Goal: Task Accomplishment & Management: Manage account settings

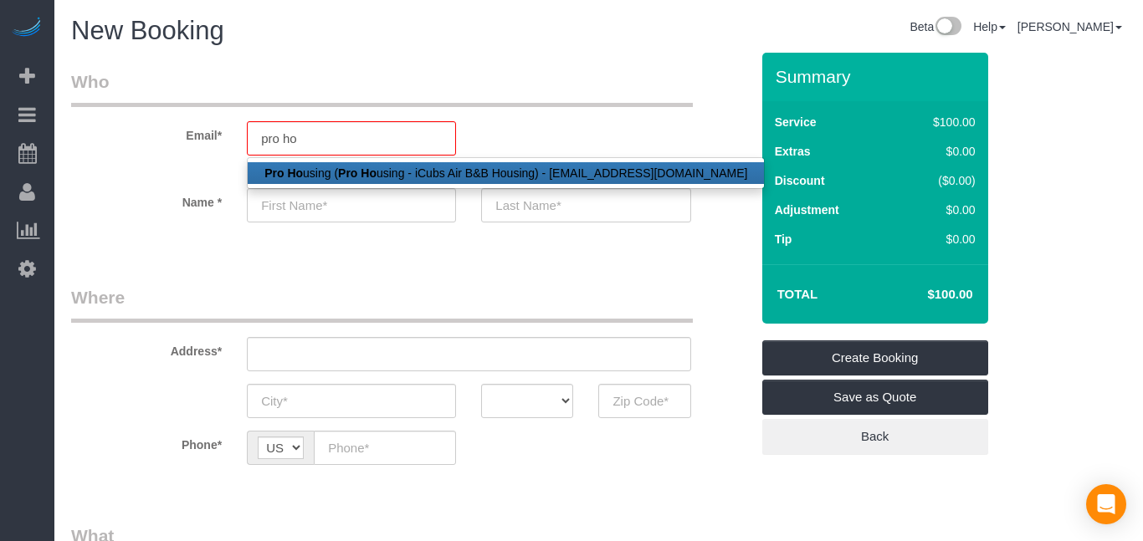
click at [279, 173] on strong "Pro Ho" at bounding box center [283, 172] width 38 height 13
type input "[EMAIL_ADDRESS][DOMAIN_NAME]"
type input "Pro"
type input "Housing"
type input "[PHONE_NUMBER]"
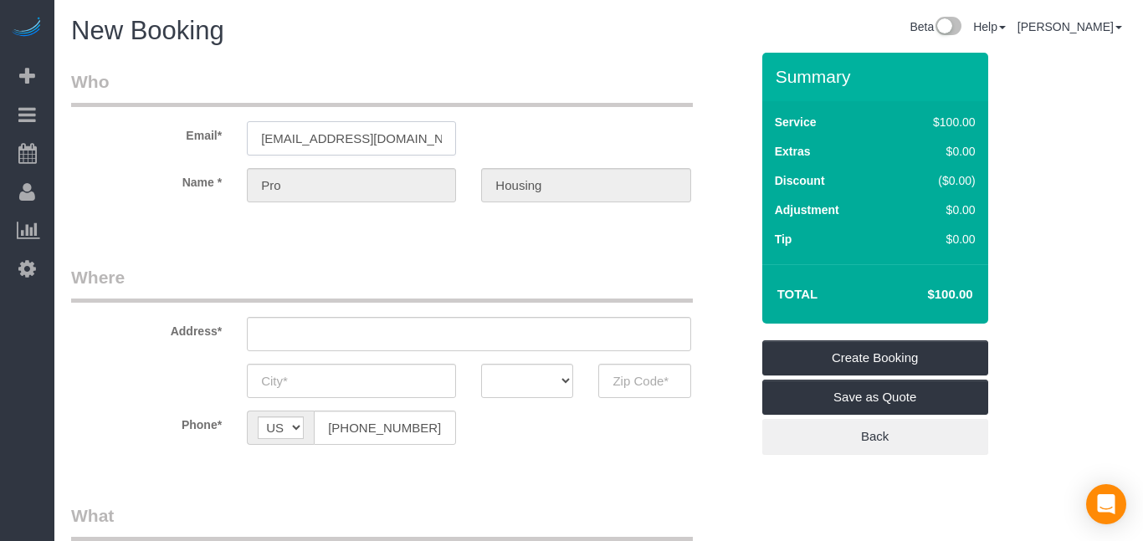
type input "[STREET_ADDRESS]"
type input "Des Moines"
select select "IA"
type input "50309"
click at [411, 336] on input "[STREET_ADDRESS]" at bounding box center [468, 334] width 443 height 34
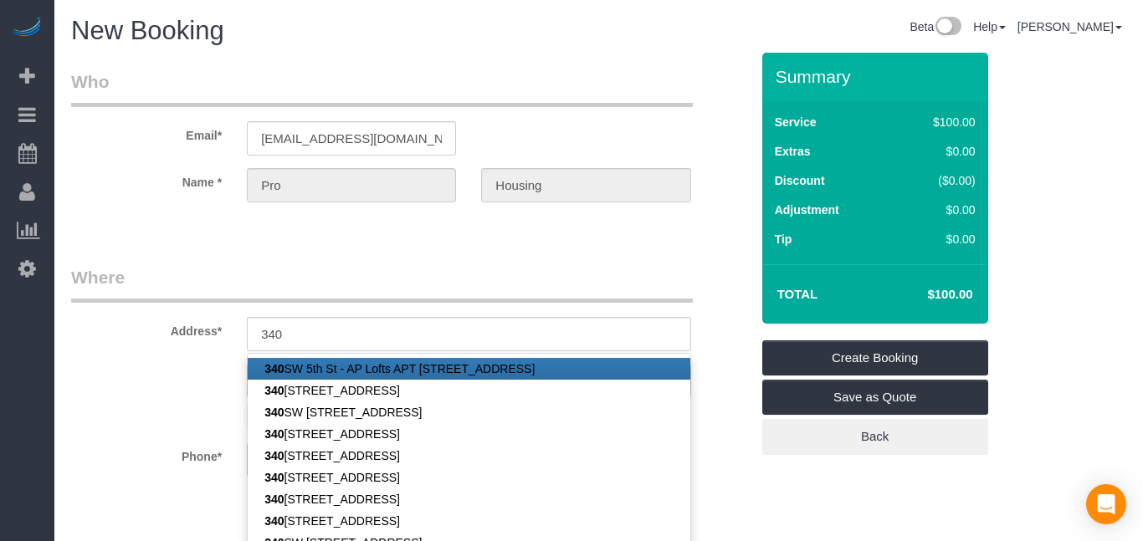
click at [470, 365] on link "[STREET_ADDRESS]" at bounding box center [469, 369] width 442 height 22
type input "[STREET_ADDRESS]"
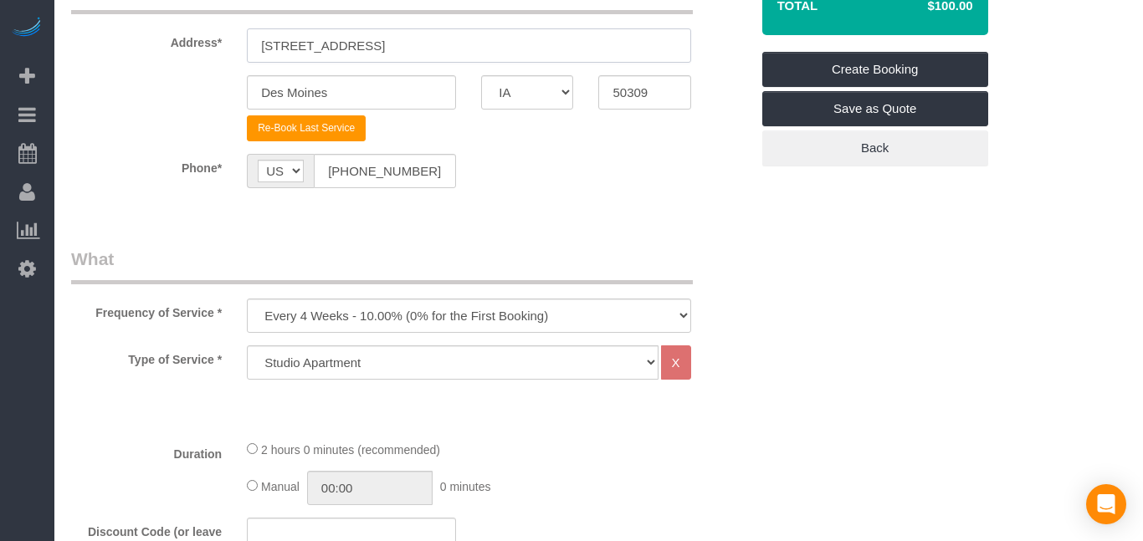
scroll to position [313, 0]
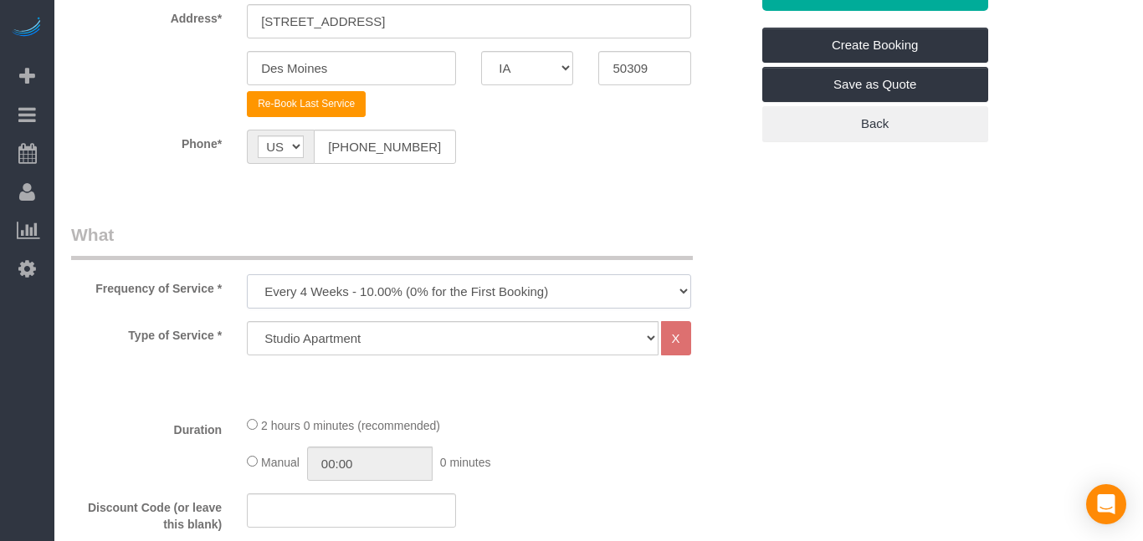
click at [594, 289] on select "Every 6 Weeks (0% for the First Booking) One Time Every 8 Weeks (0% for the Fir…" at bounding box center [468, 291] width 443 height 34
select select "object:14896"
click at [247, 274] on select "Every 6 Weeks (0% for the First Booking) One Time Every 8 Weeks (0% for the Fir…" at bounding box center [468, 291] width 443 height 34
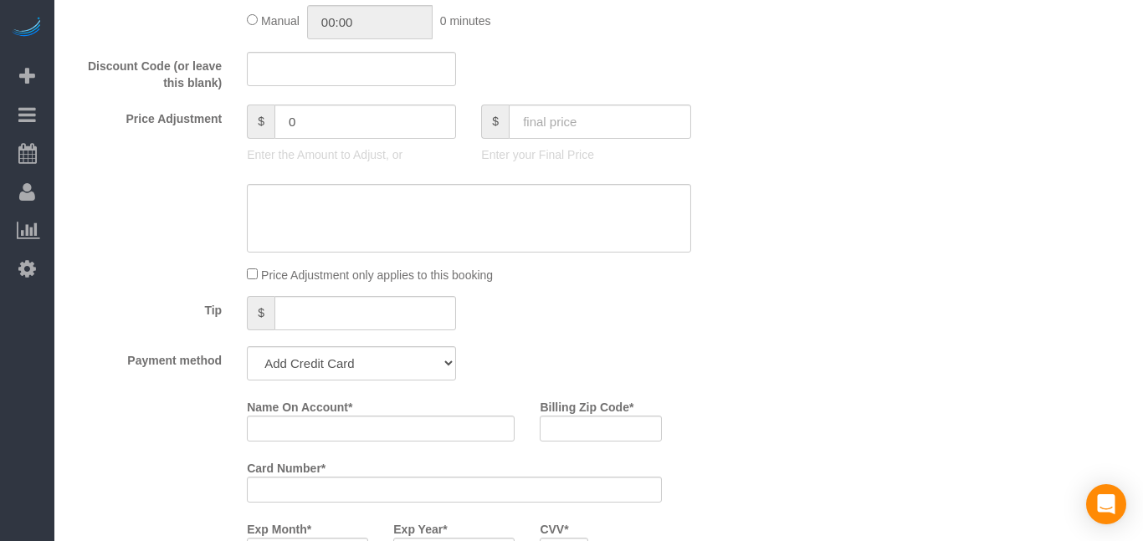
scroll to position [756, 0]
click at [442, 360] on select "Add Credit Card Cash Check Paypal" at bounding box center [351, 362] width 209 height 34
select select "string:check"
click at [247, 345] on select "Add Credit Card Cash Check Paypal" at bounding box center [351, 362] width 209 height 34
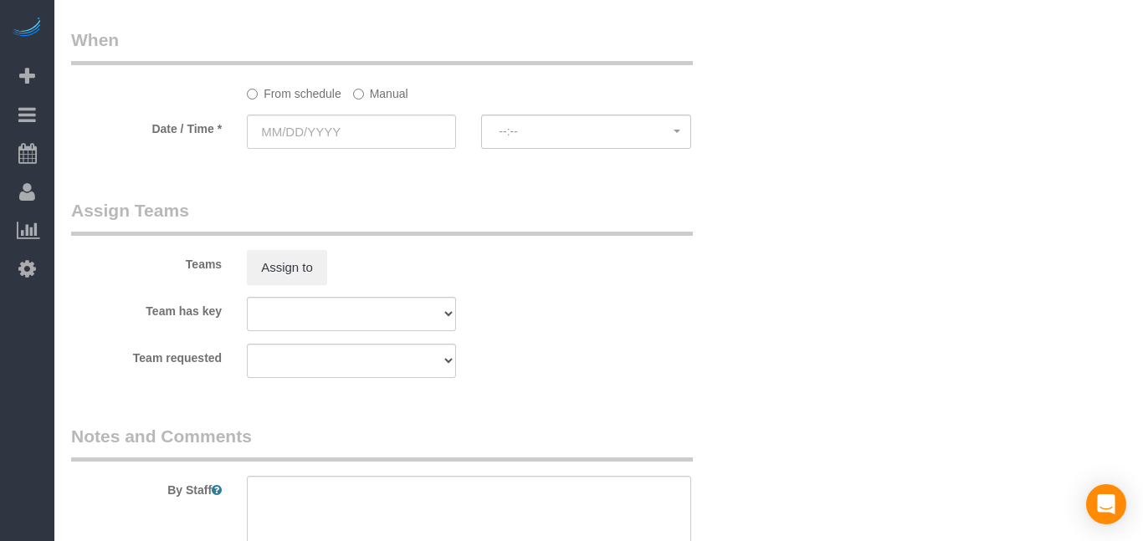
scroll to position [1148, 0]
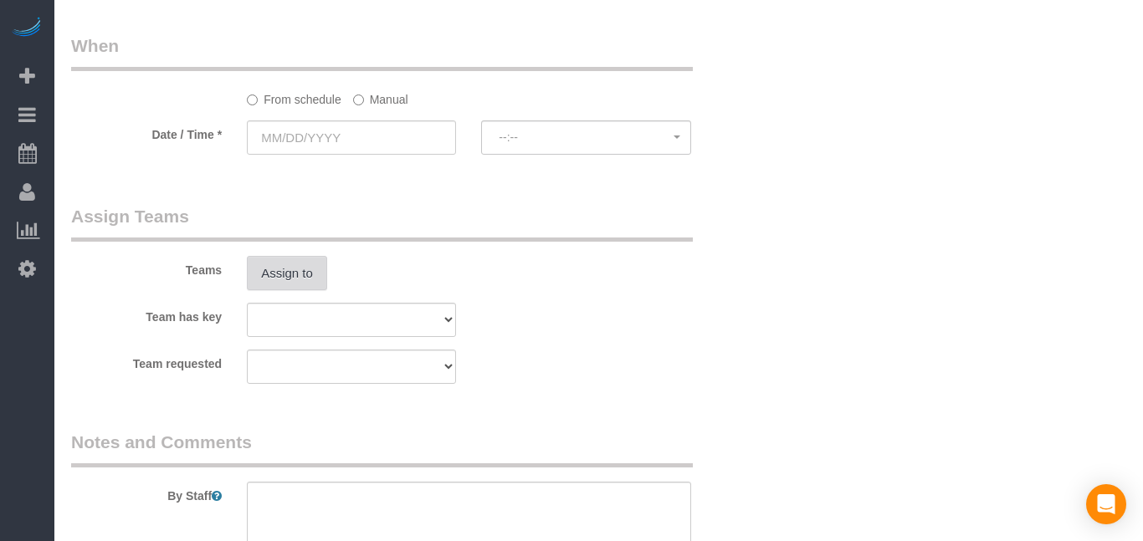
click at [292, 276] on button "Assign to" at bounding box center [287, 273] width 80 height 35
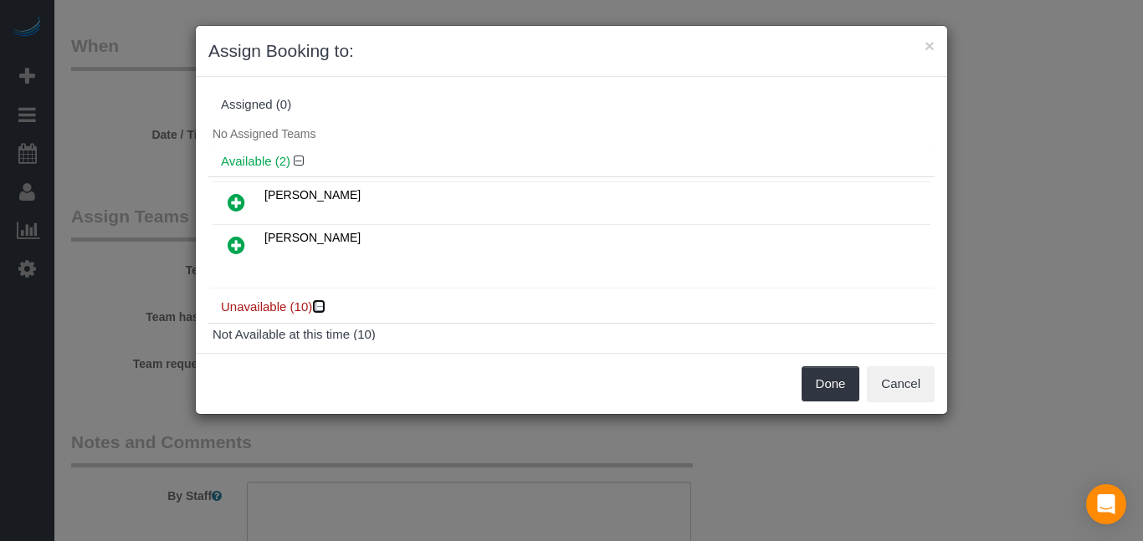
click at [320, 307] on icon at bounding box center [320, 306] width 10 height 13
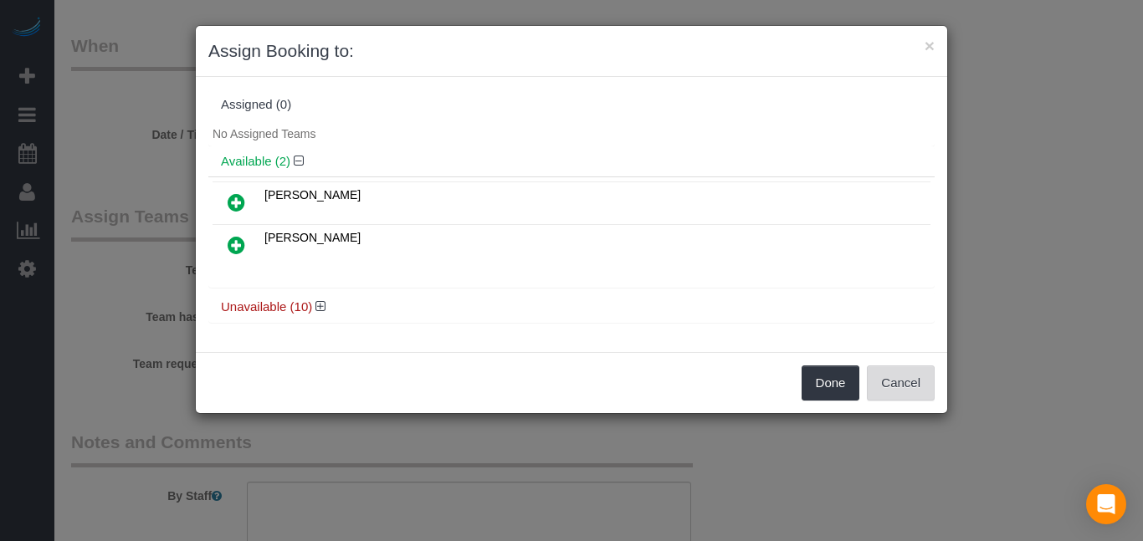
click at [908, 387] on button "Cancel" at bounding box center [901, 383] width 68 height 35
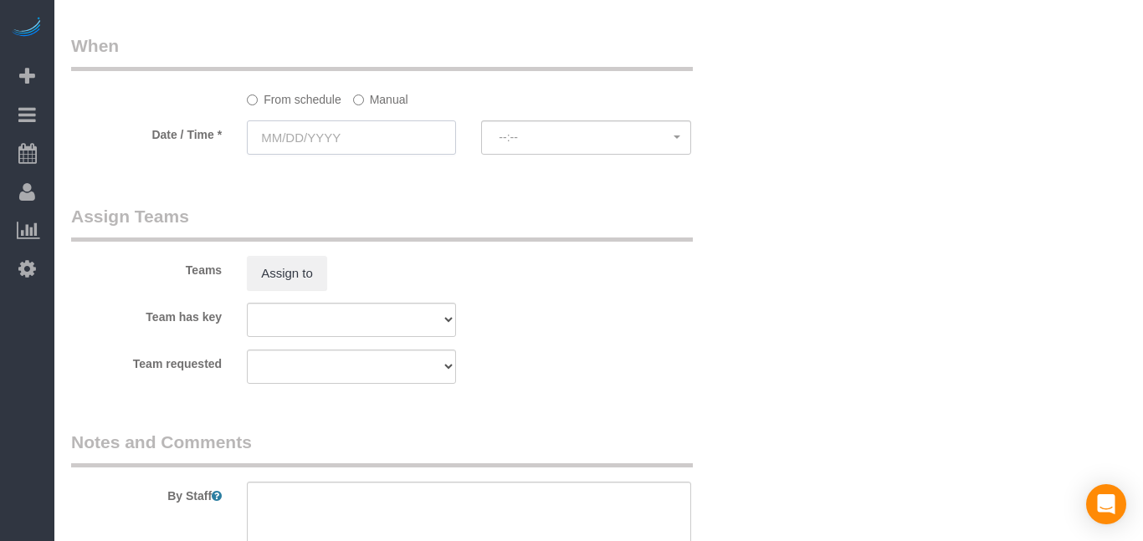
click at [335, 145] on input "text" at bounding box center [351, 137] width 209 height 34
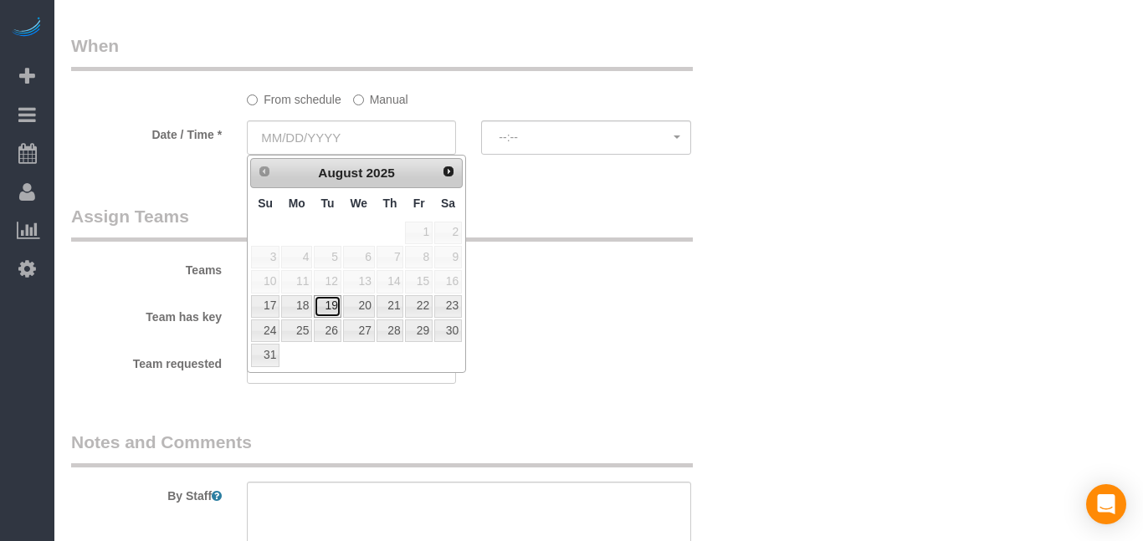
click at [325, 307] on link "19" at bounding box center [327, 306] width 27 height 23
type input "[DATE]"
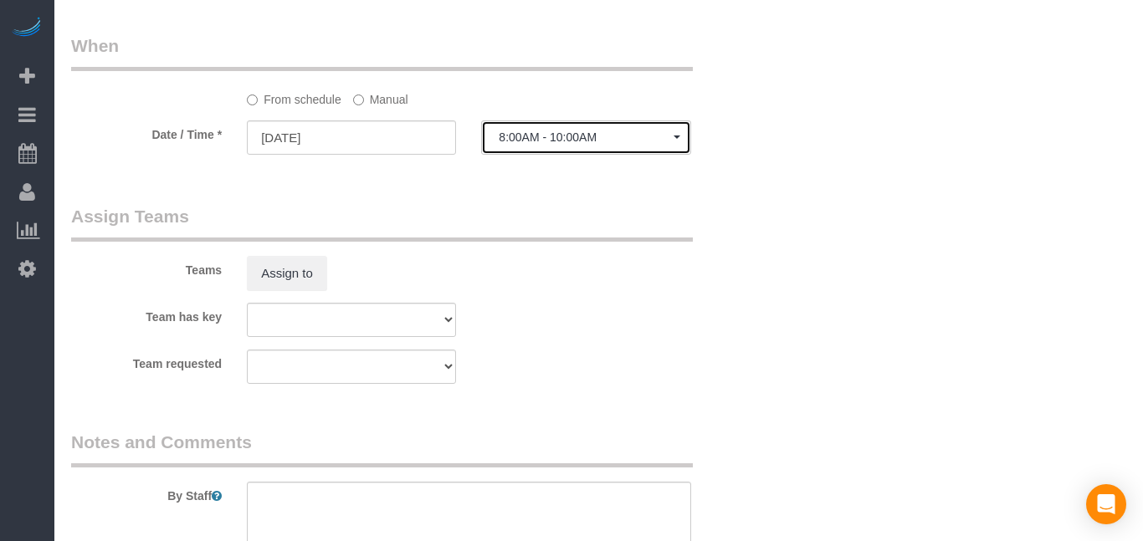
click at [591, 135] on span "8:00AM - 10:00AM" at bounding box center [586, 136] width 174 height 13
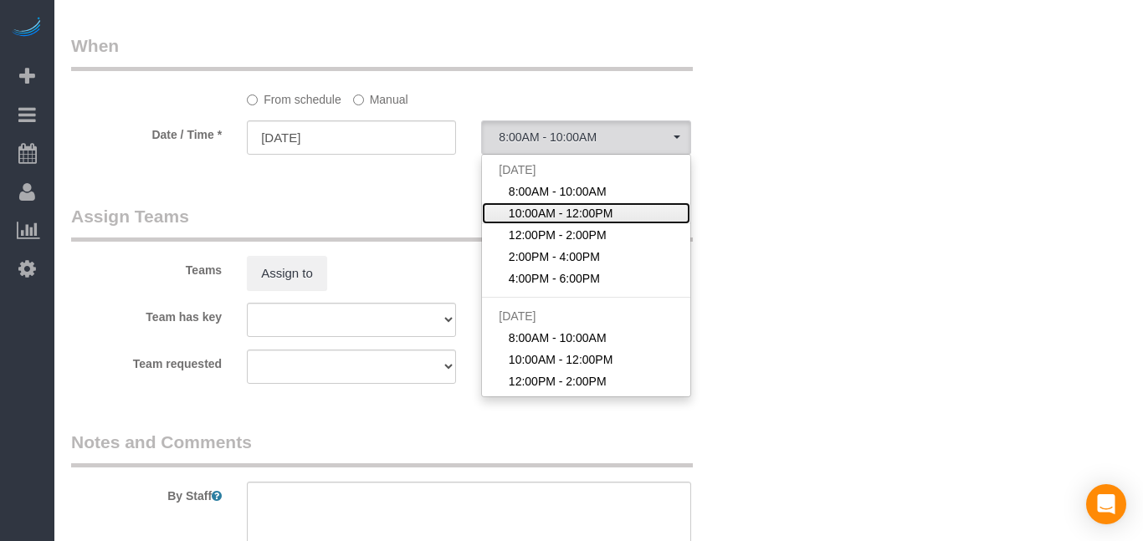
click at [562, 214] on span "10:00AM - 12:00PM" at bounding box center [561, 213] width 105 height 17
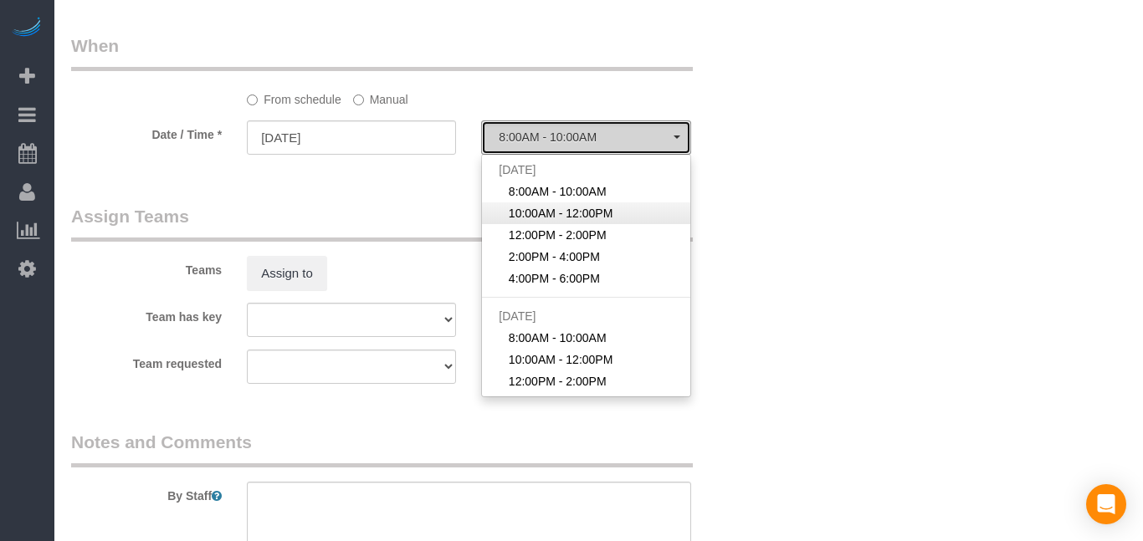
select select "spot52"
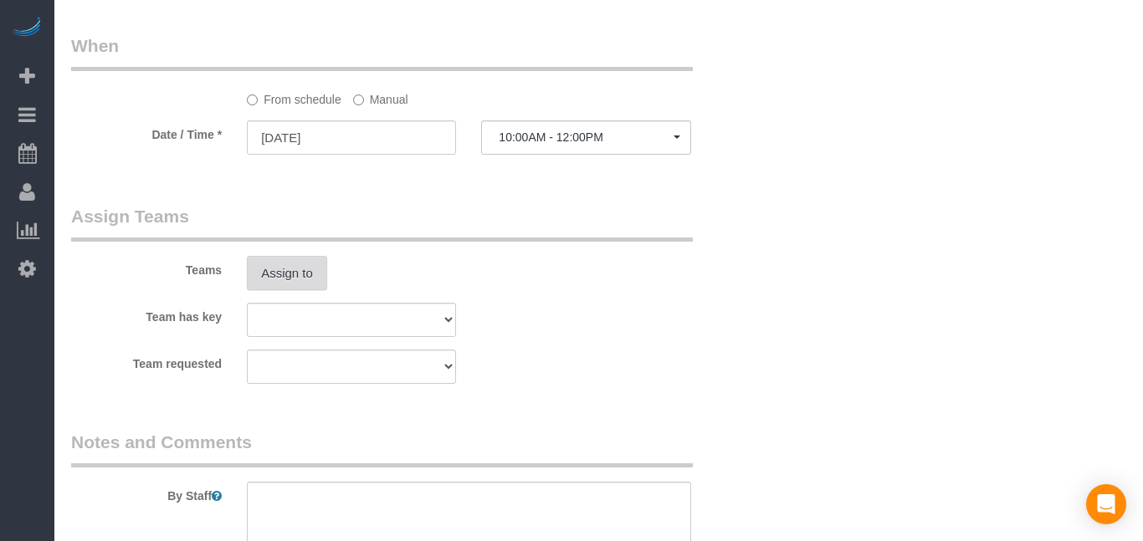
click at [283, 269] on button "Assign to" at bounding box center [287, 273] width 80 height 35
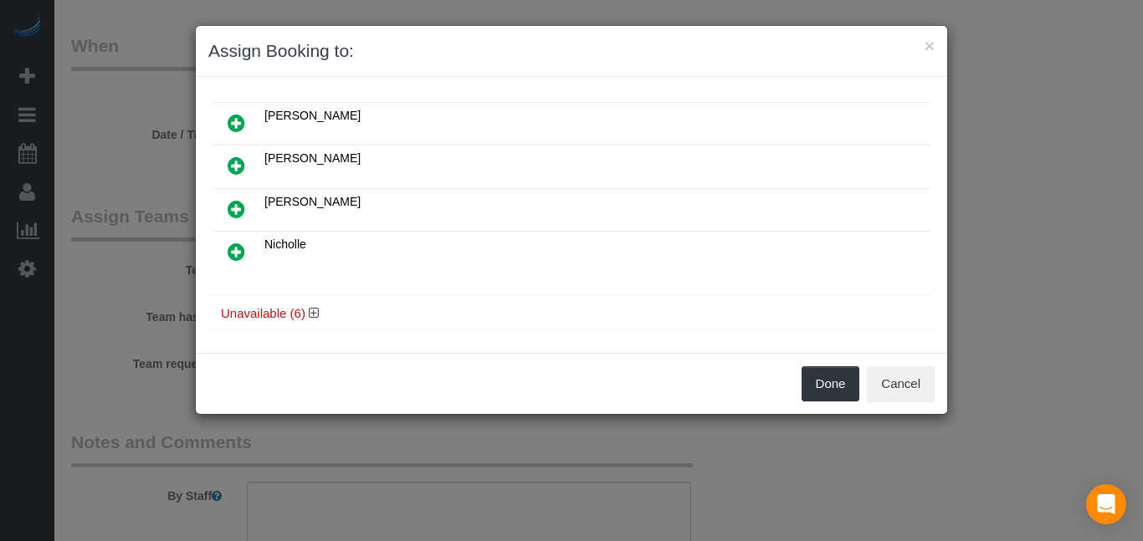
scroll to position [148, 0]
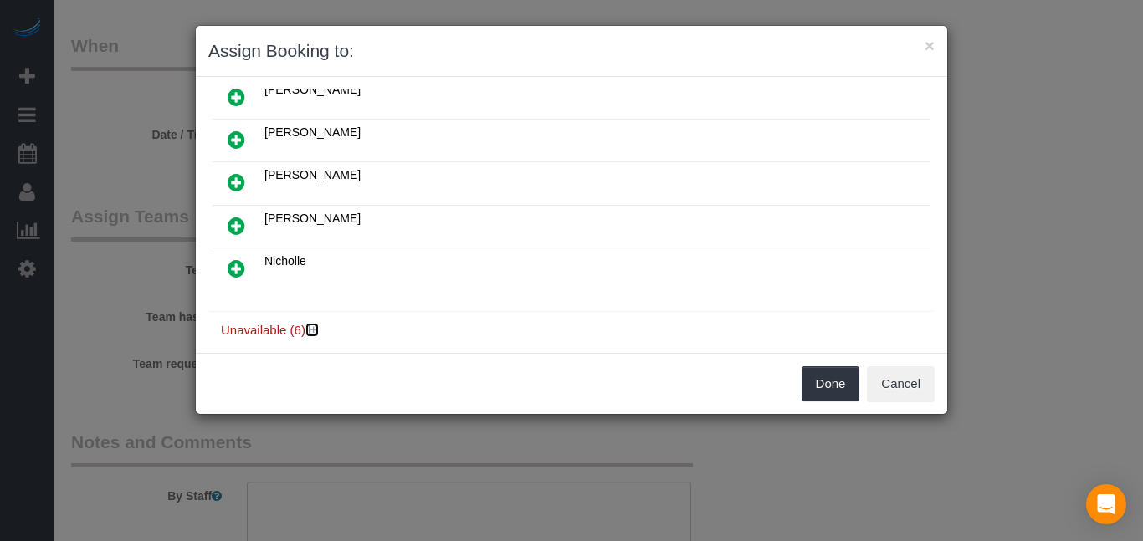
click at [314, 324] on icon at bounding box center [314, 330] width 10 height 13
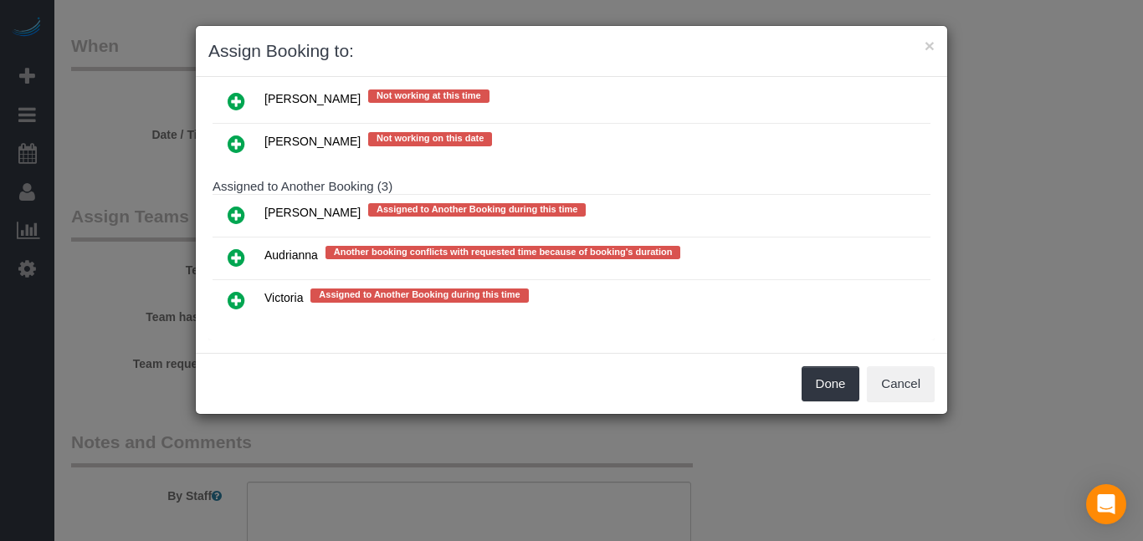
scroll to position [482, 0]
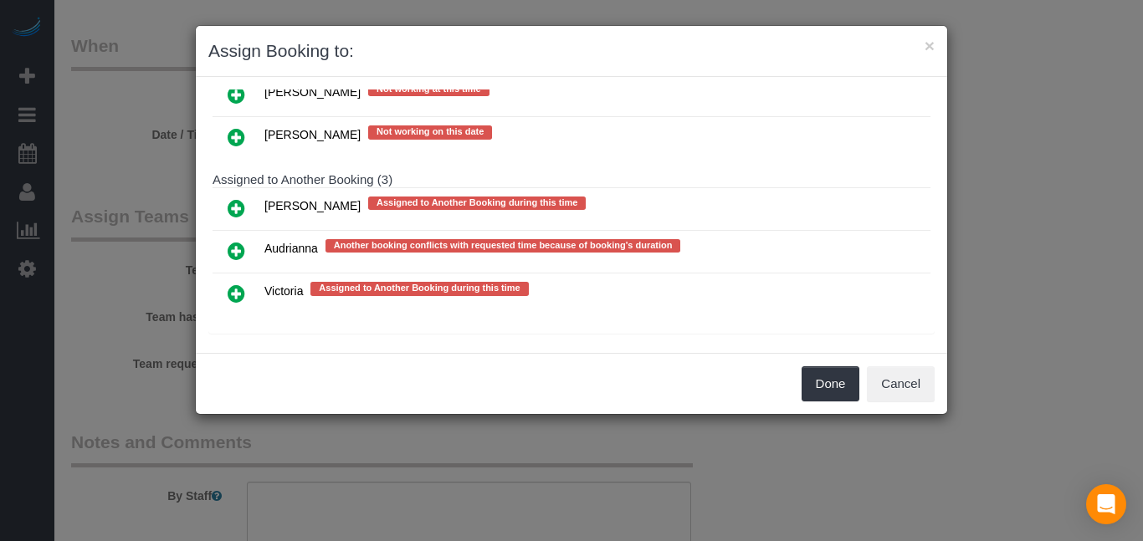
click at [234, 284] on icon at bounding box center [237, 294] width 18 height 20
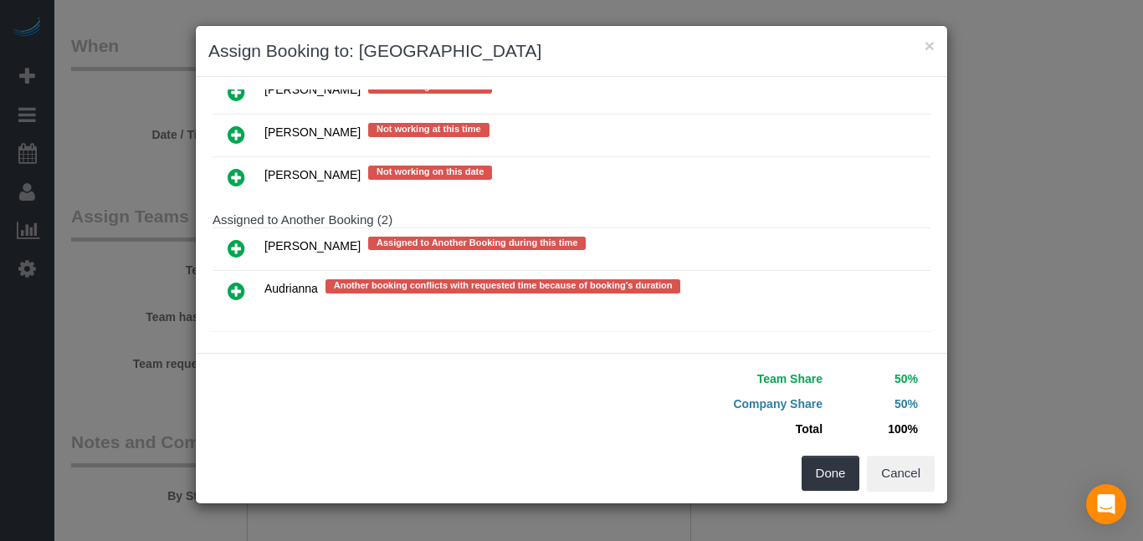
scroll to position [479, 0]
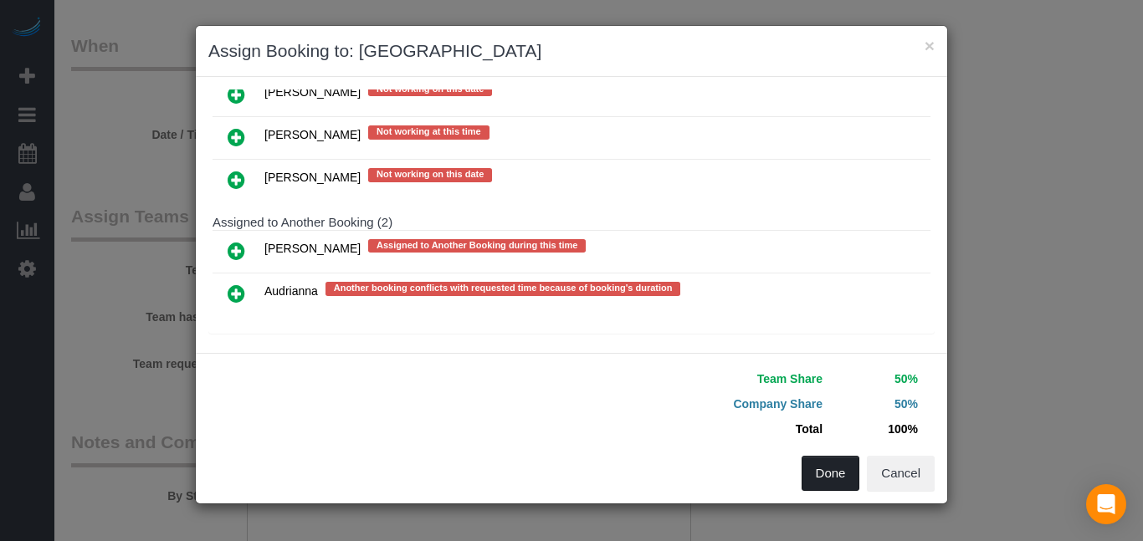
click at [826, 476] on button "Done" at bounding box center [830, 473] width 59 height 35
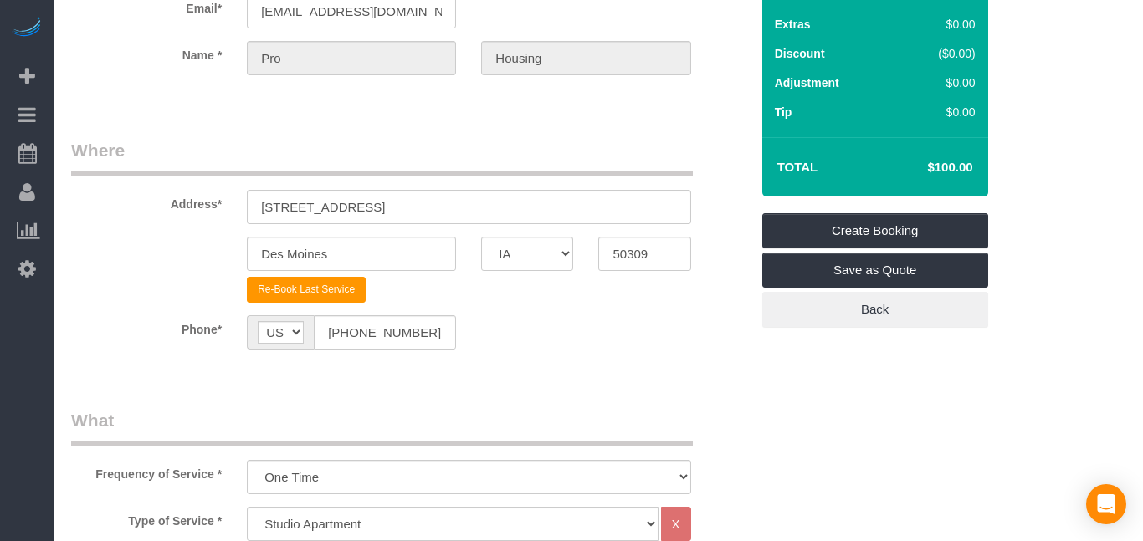
scroll to position [120, 0]
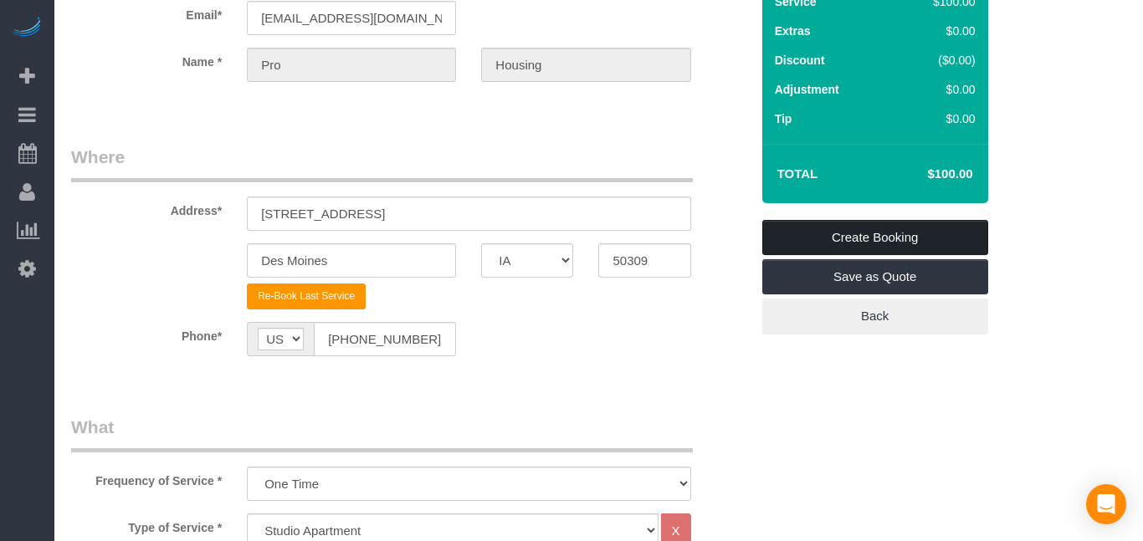
click at [903, 249] on link "Create Booking" at bounding box center [875, 237] width 226 height 35
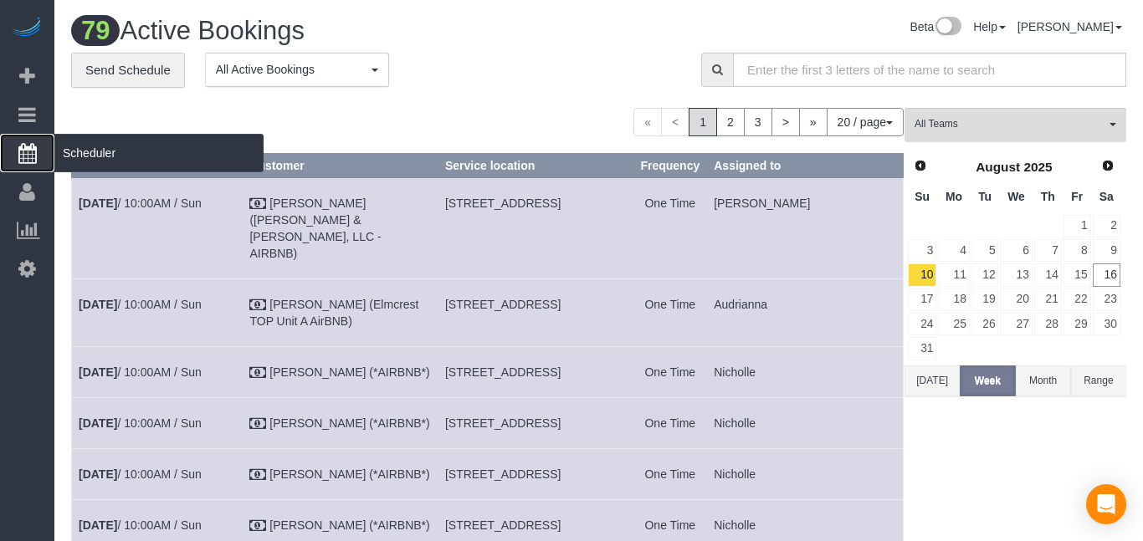
click at [18, 161] on icon at bounding box center [27, 153] width 18 height 20
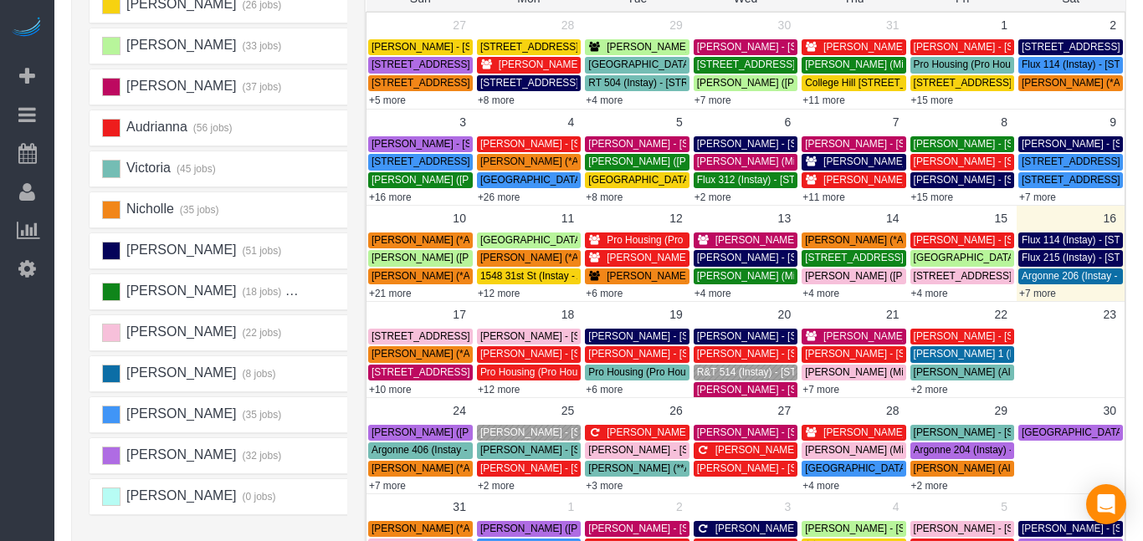
scroll to position [189, 0]
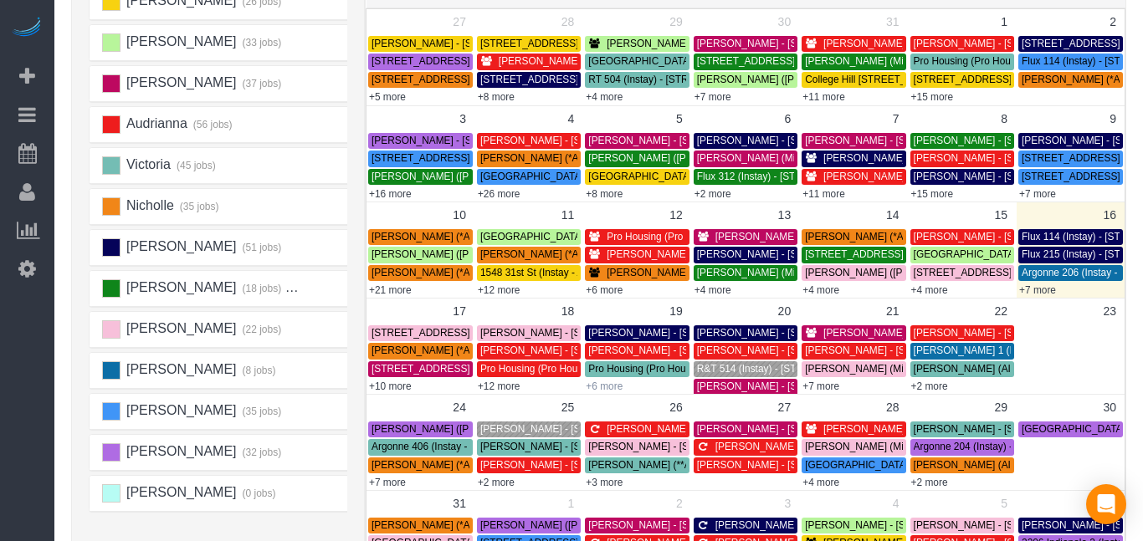
click at [598, 388] on link "+6 more" at bounding box center [603, 387] width 37 height 12
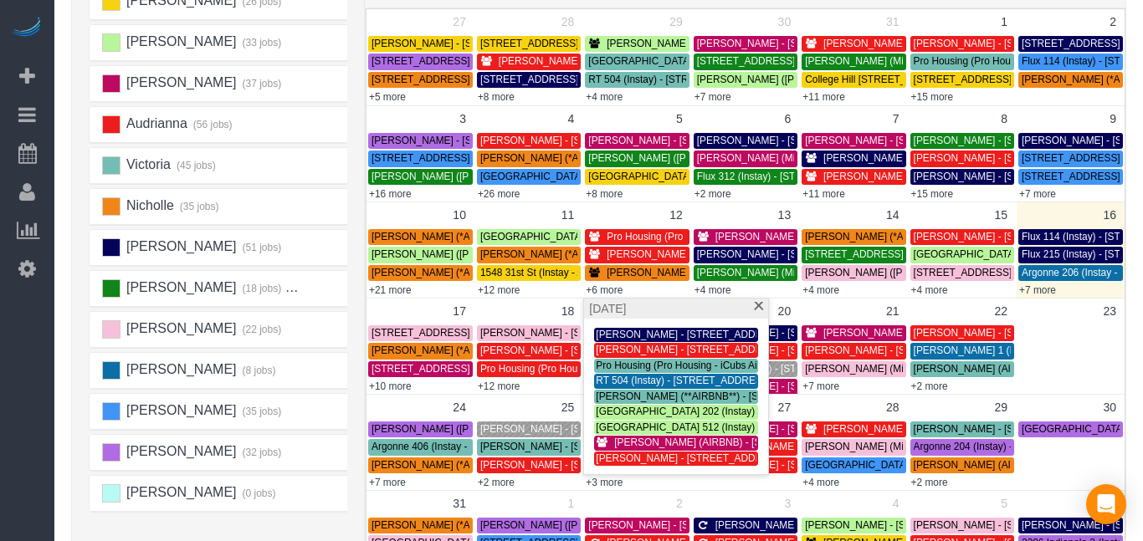
click at [497, 348] on span "[PERSON_NAME] - [STREET_ADDRESS]" at bounding box center [574, 351] width 189 height 12
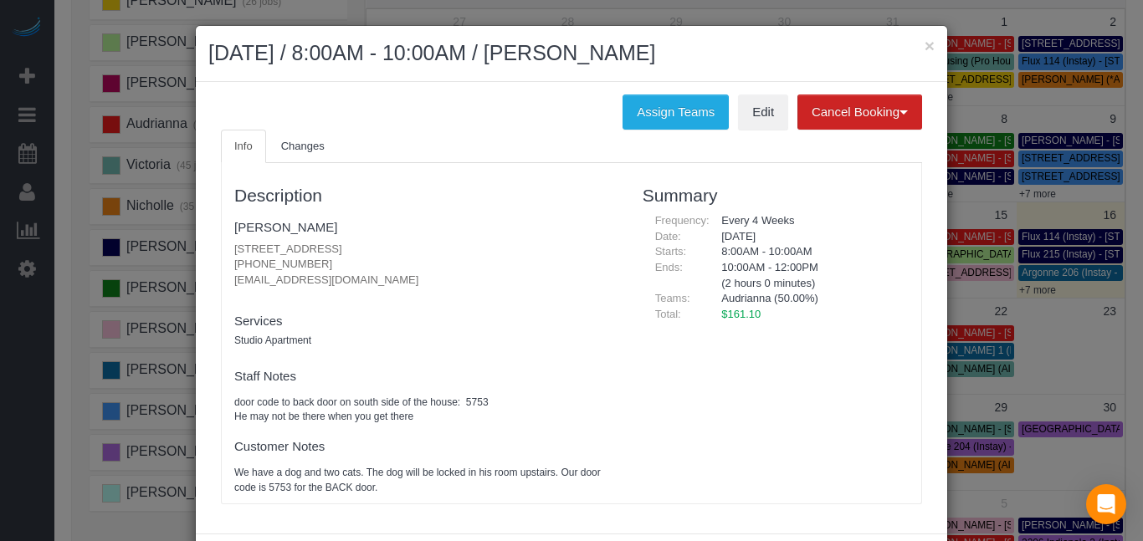
click at [675, 89] on div "Assign Teams Edit Cancel Booking Without Fee With $39.00 Fee Info Changes Descr…" at bounding box center [571, 308] width 751 height 452
click at [676, 114] on button "Assign Teams" at bounding box center [675, 112] width 106 height 35
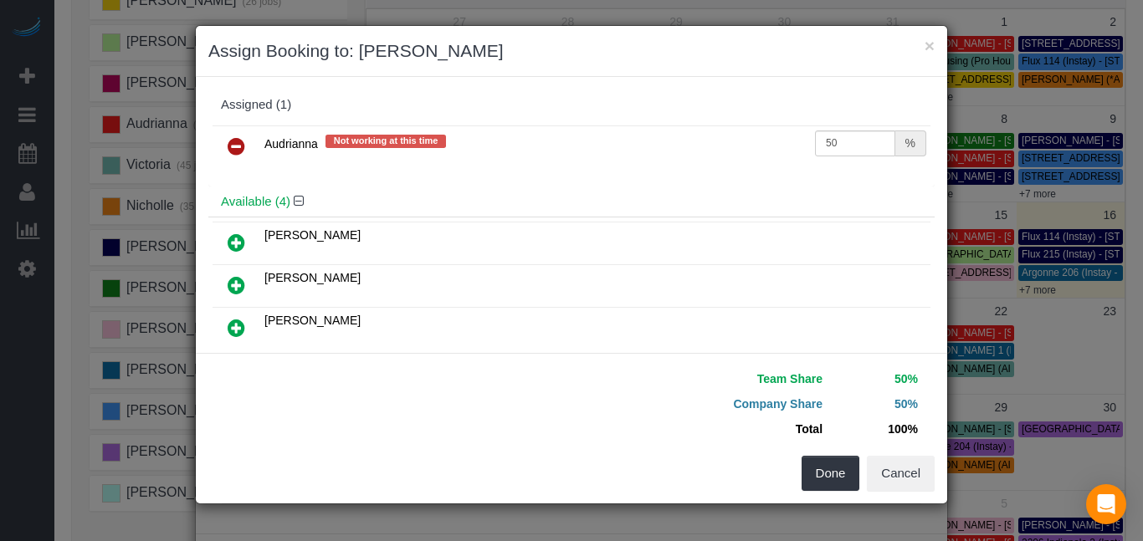
click at [248, 146] on link at bounding box center [236, 146] width 39 height 33
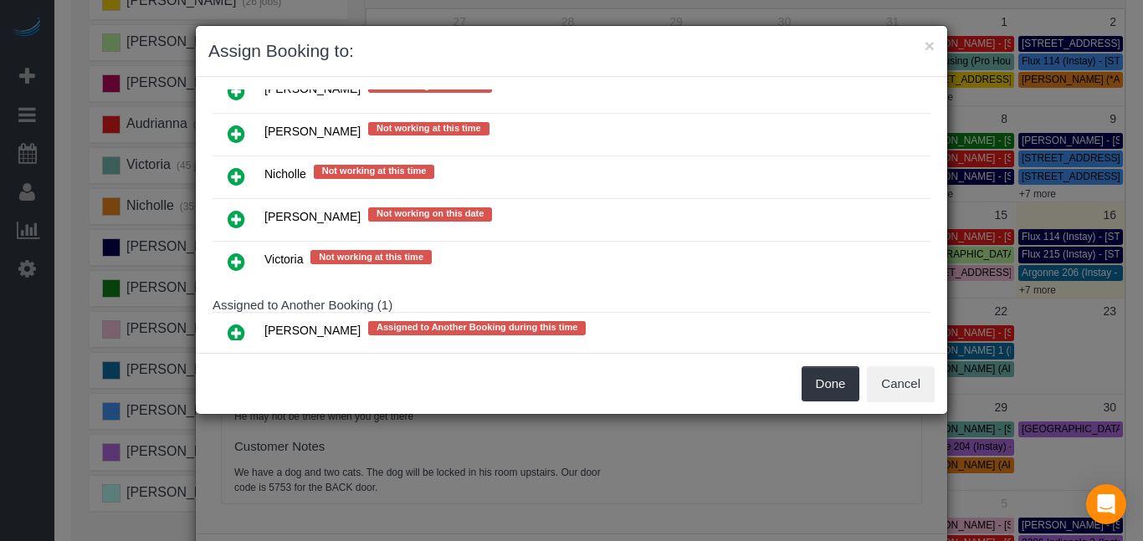
scroll to position [482, 0]
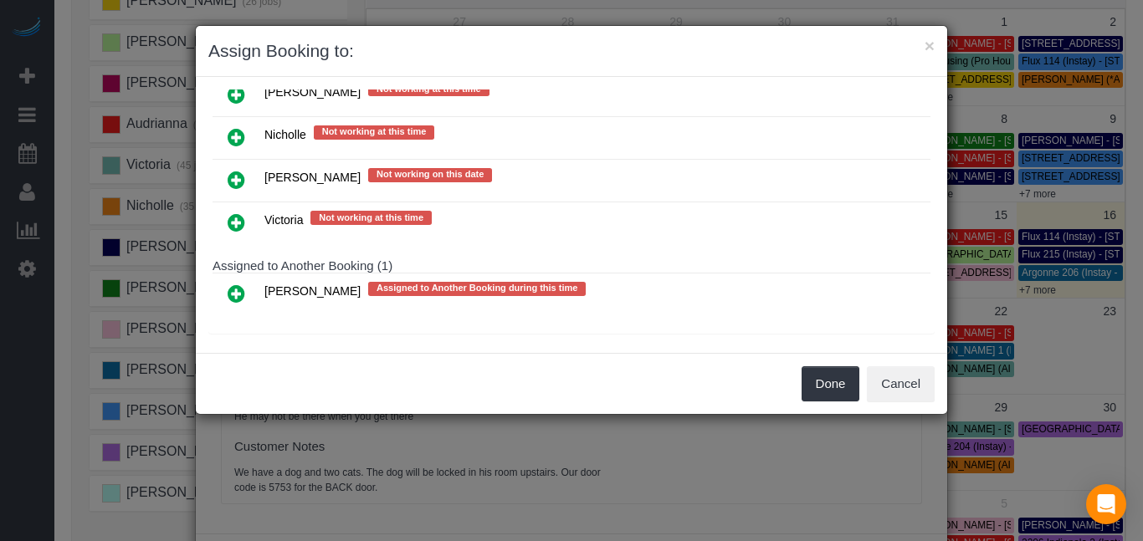
click at [236, 218] on icon at bounding box center [237, 222] width 18 height 20
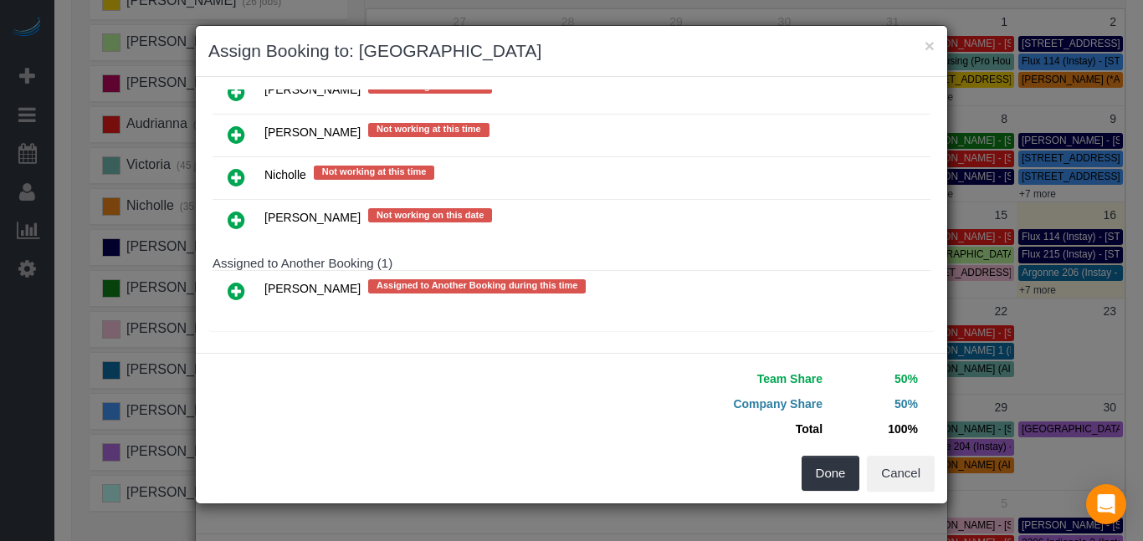
scroll to position [479, 0]
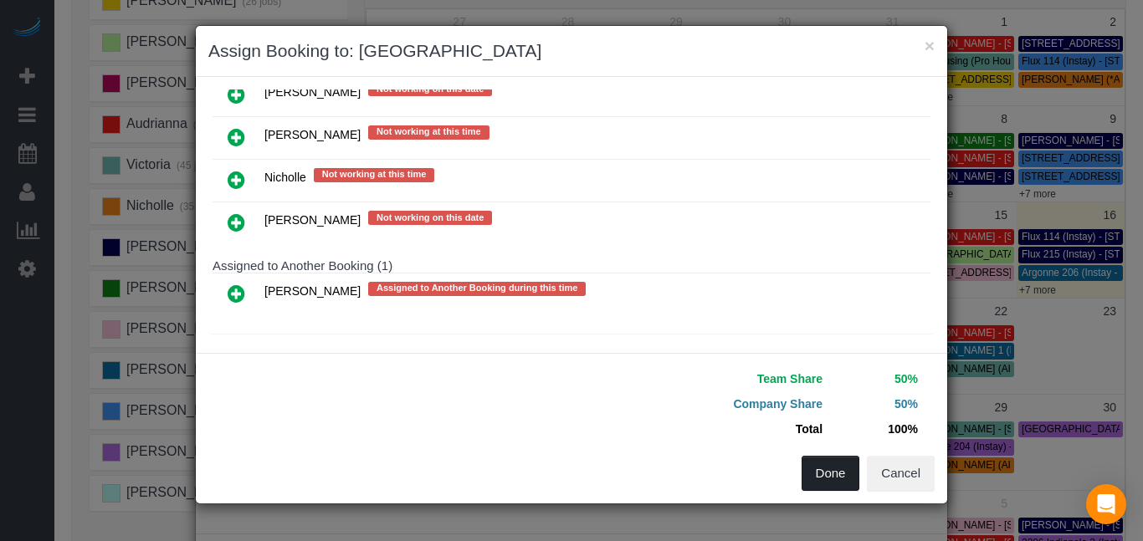
click at [833, 472] on button "Done" at bounding box center [830, 473] width 59 height 35
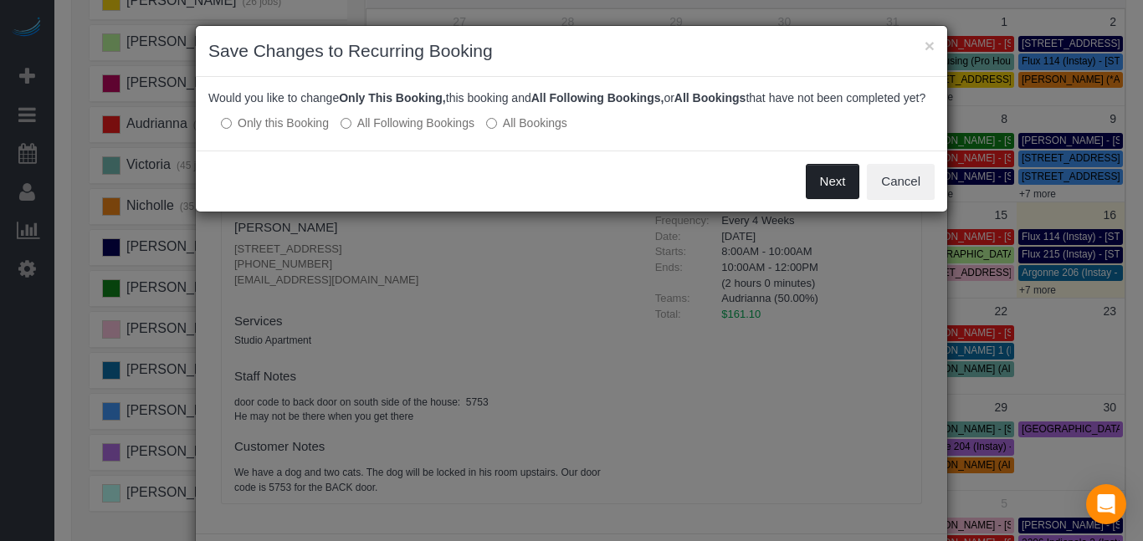
click at [834, 195] on button "Next" at bounding box center [832, 181] width 54 height 35
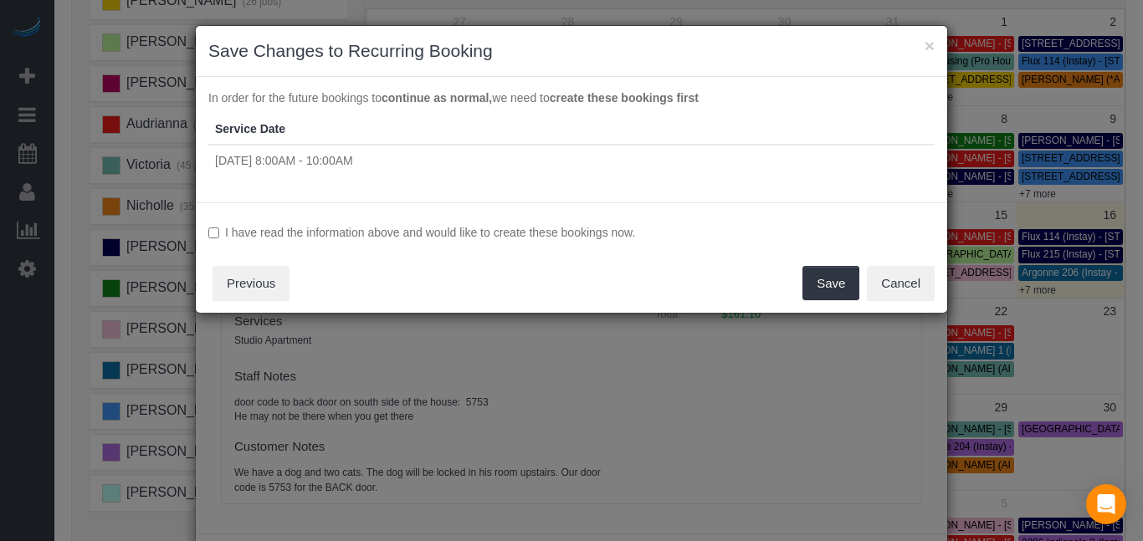
click at [570, 233] on label "I have read the information above and would like to create these bookings now." at bounding box center [571, 232] width 726 height 17
click at [842, 284] on button "Save" at bounding box center [830, 283] width 57 height 35
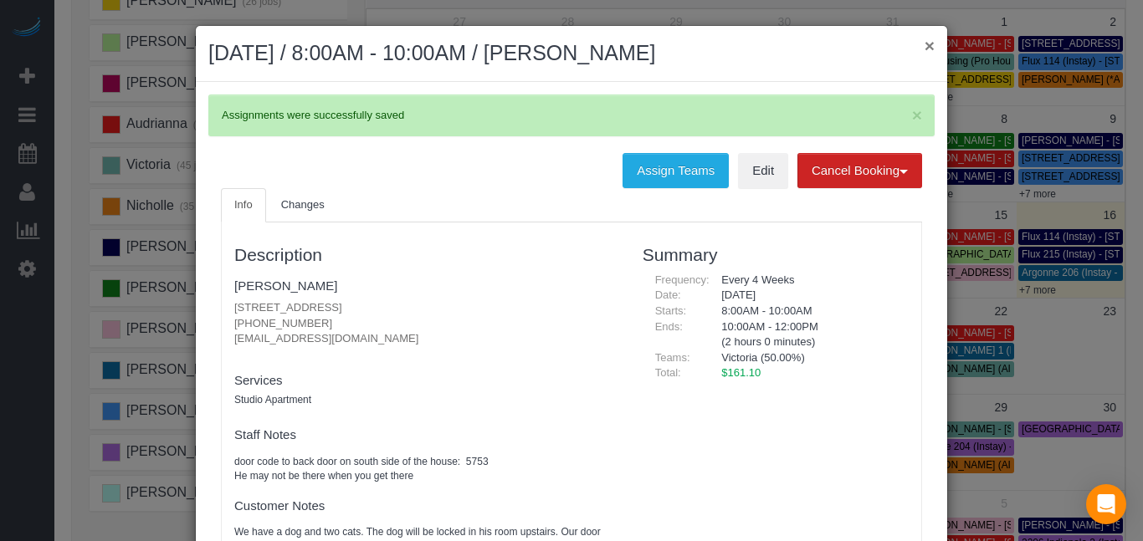
click at [927, 46] on button "×" at bounding box center [929, 46] width 10 height 18
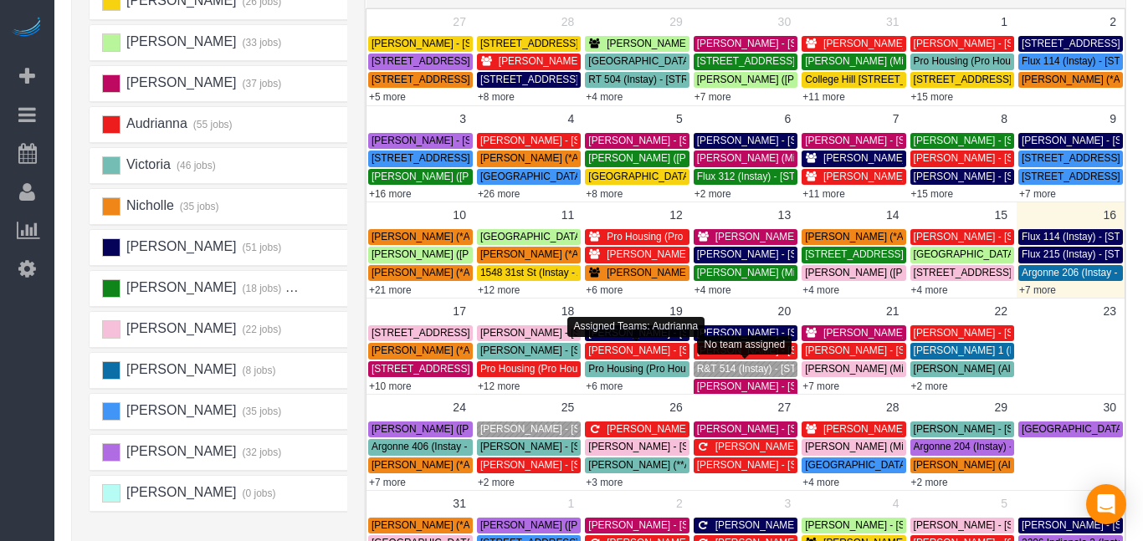
click at [727, 369] on span "R&T 514 (Instay) - [STREET_ADDRESS]" at bounding box center [788, 369] width 182 height 12
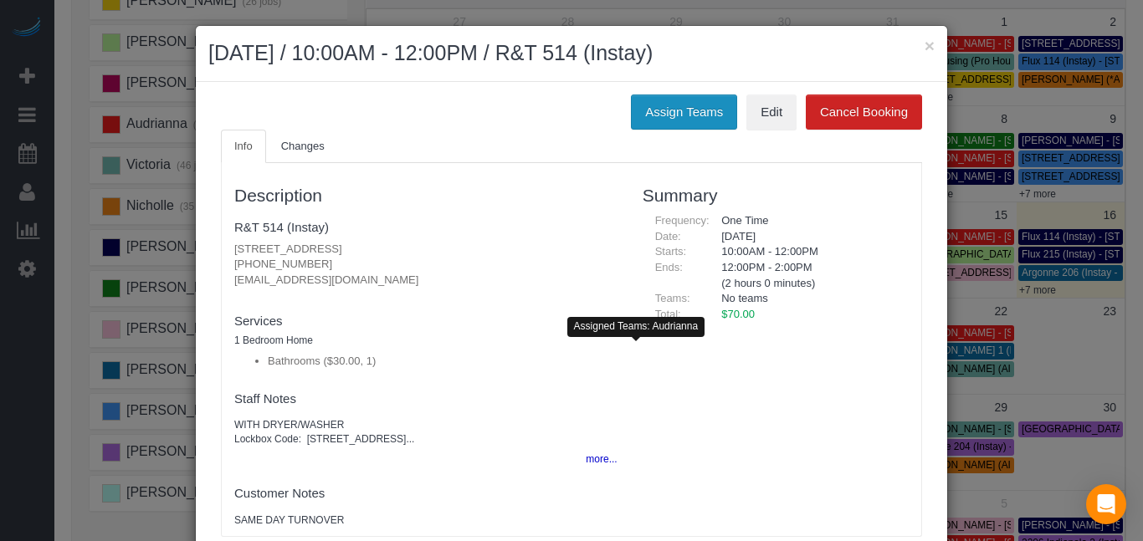
click at [688, 106] on button "Assign Teams" at bounding box center [684, 112] width 106 height 35
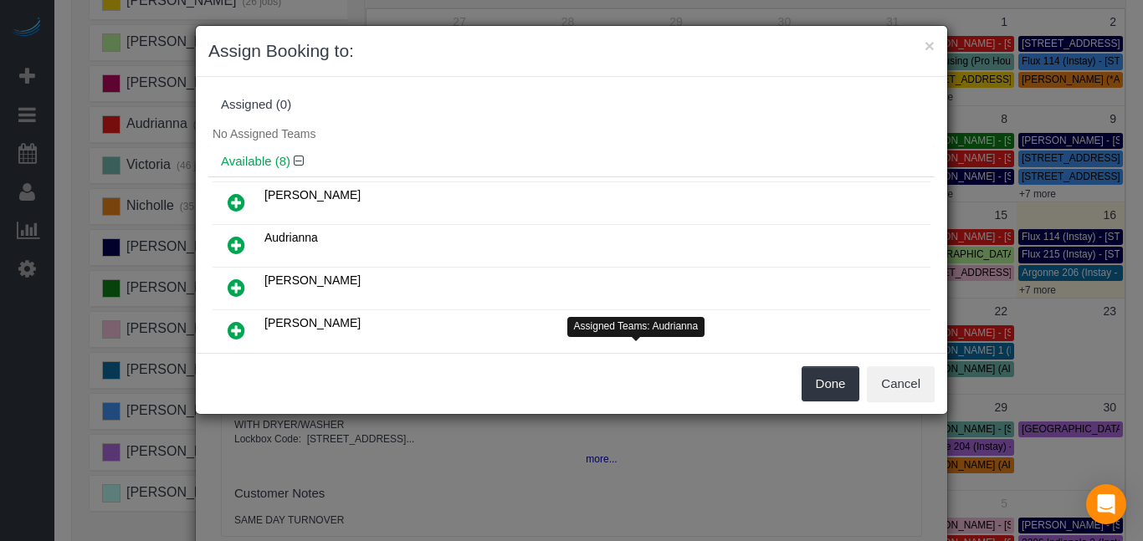
click at [235, 288] on icon at bounding box center [237, 288] width 18 height 20
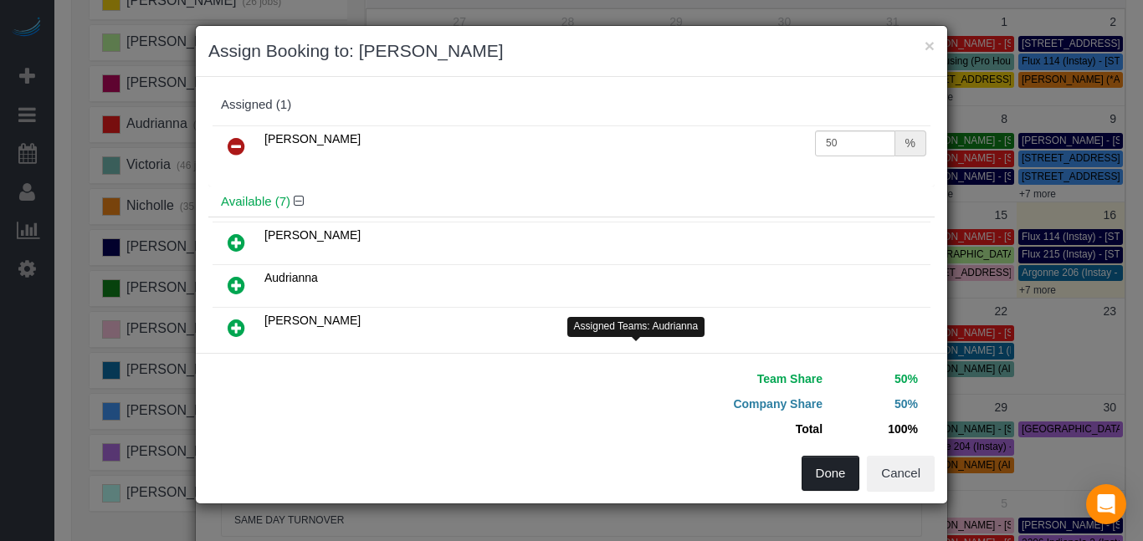
click at [844, 484] on button "Done" at bounding box center [830, 473] width 59 height 35
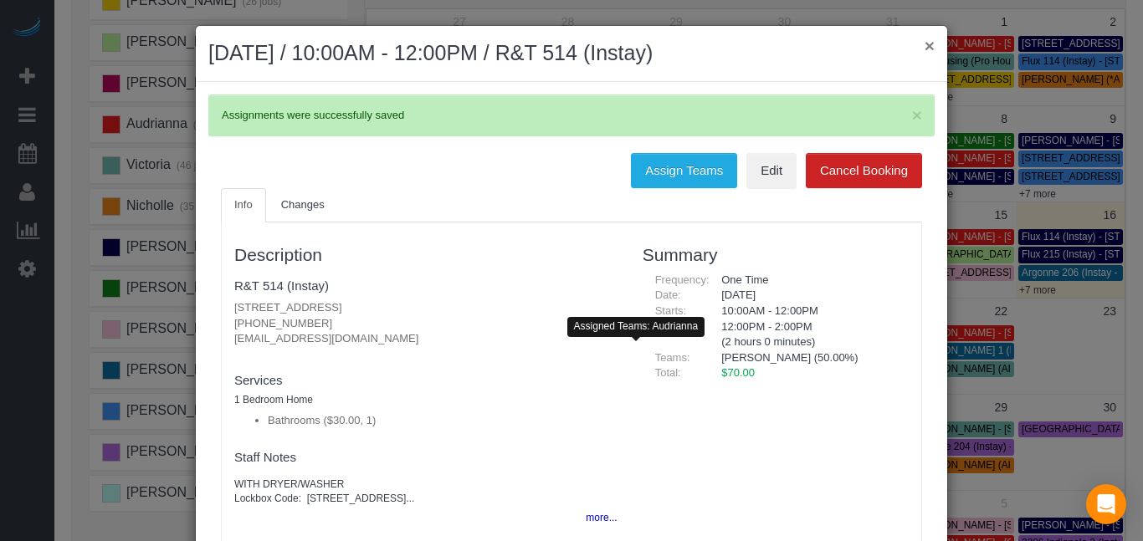
click at [928, 41] on button "×" at bounding box center [929, 46] width 10 height 18
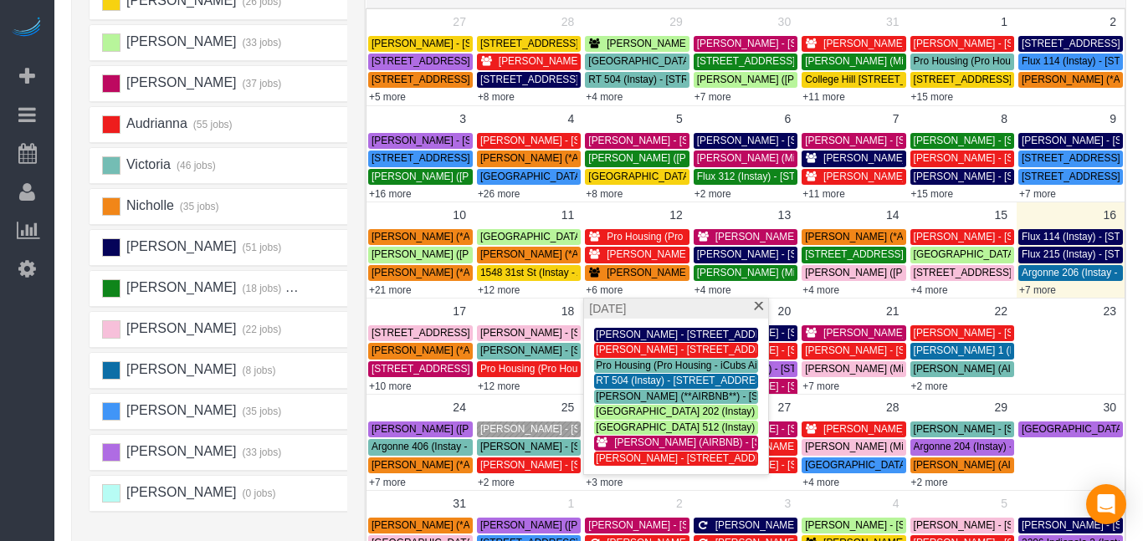
click at [1128, 302] on div "All Bookings (380) All Bookings Unassigned Bookings Recurring Bookings New Cust…" at bounding box center [599, 265] width 1080 height 802
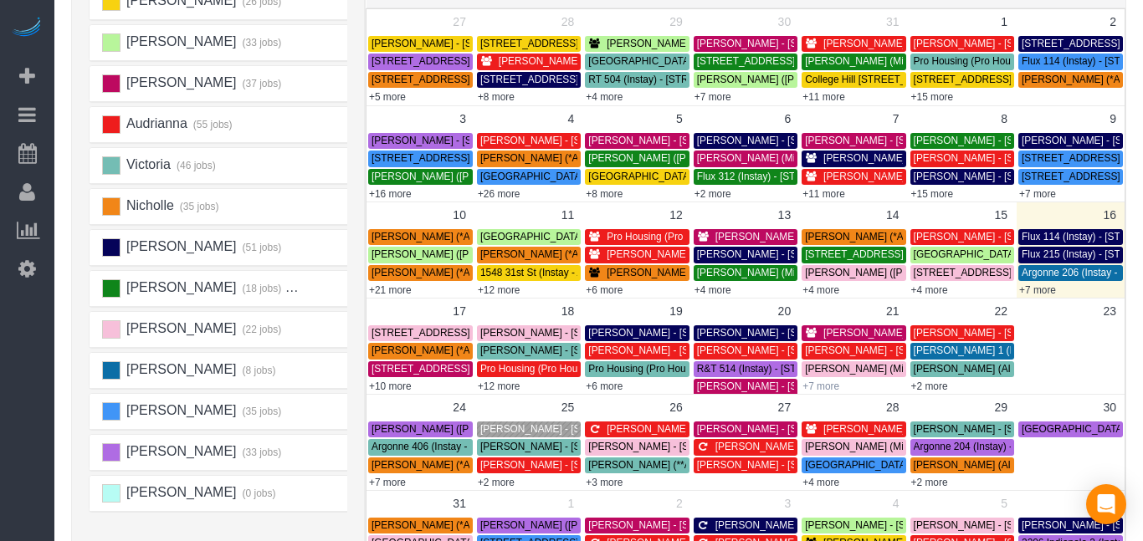
click at [820, 384] on link "+7 more" at bounding box center [820, 387] width 37 height 12
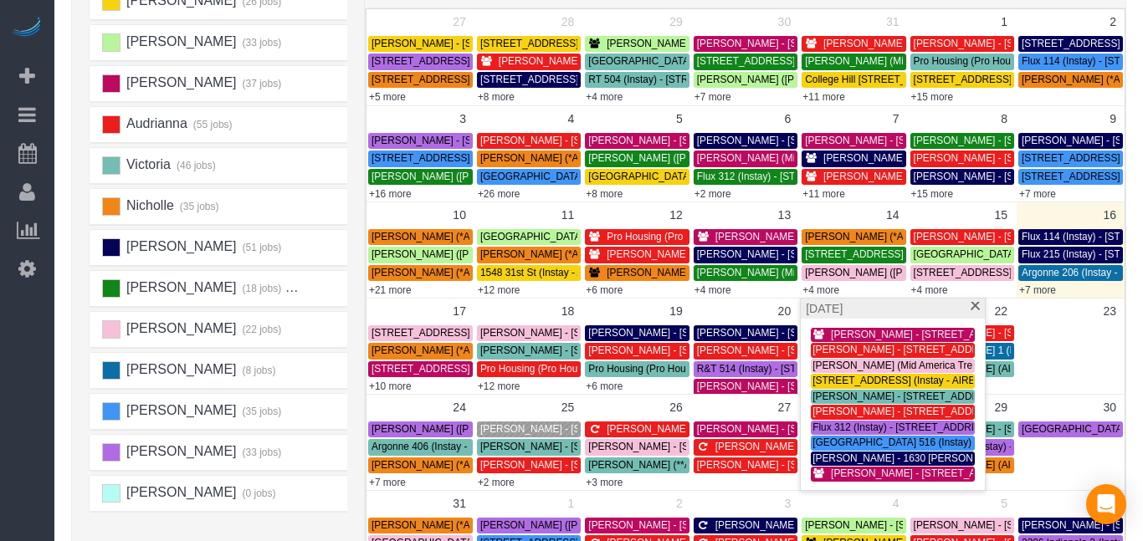
click at [18, 452] on div "Beta Add Booking Bookings Active Bookings Cancelled Bookings Quote Inquiries Do…" at bounding box center [27, 270] width 54 height 541
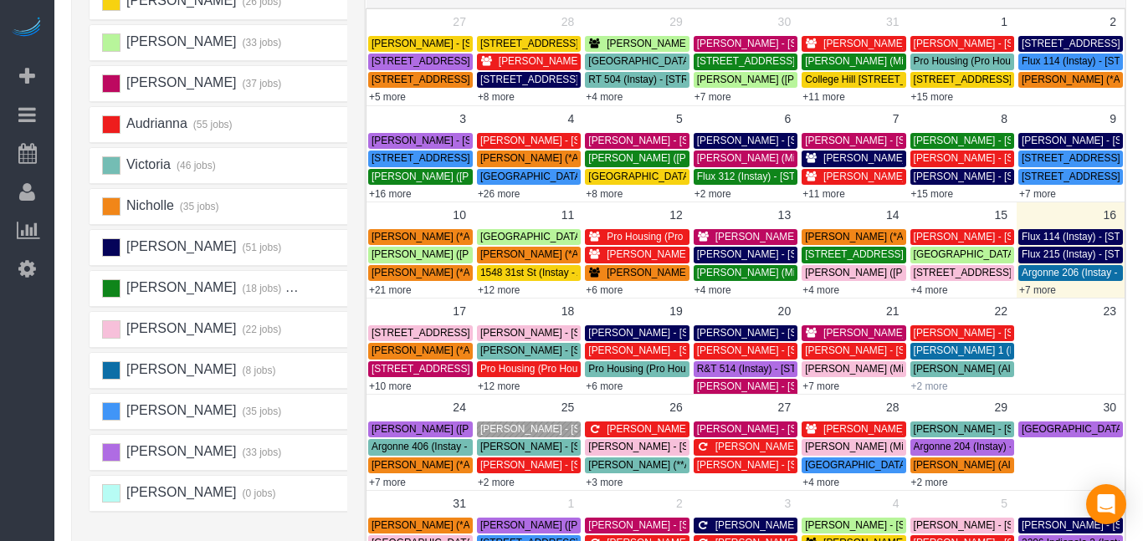
click at [925, 385] on link "+2 more" at bounding box center [929, 387] width 37 height 12
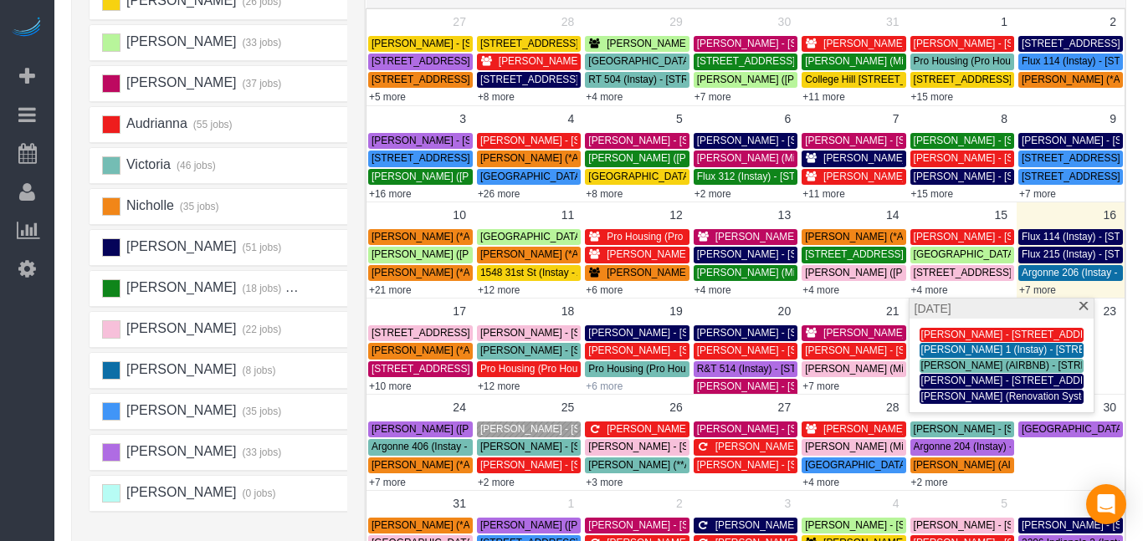
click at [597, 384] on link "+6 more" at bounding box center [603, 387] width 37 height 12
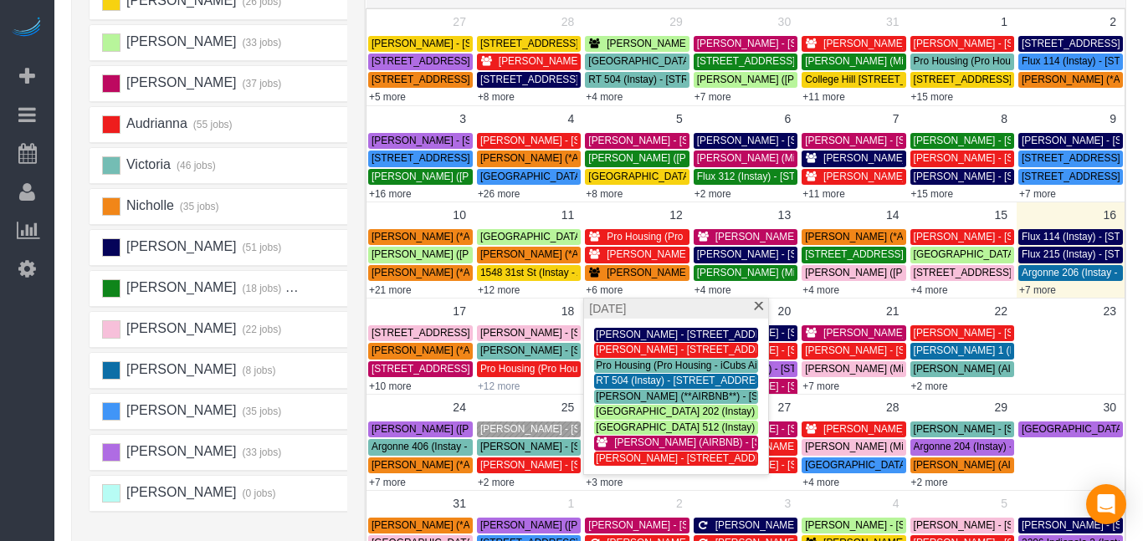
click at [504, 385] on link "+12 more" at bounding box center [499, 387] width 43 height 12
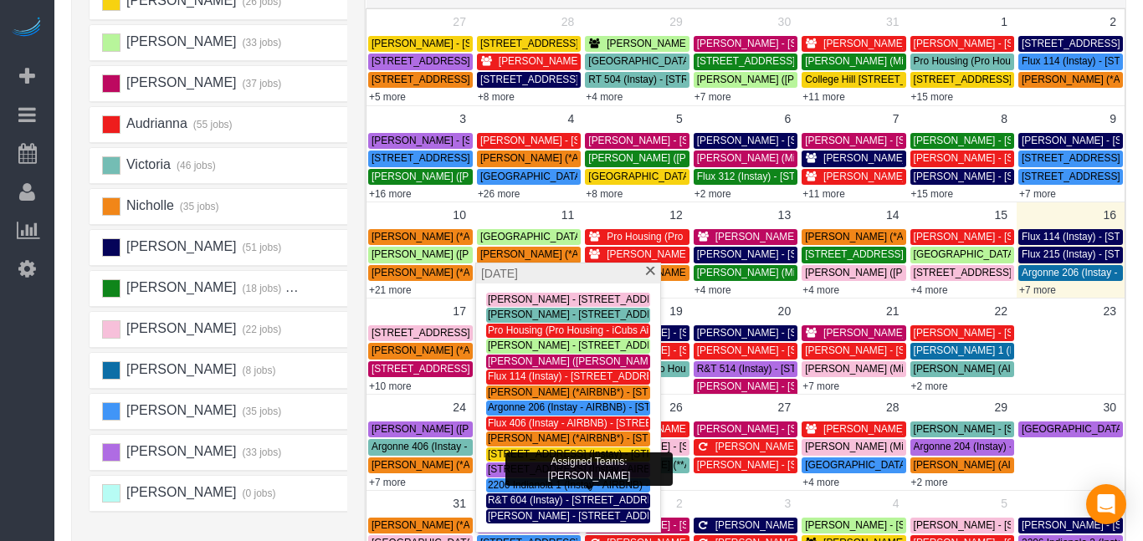
click at [546, 488] on span "2206 Indianola 1 (Instay - AIRBNB) - [STREET_ADDRESS]" at bounding box center [619, 485] width 262 height 12
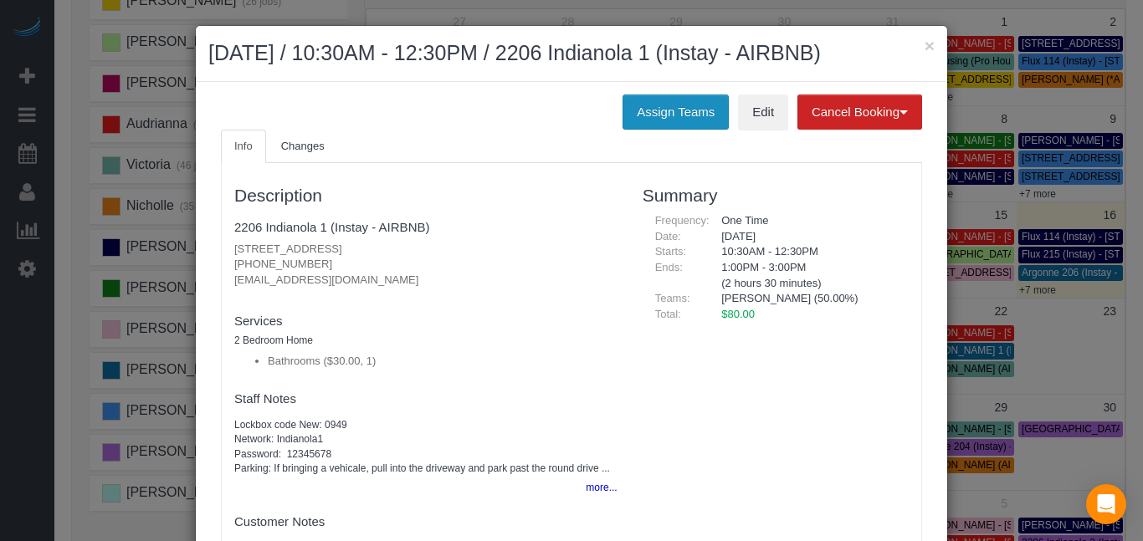
click at [644, 110] on button "Assign Teams" at bounding box center [675, 112] width 106 height 35
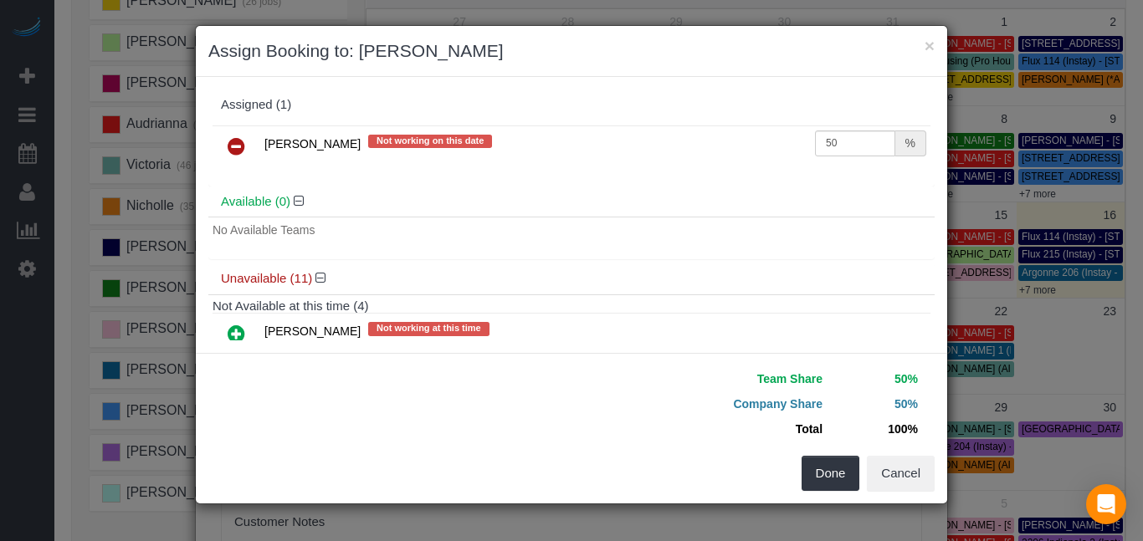
click at [241, 146] on icon at bounding box center [237, 146] width 18 height 20
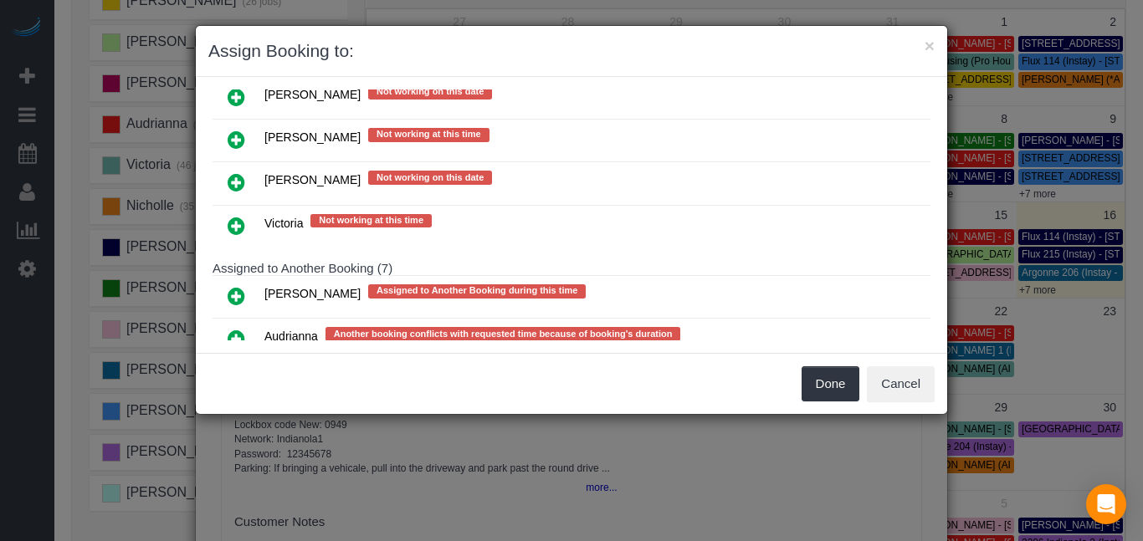
scroll to position [248, 0]
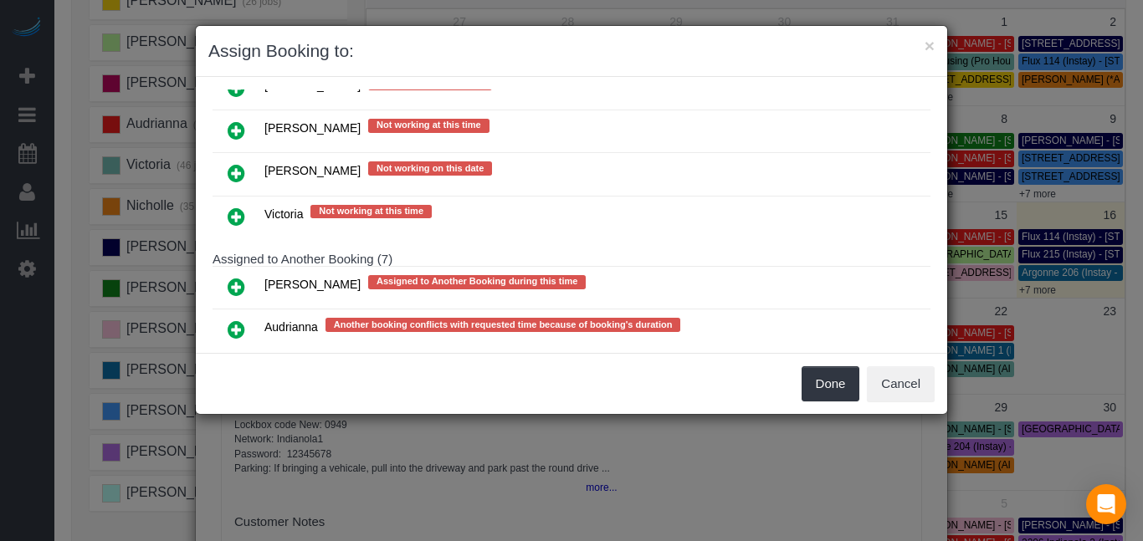
click at [233, 285] on icon at bounding box center [237, 287] width 18 height 20
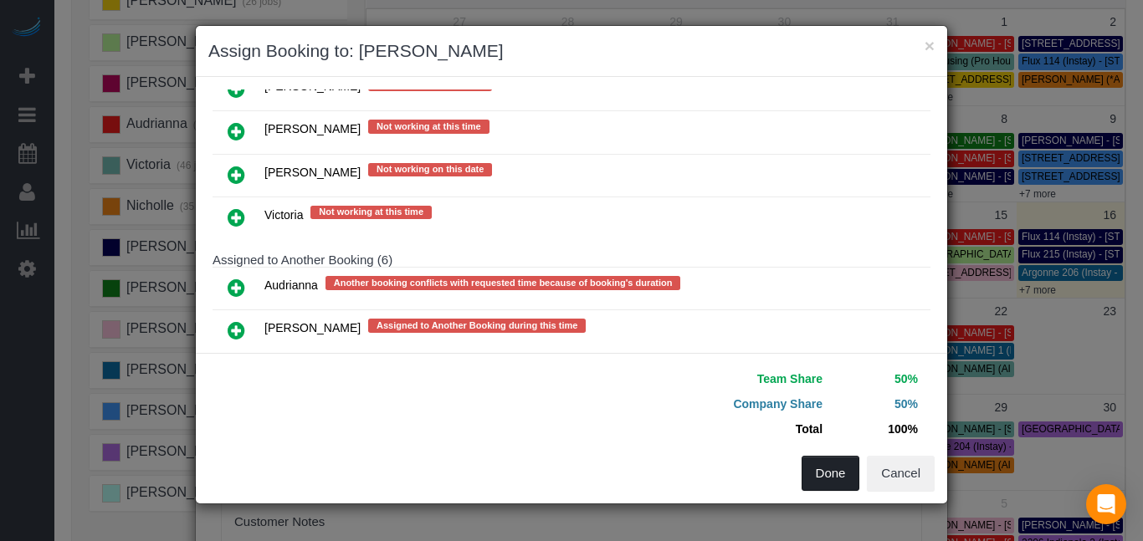
click at [825, 471] on button "Done" at bounding box center [830, 473] width 59 height 35
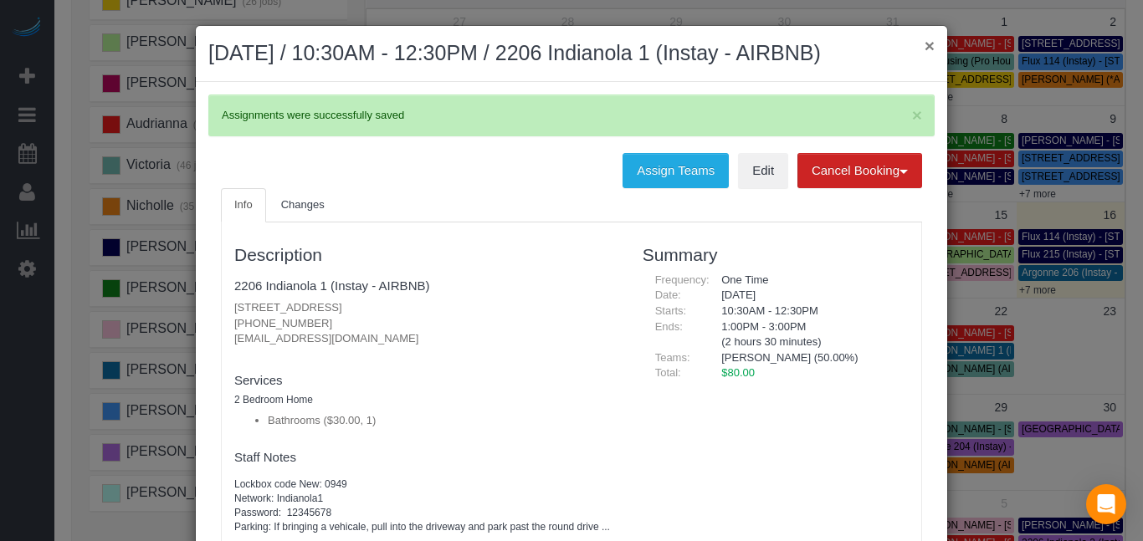
click at [924, 43] on button "×" at bounding box center [929, 46] width 10 height 18
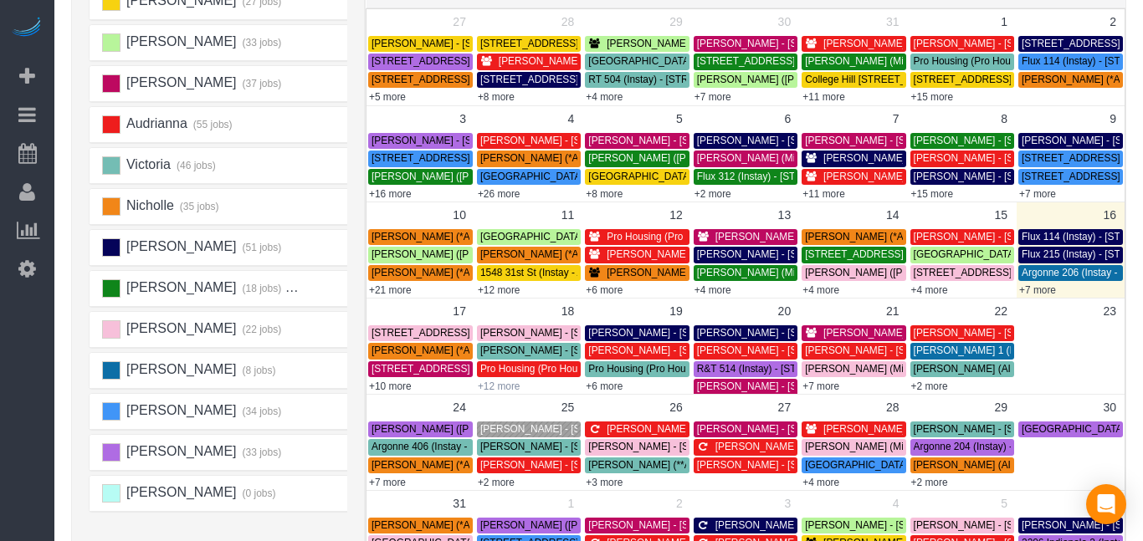
click at [493, 387] on link "+12 more" at bounding box center [499, 387] width 43 height 12
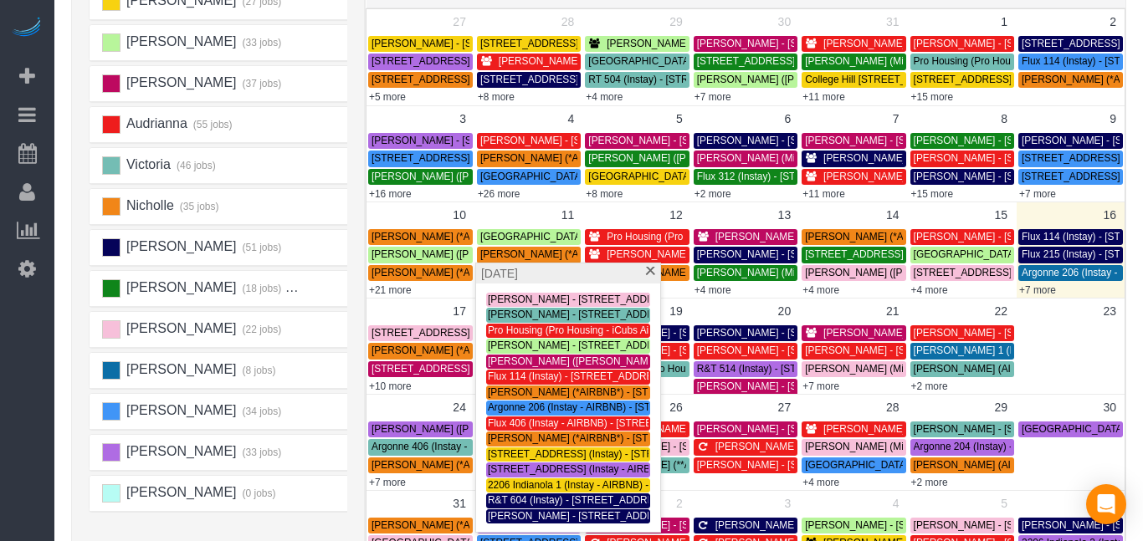
click at [324, 519] on div "[PERSON_NAME] (27 jobs) [PERSON_NAME] (33 jobs) [PERSON_NAME] (37 jobs) Audrian…" at bounding box center [223, 313] width 268 height 669
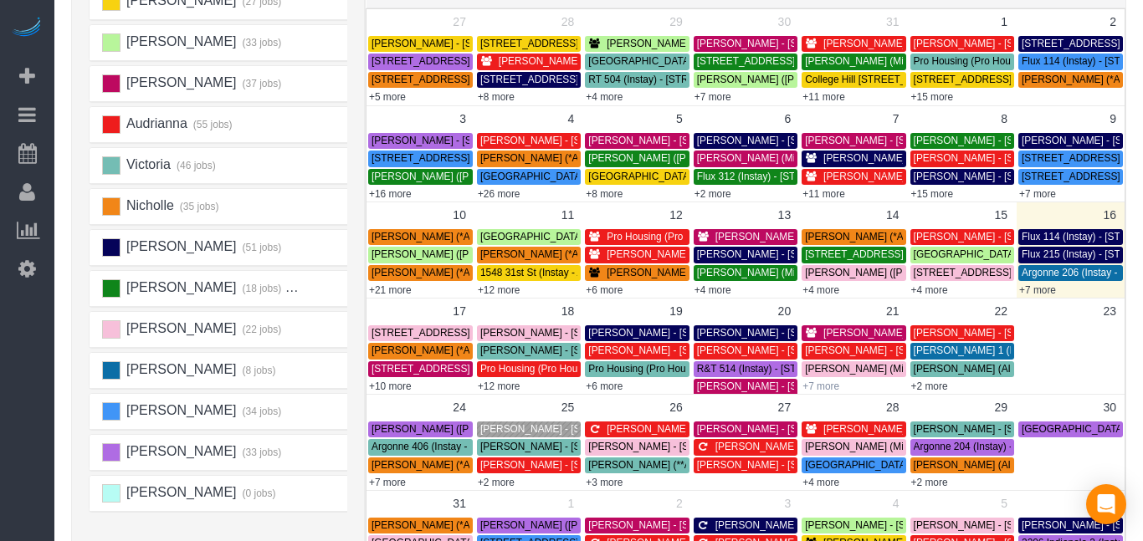
click at [828, 385] on link "+7 more" at bounding box center [820, 387] width 37 height 12
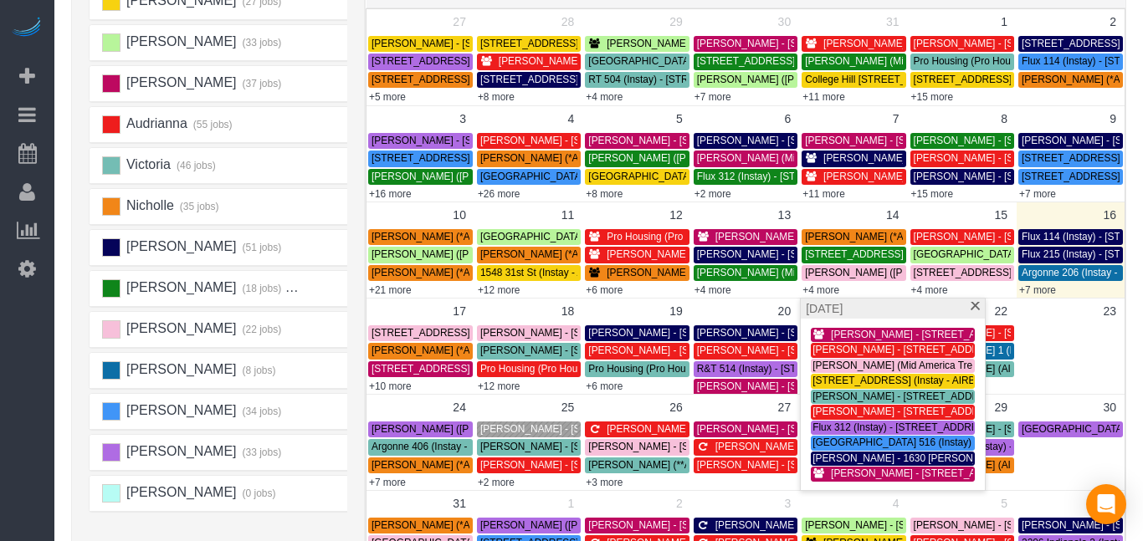
click at [267, 513] on div "[PERSON_NAME] (27 jobs) [PERSON_NAME] (33 jobs) [PERSON_NAME] (37 jobs) Audrian…" at bounding box center [223, 313] width 268 height 669
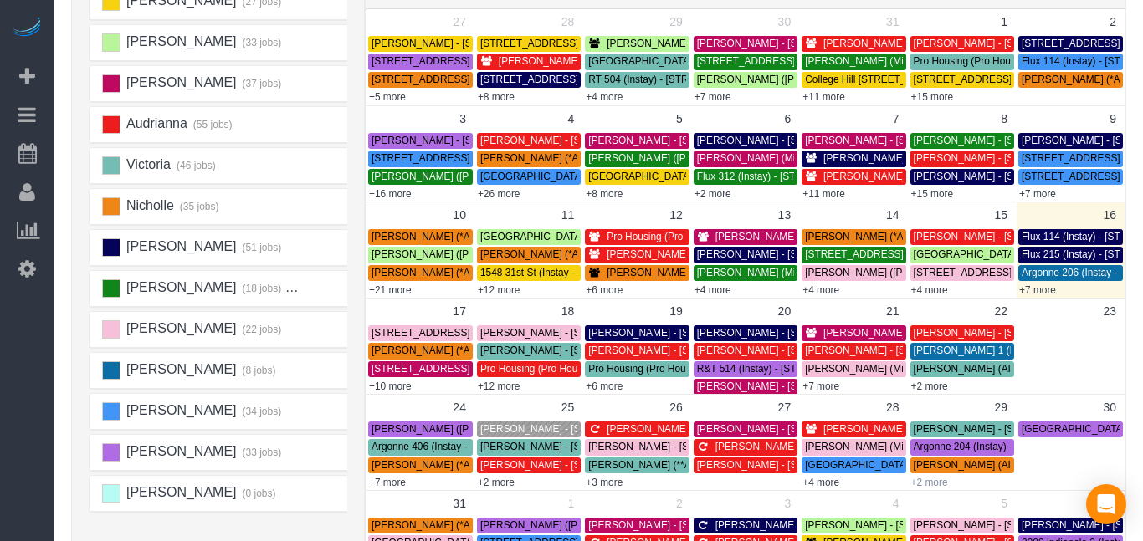
click at [930, 480] on link "+2 more" at bounding box center [929, 483] width 37 height 12
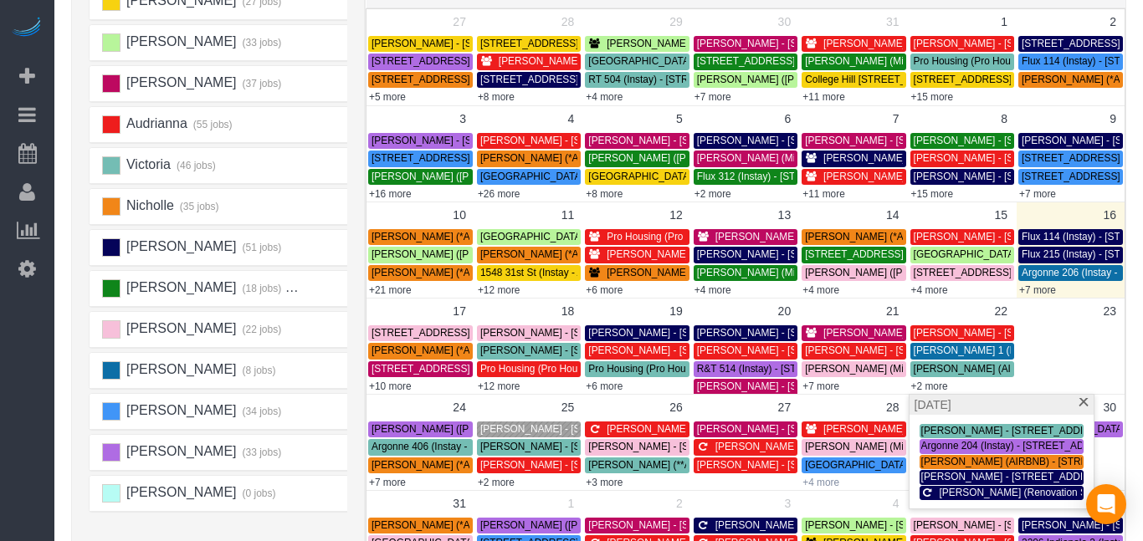
click at [827, 482] on link "+4 more" at bounding box center [820, 483] width 37 height 12
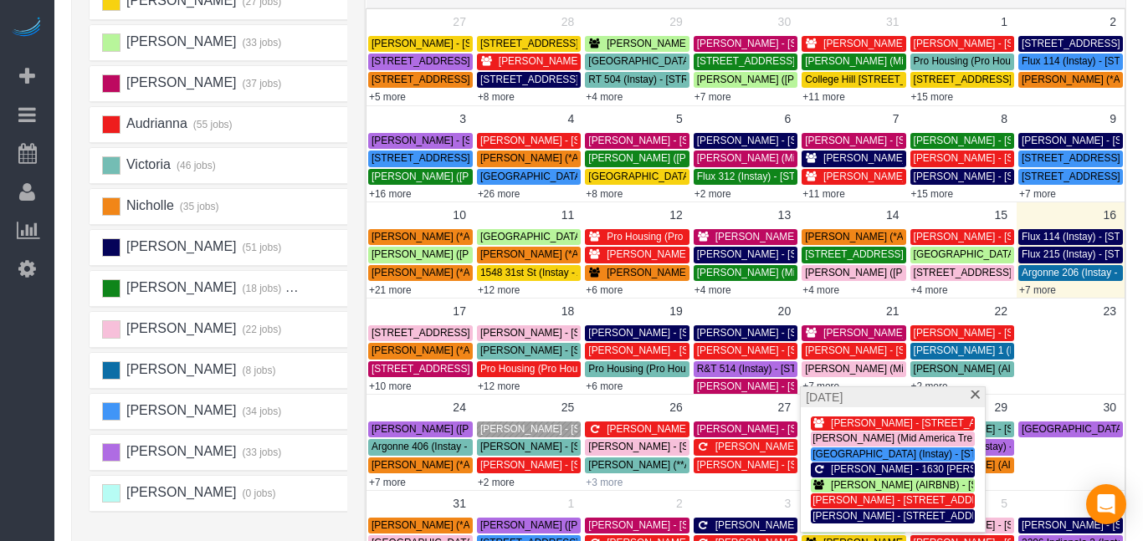
click at [613, 479] on link "+3 more" at bounding box center [603, 483] width 37 height 12
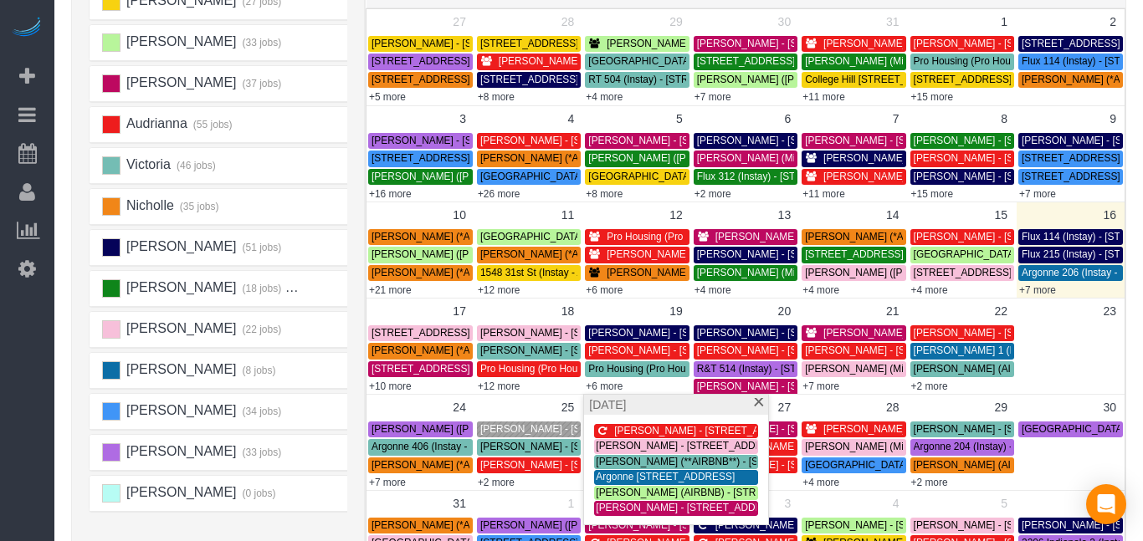
click at [245, 519] on div "[PERSON_NAME] (27 jobs) [PERSON_NAME] (33 jobs) [PERSON_NAME] (37 jobs) Audrian…" at bounding box center [223, 313] width 268 height 669
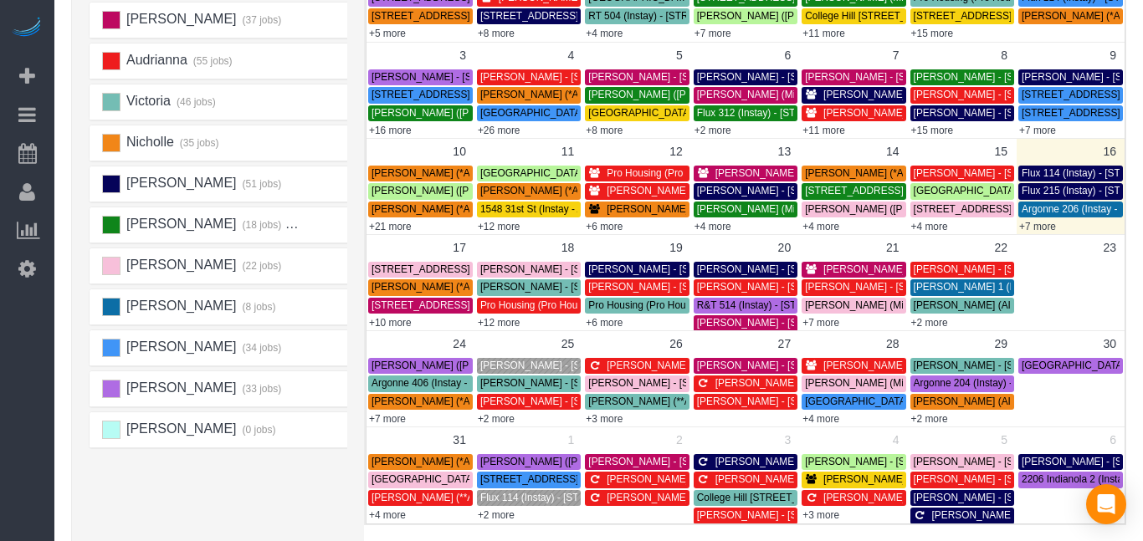
scroll to position [251, 0]
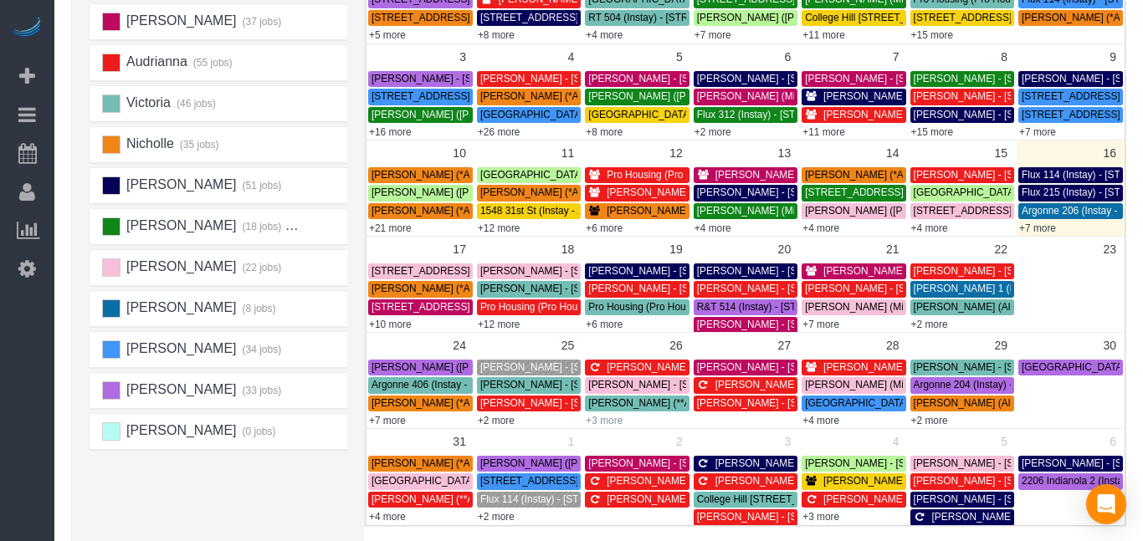
click at [610, 417] on link "+3 more" at bounding box center [603, 421] width 37 height 12
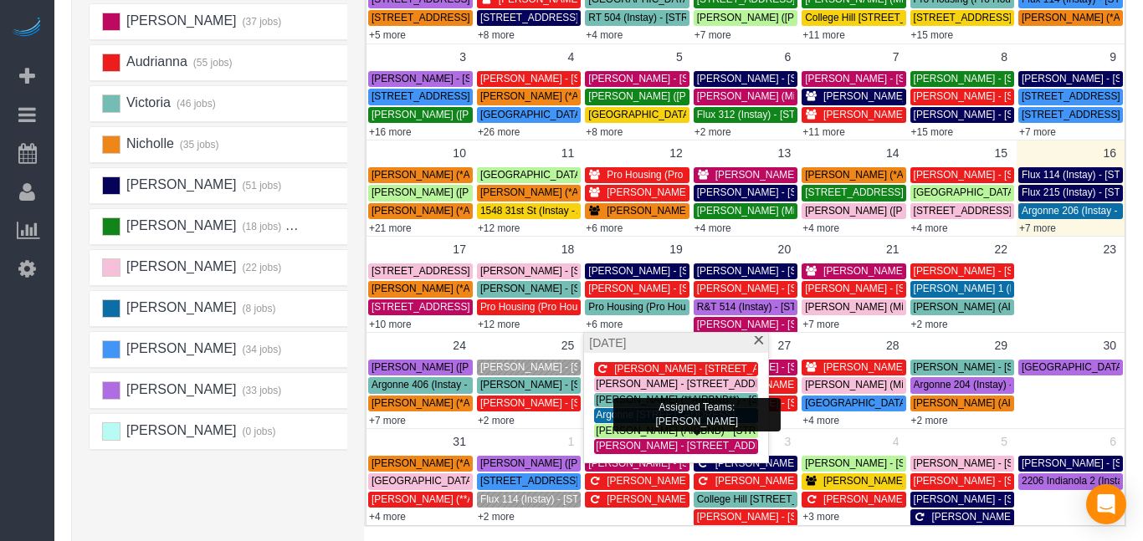
click at [637, 431] on span "[PERSON_NAME] (AIRBNB) - [STREET_ADDRESS]" at bounding box center [713, 431] width 235 height 12
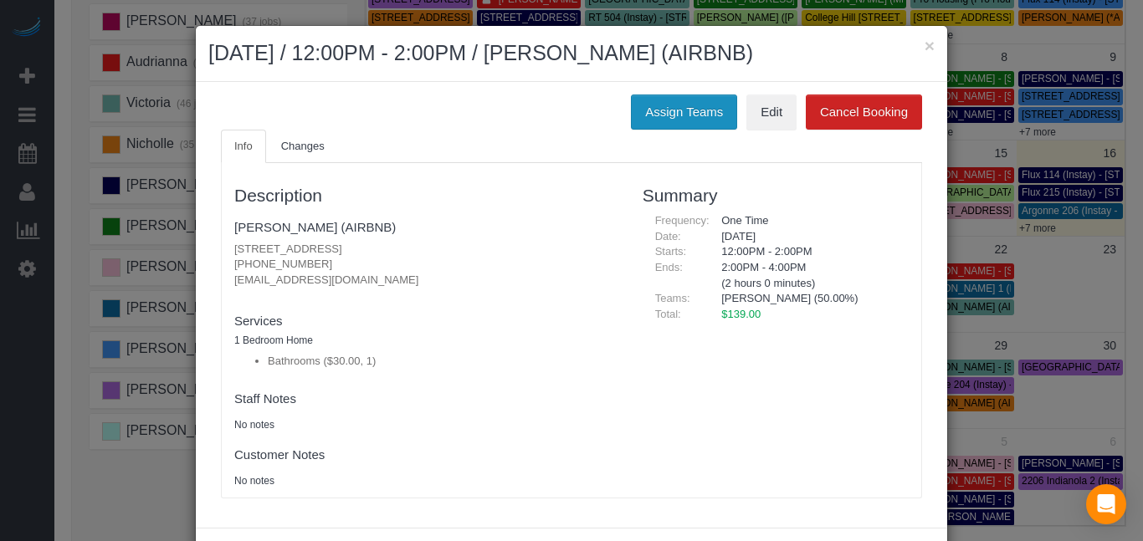
click at [651, 110] on button "Assign Teams" at bounding box center [684, 112] width 106 height 35
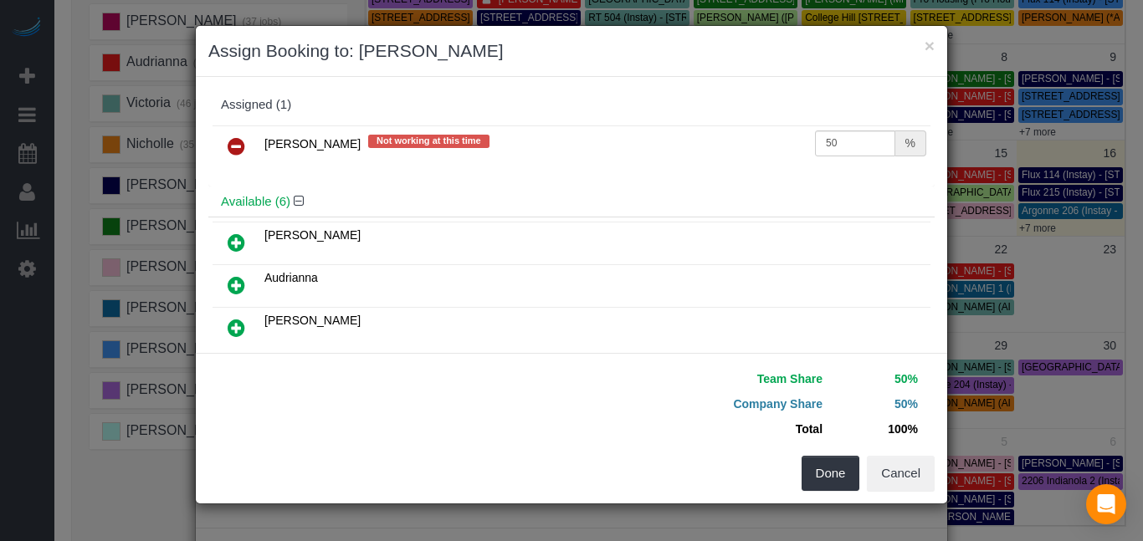
click at [238, 241] on icon at bounding box center [237, 243] width 18 height 20
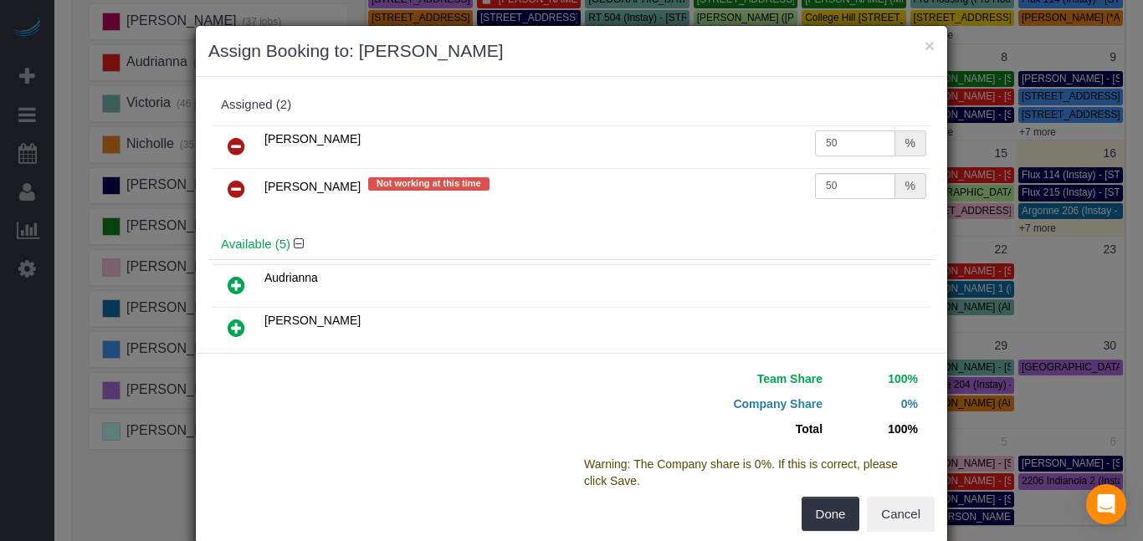
click at [875, 148] on input "50" at bounding box center [855, 143] width 80 height 26
type input "5"
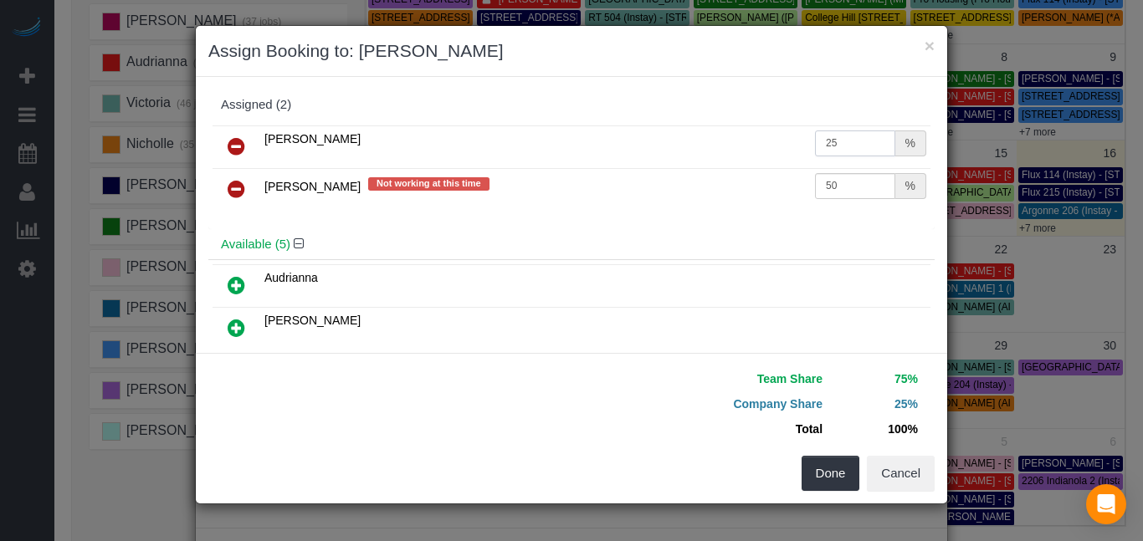
type input "25"
click at [877, 184] on input "50" at bounding box center [855, 186] width 80 height 26
type input "5"
type input "25"
click at [840, 471] on button "Done" at bounding box center [830, 473] width 59 height 35
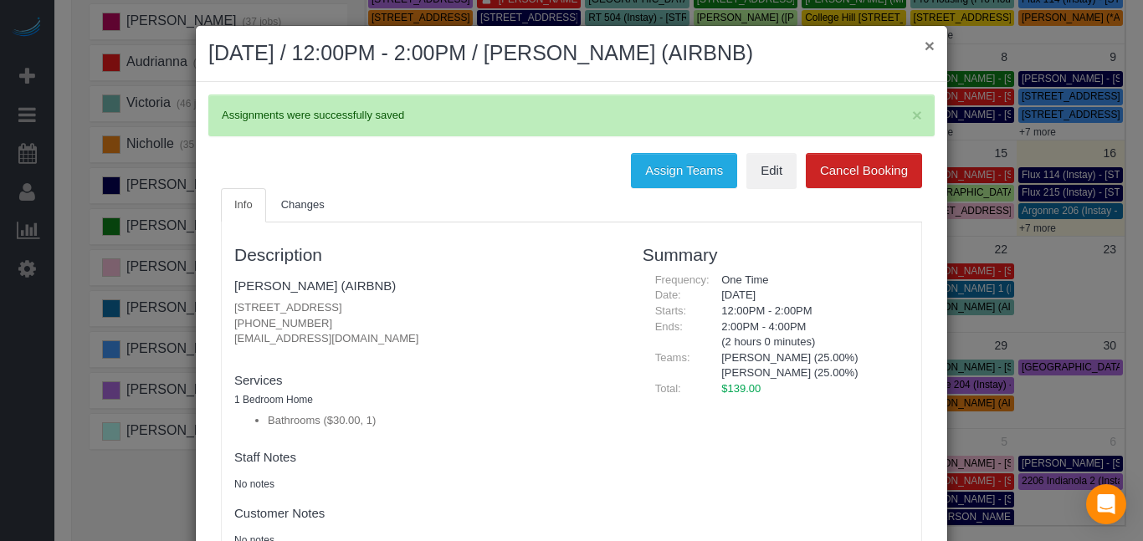
click at [924, 42] on button "×" at bounding box center [929, 46] width 10 height 18
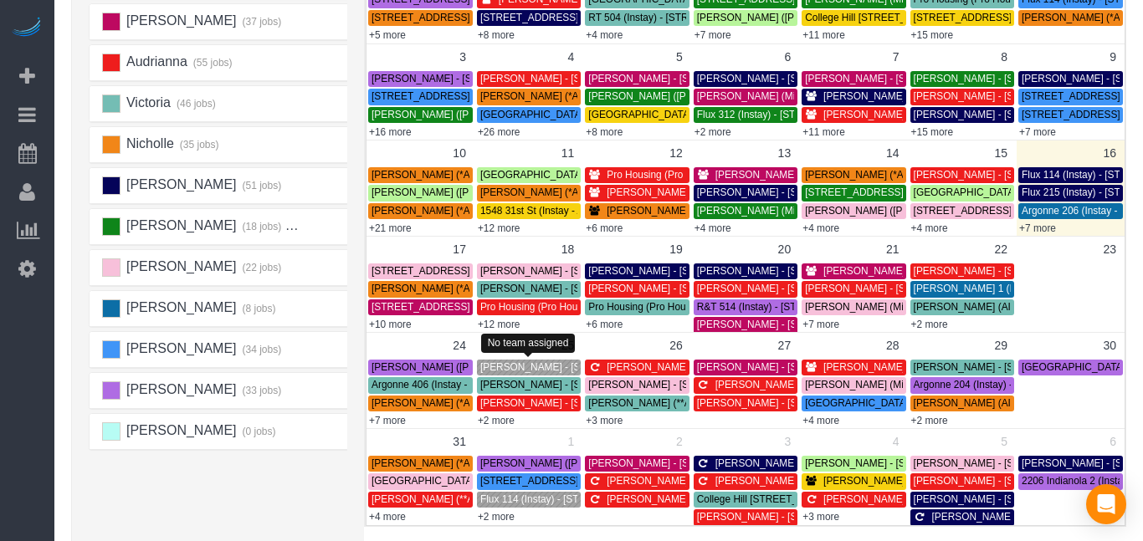
click at [522, 367] on span "[PERSON_NAME] - [STREET_ADDRESS]" at bounding box center [574, 367] width 189 height 12
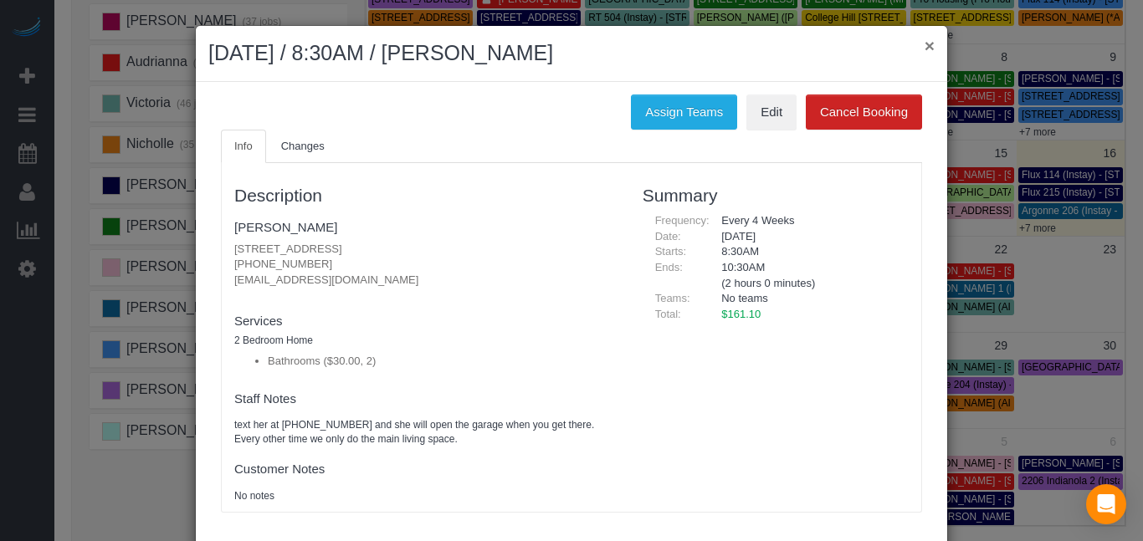
click at [925, 43] on button "×" at bounding box center [929, 46] width 10 height 18
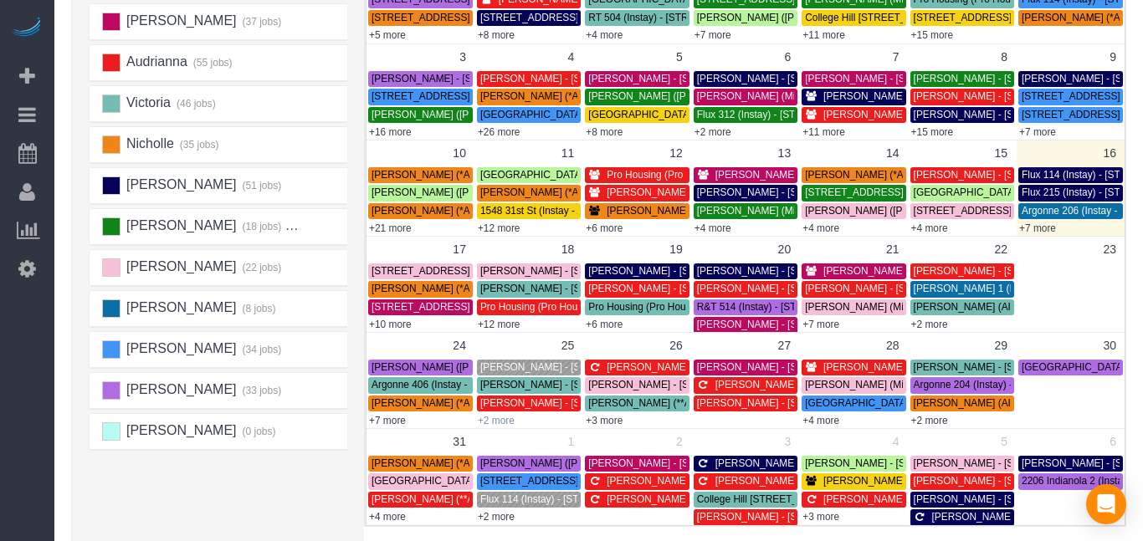
click at [505, 422] on link "+2 more" at bounding box center [496, 421] width 37 height 12
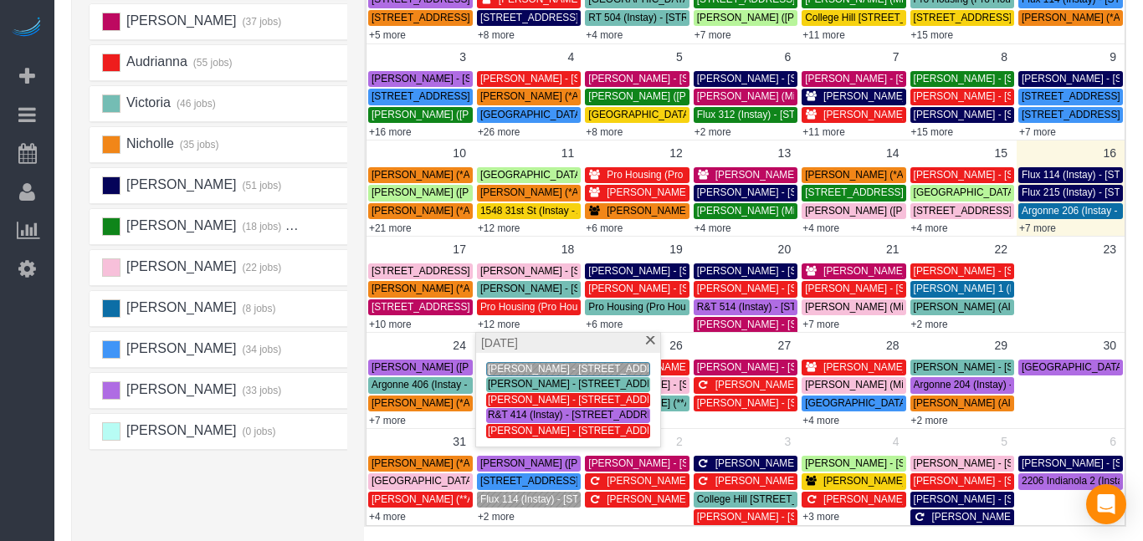
click at [256, 515] on div "[PERSON_NAME] (28 jobs) [PERSON_NAME] (33 jobs) [PERSON_NAME] (37 jobs) Audrian…" at bounding box center [223, 251] width 268 height 669
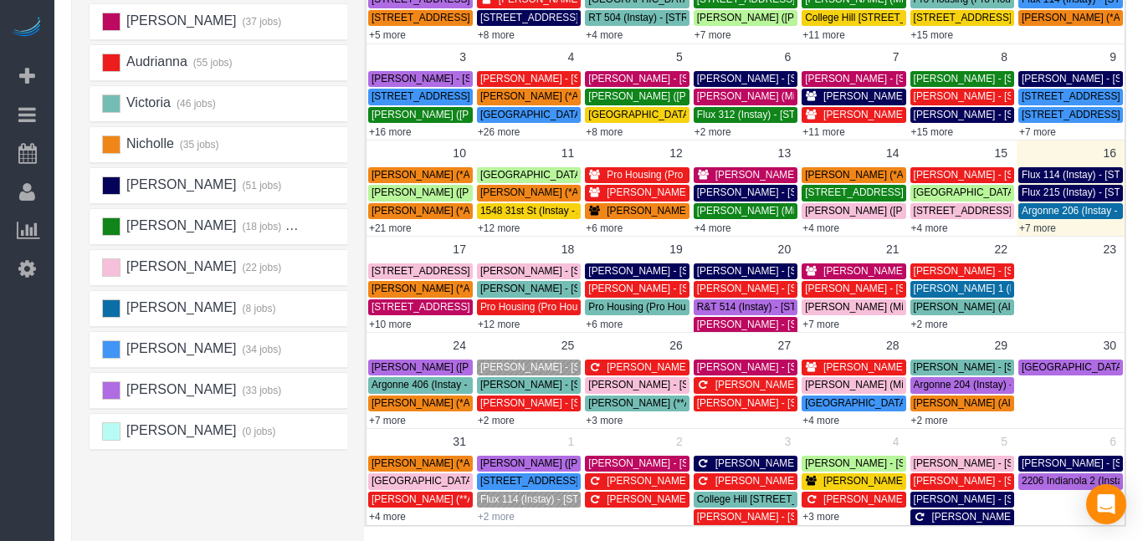
click at [498, 514] on link "+2 more" at bounding box center [496, 517] width 37 height 12
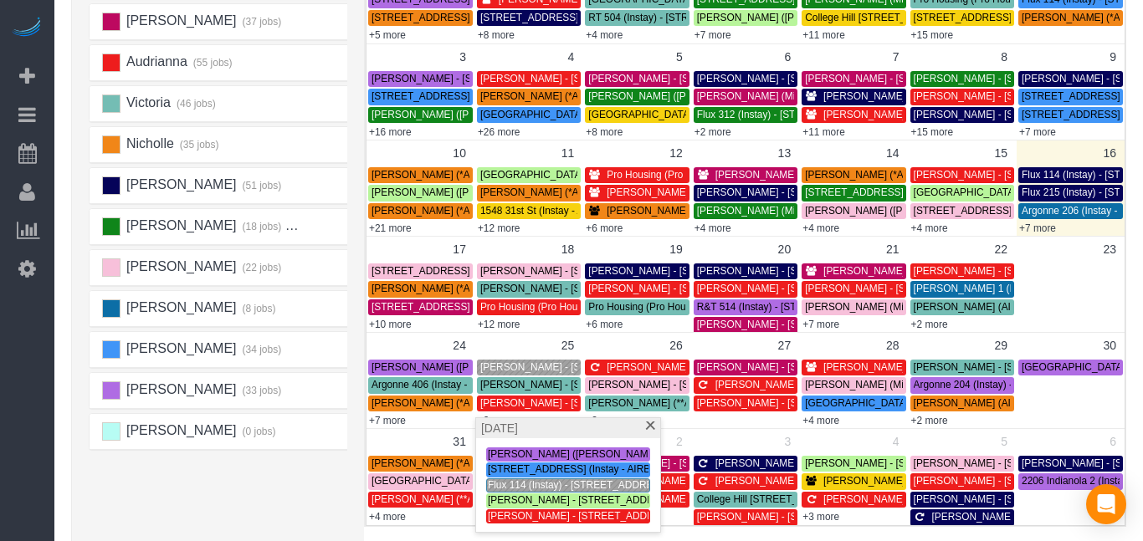
click at [499, 487] on span "Flux 114 (Instay) - [STREET_ADDRESS]" at bounding box center [579, 485] width 182 height 12
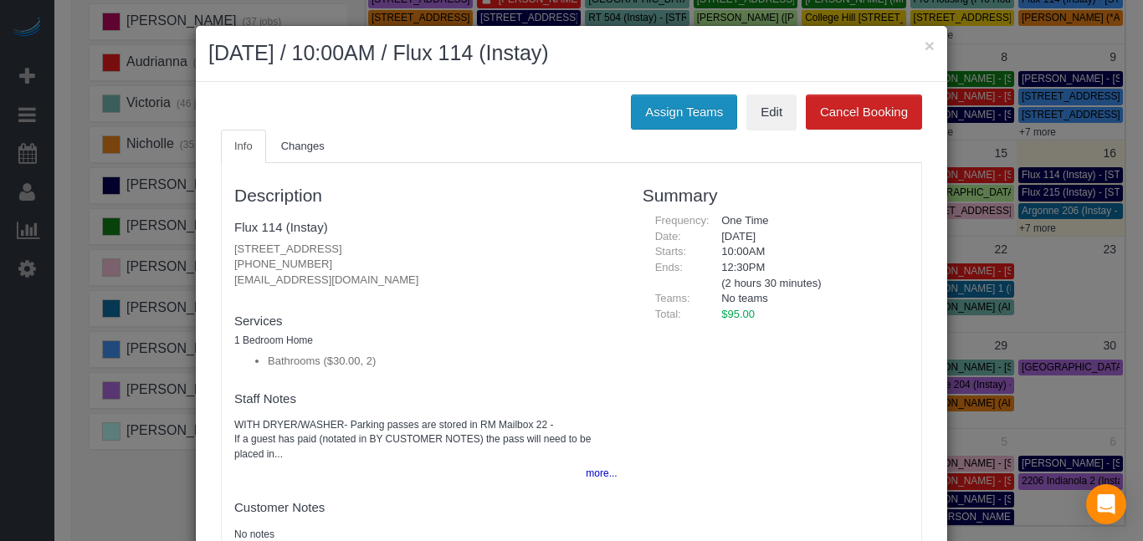
click at [652, 111] on button "Assign Teams" at bounding box center [684, 112] width 106 height 35
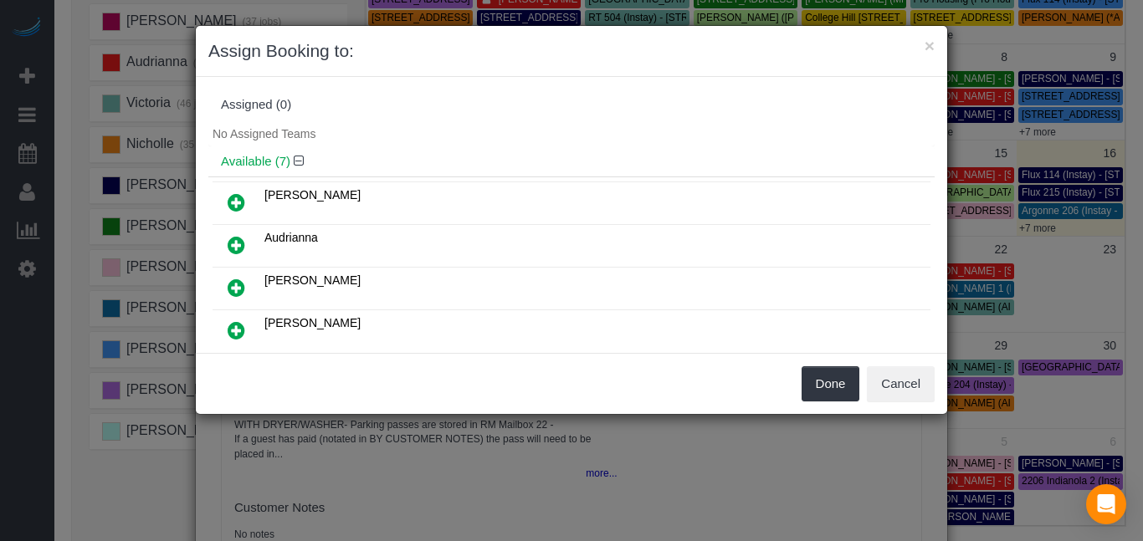
click at [233, 195] on icon at bounding box center [237, 202] width 18 height 20
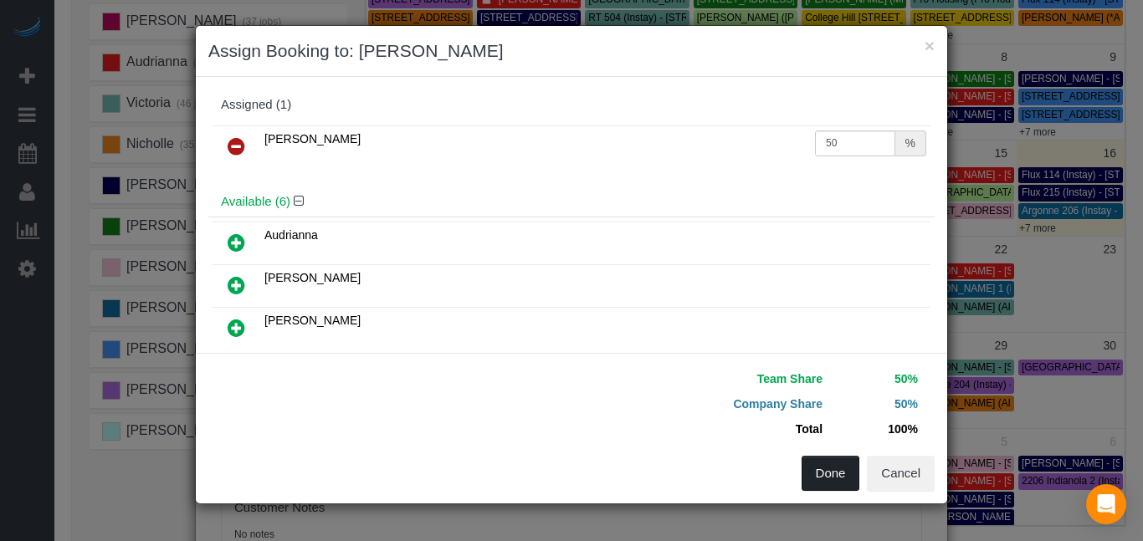
click at [836, 478] on button "Done" at bounding box center [830, 473] width 59 height 35
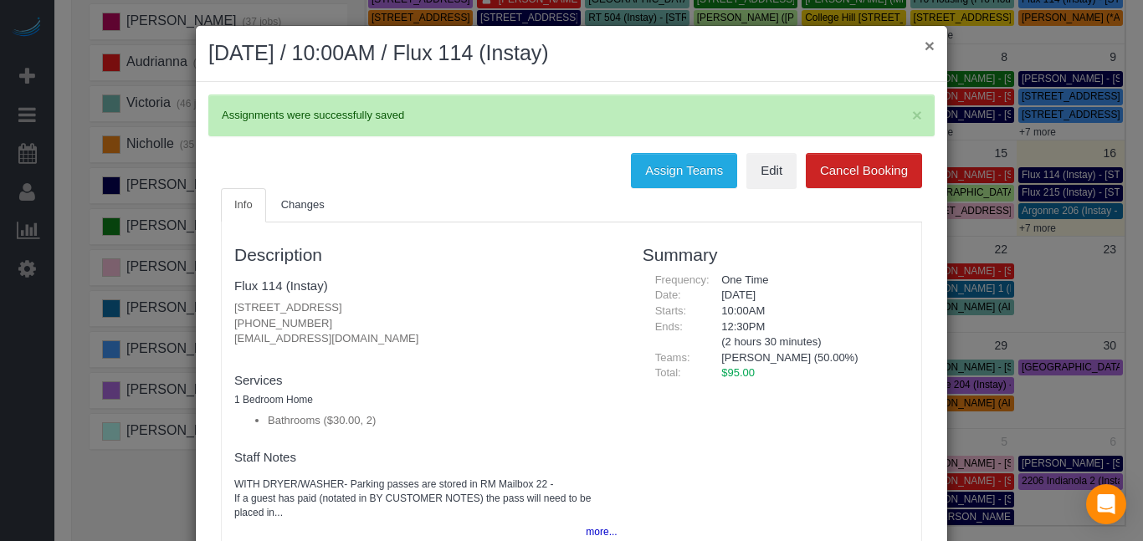
click at [928, 41] on button "×" at bounding box center [929, 46] width 10 height 18
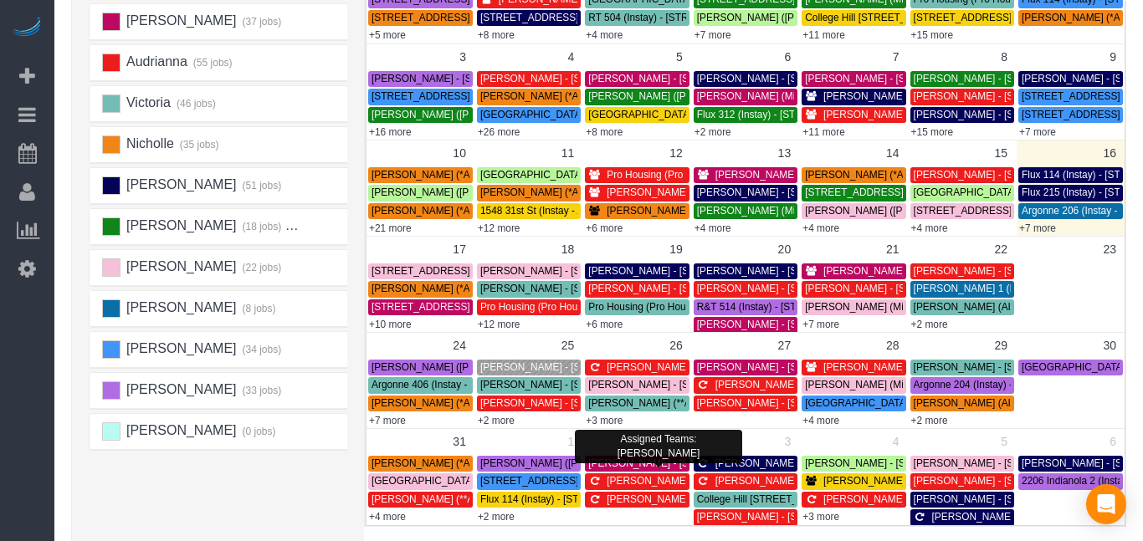
click at [633, 463] on span "[PERSON_NAME] - [STREET_ADDRESS]" at bounding box center [682, 464] width 189 height 12
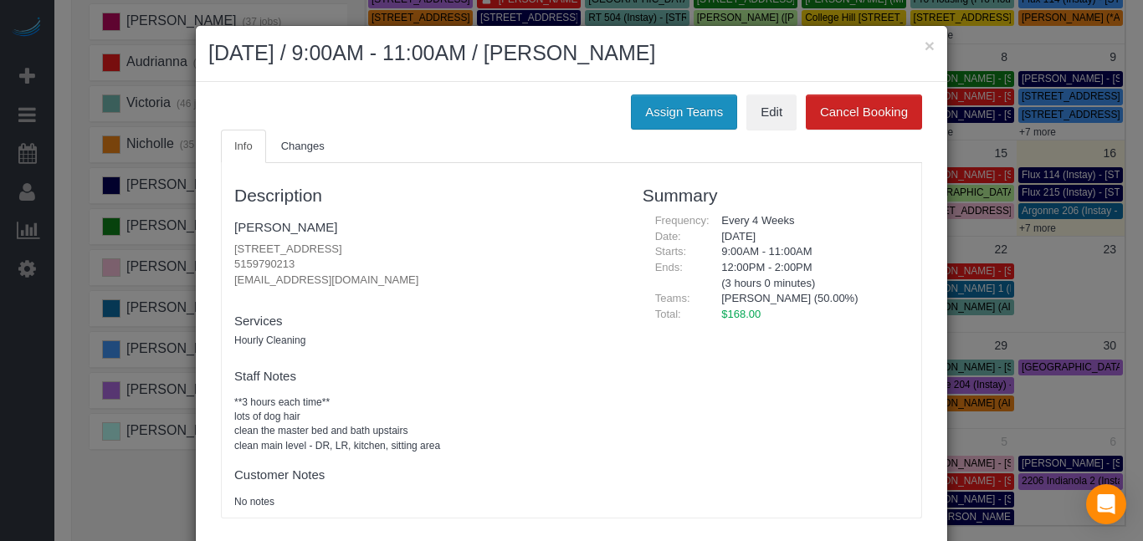
click at [705, 105] on button "Assign Teams" at bounding box center [684, 112] width 106 height 35
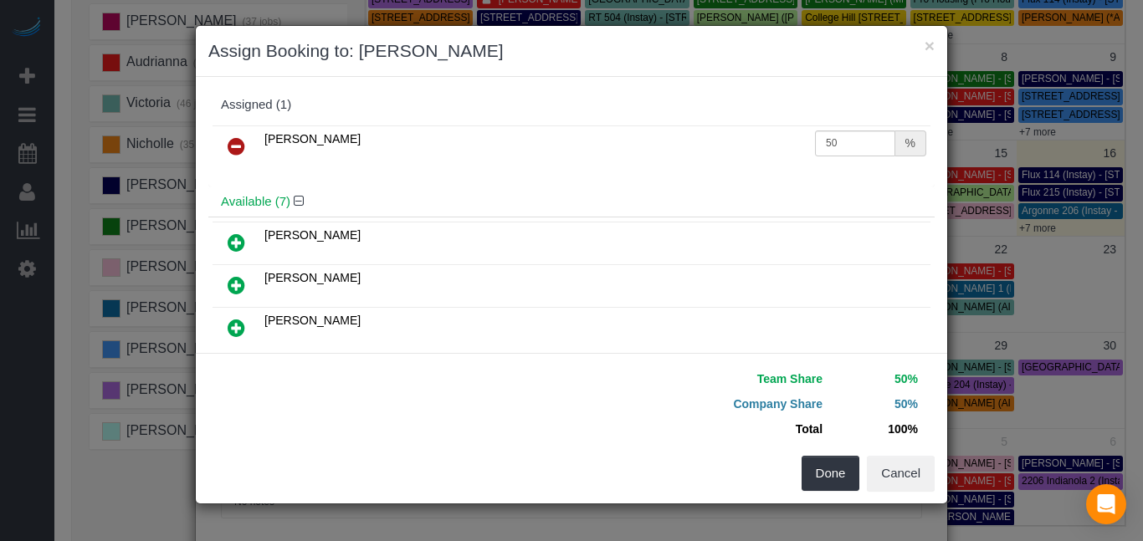
click at [235, 144] on icon at bounding box center [237, 146] width 18 height 20
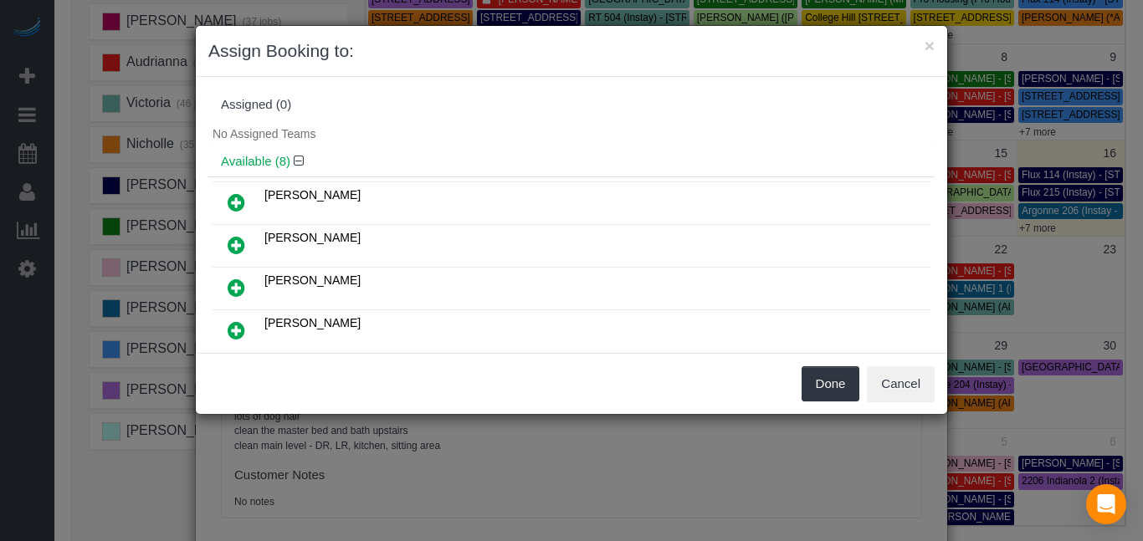
click at [233, 200] on icon at bounding box center [237, 202] width 18 height 20
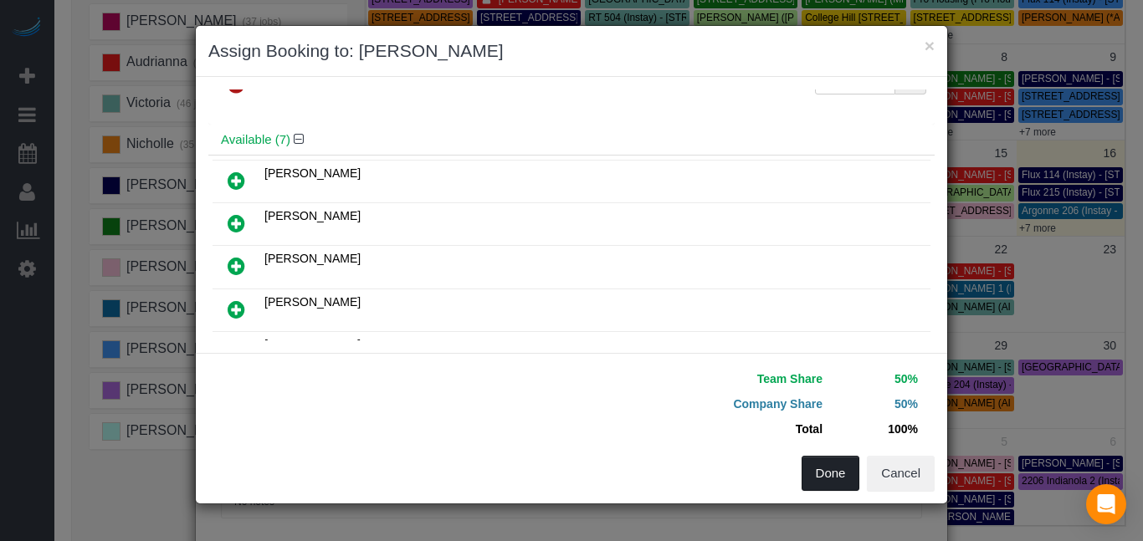
scroll to position [0, 0]
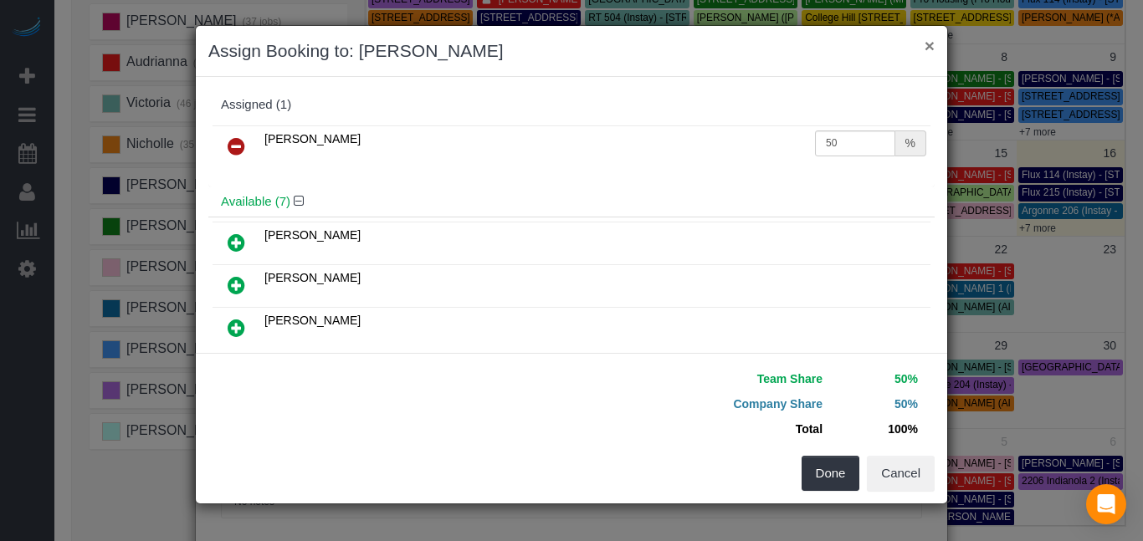
click at [928, 47] on button "×" at bounding box center [929, 46] width 10 height 18
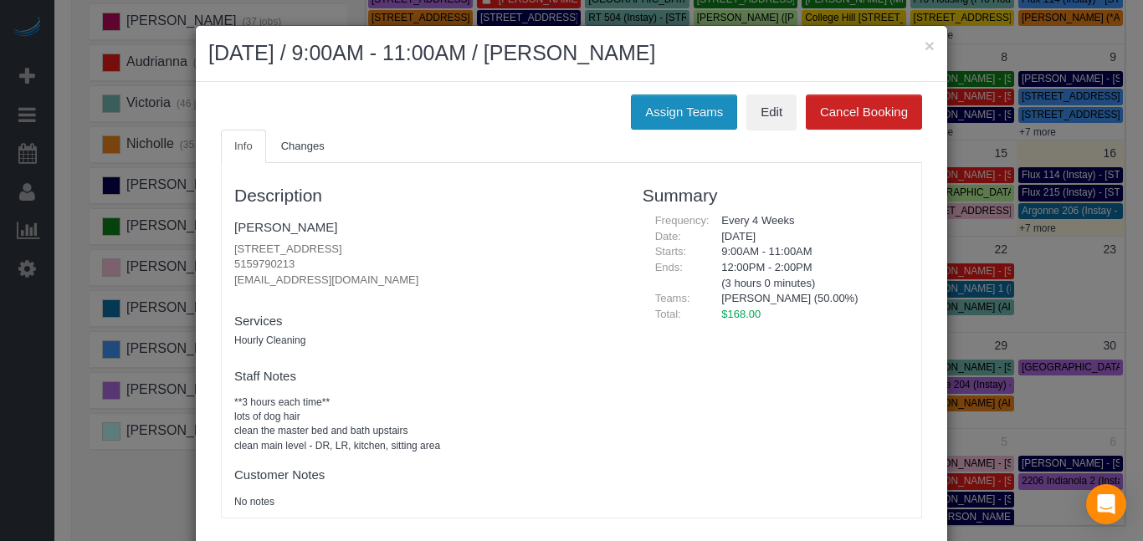
click at [693, 122] on button "Assign Teams" at bounding box center [684, 112] width 106 height 35
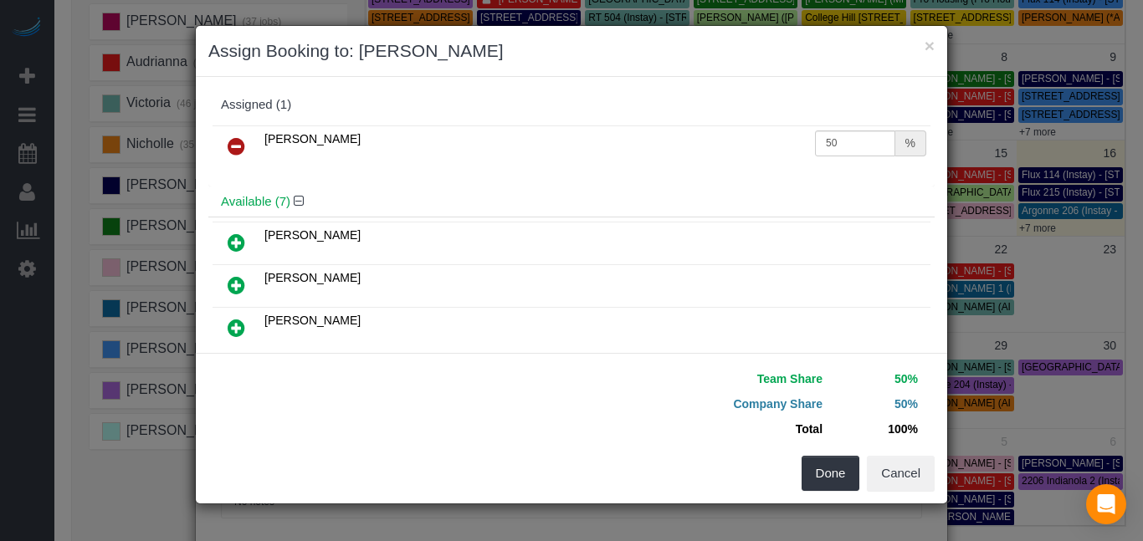
click at [234, 147] on icon at bounding box center [237, 146] width 18 height 20
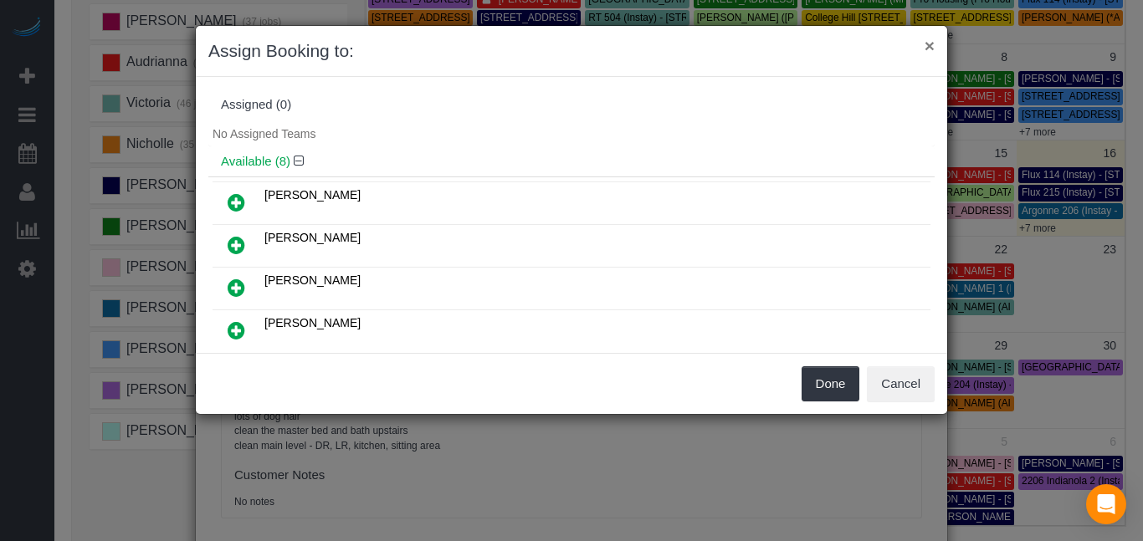
click at [928, 43] on button "×" at bounding box center [929, 46] width 10 height 18
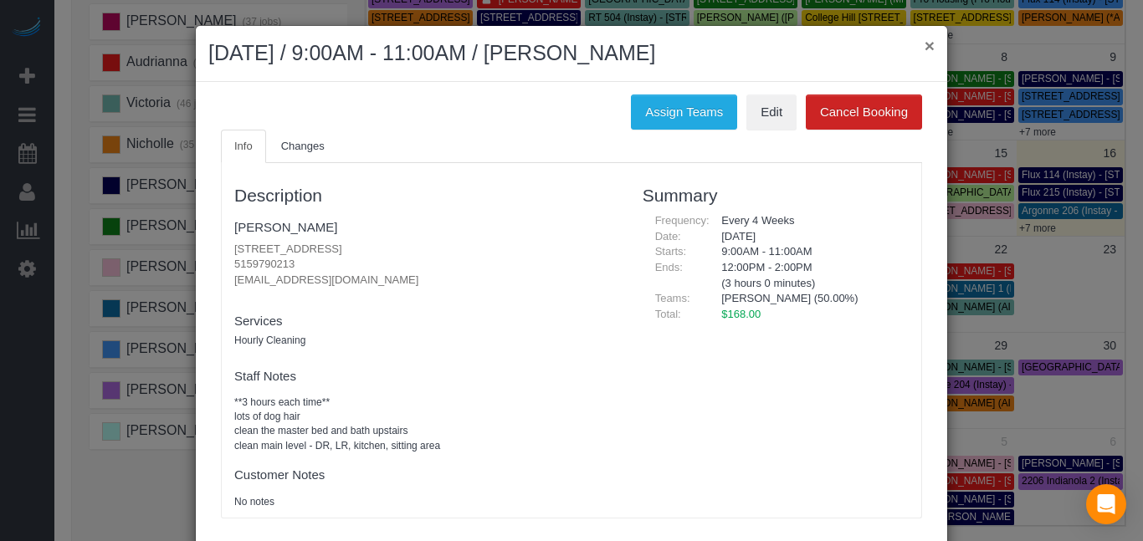
click at [928, 43] on button "×" at bounding box center [929, 46] width 10 height 18
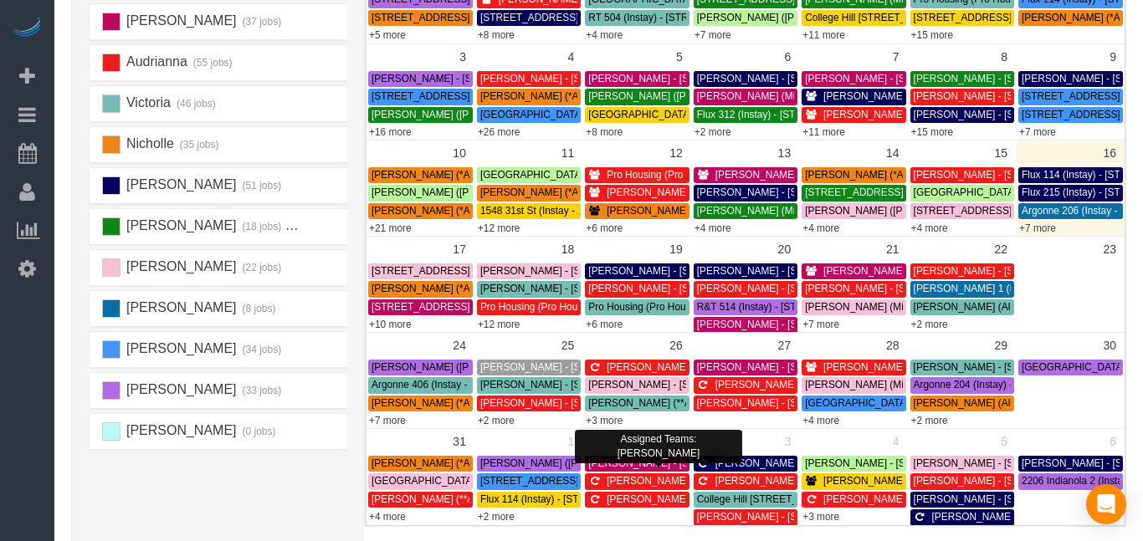
click at [607, 466] on span "[PERSON_NAME] - [STREET_ADDRESS]" at bounding box center [682, 464] width 189 height 12
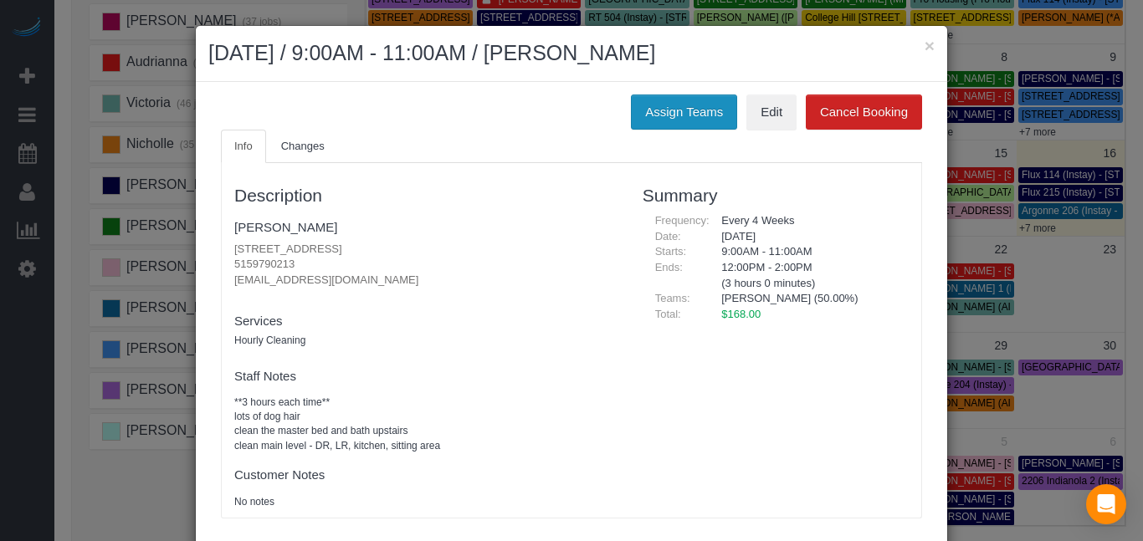
click at [654, 96] on button "Assign Teams" at bounding box center [684, 112] width 106 height 35
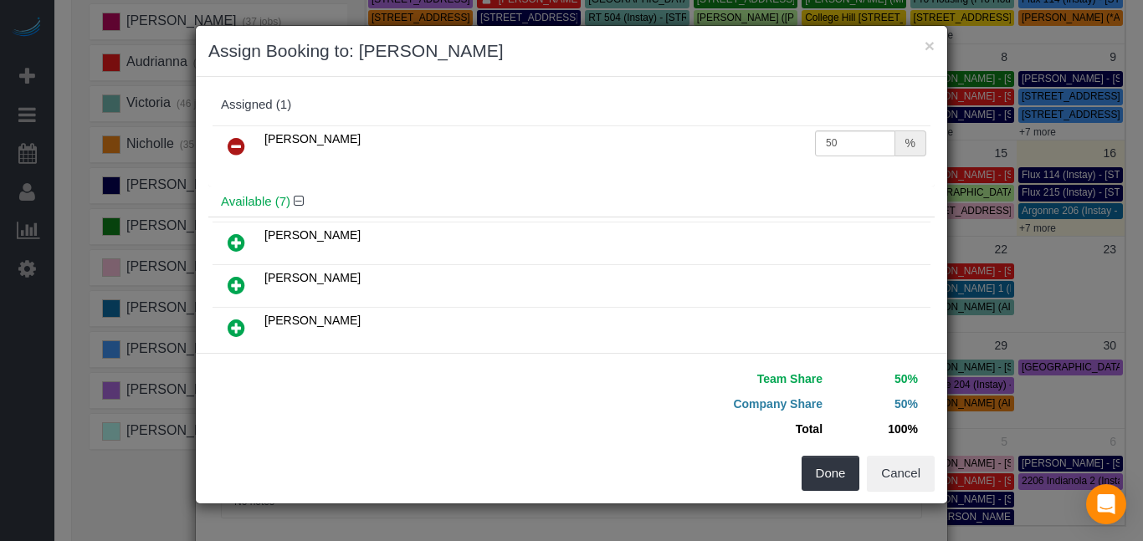
click at [236, 143] on icon at bounding box center [237, 146] width 18 height 20
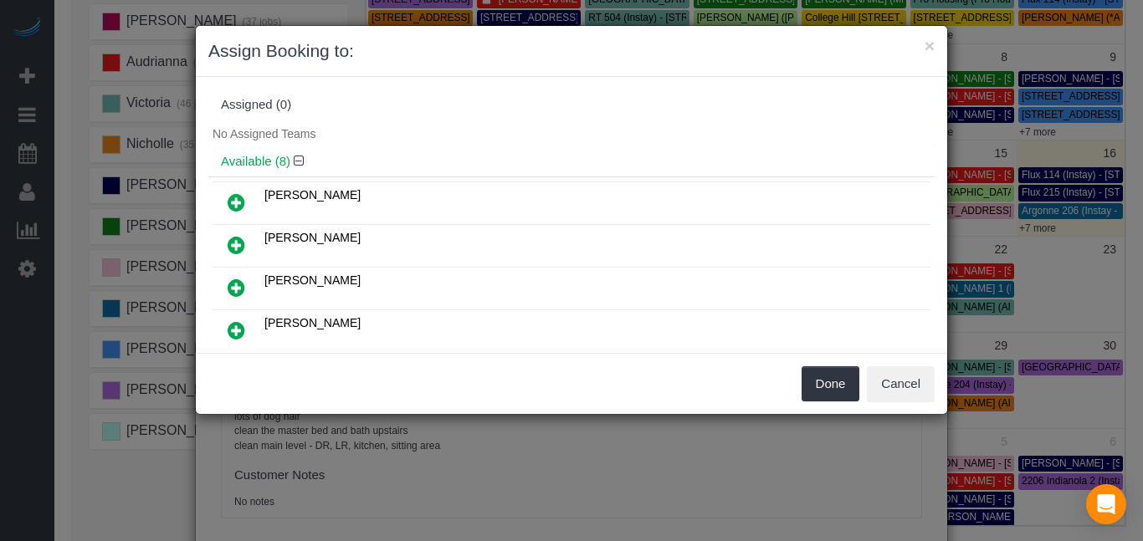
click at [241, 244] on icon at bounding box center [237, 245] width 18 height 20
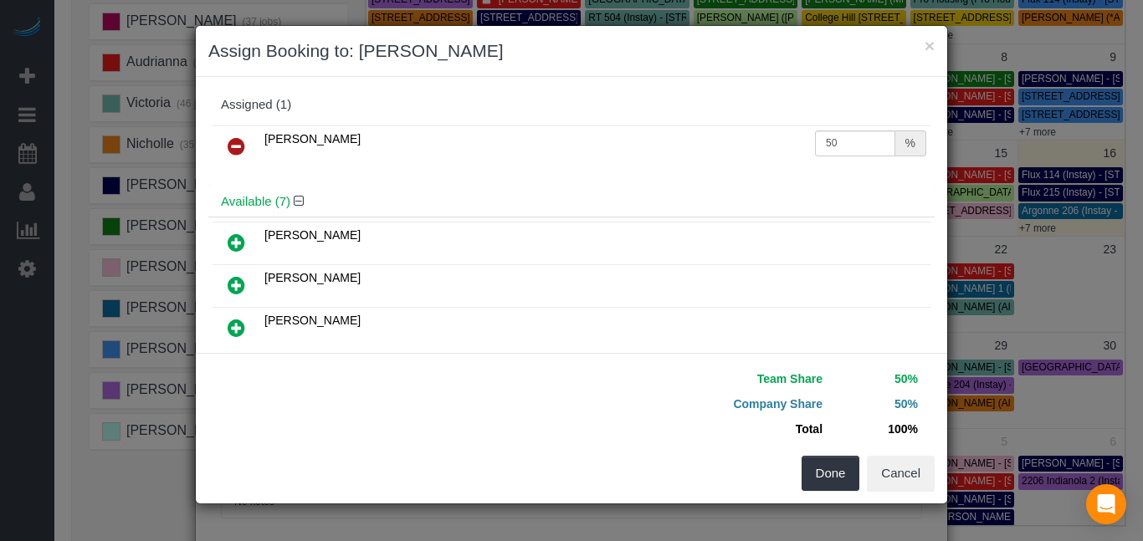
click at [238, 241] on icon at bounding box center [237, 243] width 18 height 20
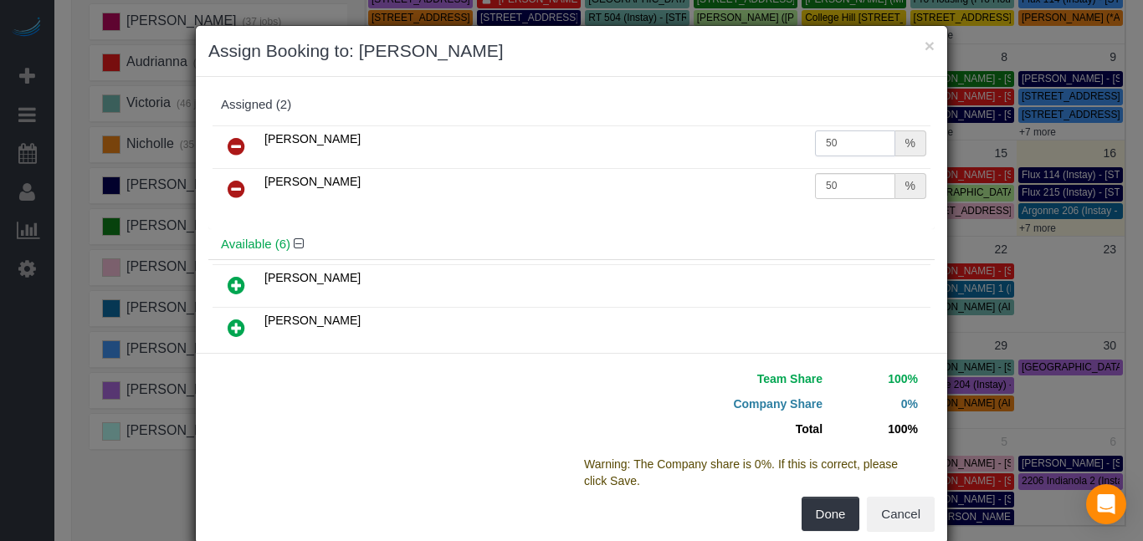
click at [867, 145] on input "50" at bounding box center [855, 143] width 80 height 26
type input "5"
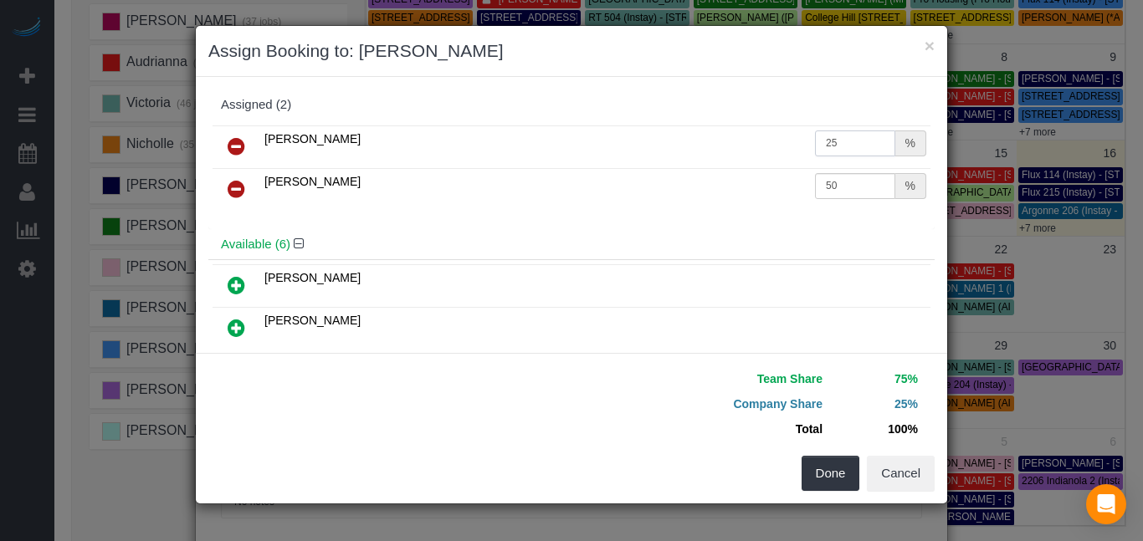
type input "25"
click at [891, 188] on input "50" at bounding box center [855, 186] width 80 height 26
type input "5"
type input "25"
click at [848, 468] on button "Done" at bounding box center [830, 473] width 59 height 35
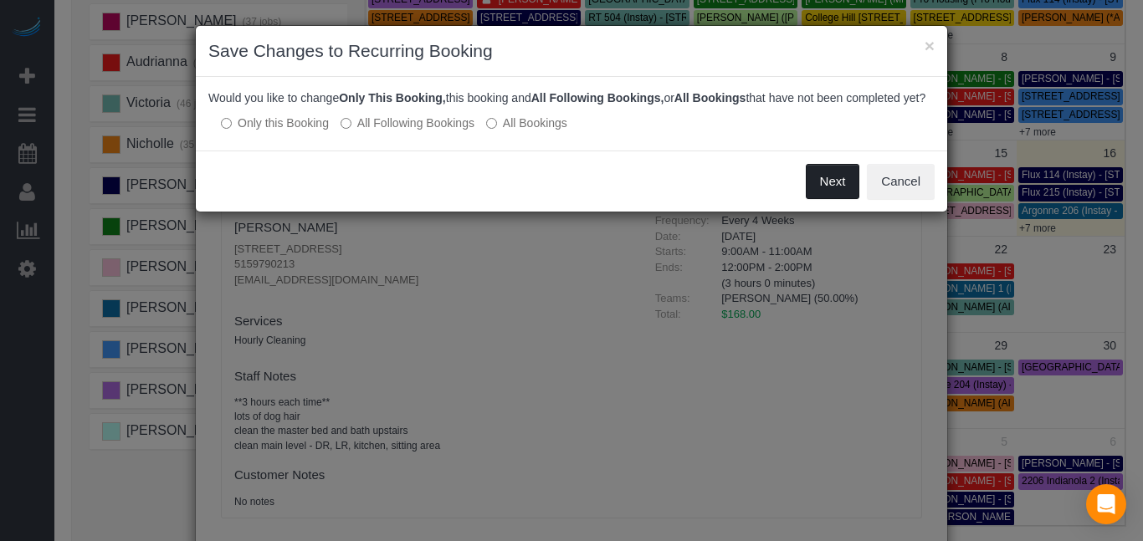
click at [834, 197] on button "Next" at bounding box center [832, 181] width 54 height 35
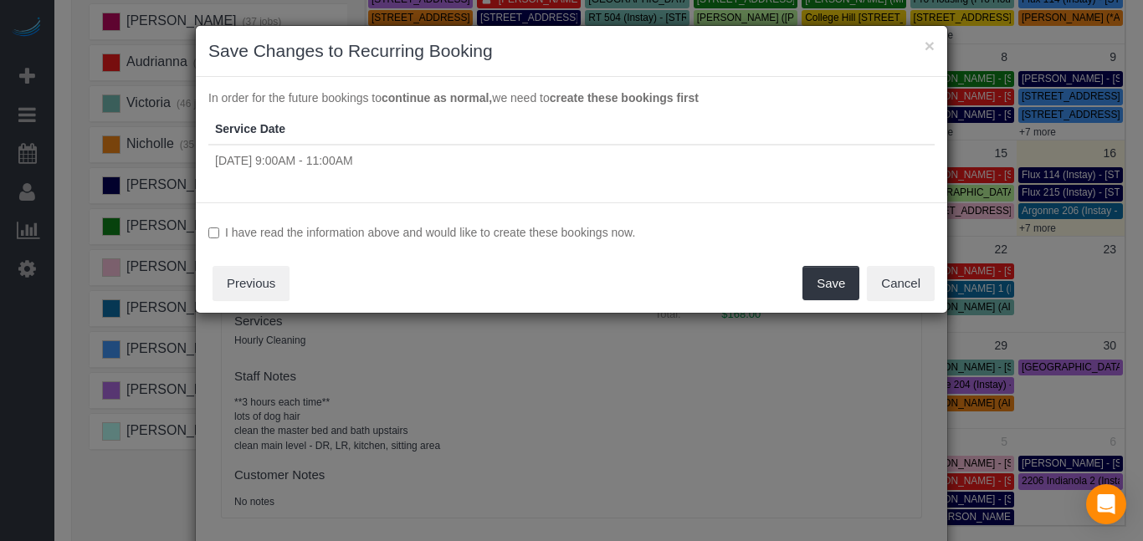
click at [585, 230] on label "I have read the information above and would like to create these bookings now." at bounding box center [571, 232] width 726 height 17
click at [832, 294] on button "Save" at bounding box center [830, 283] width 57 height 35
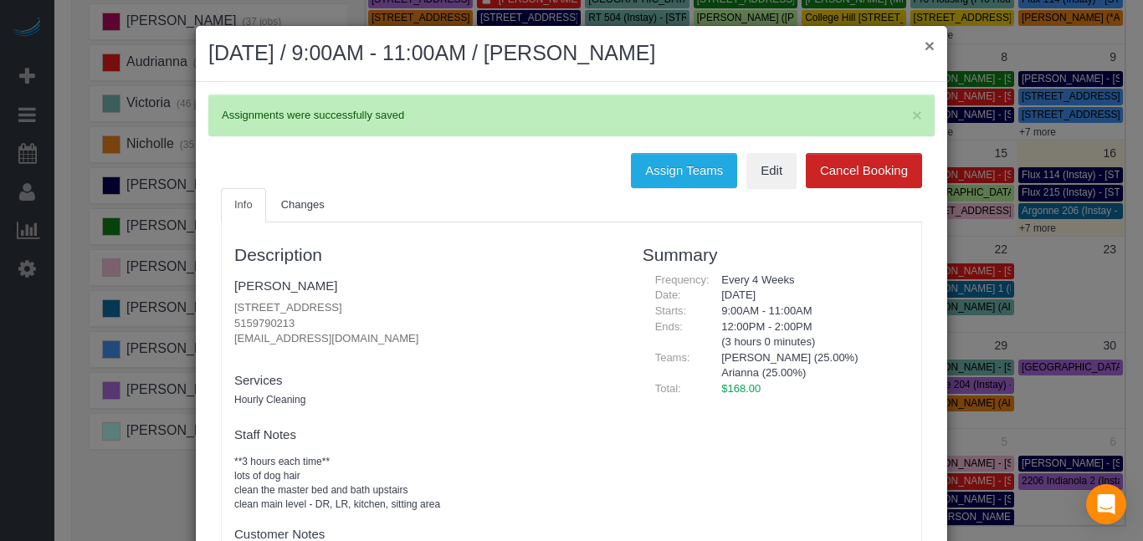
click at [932, 45] on button "×" at bounding box center [929, 46] width 10 height 18
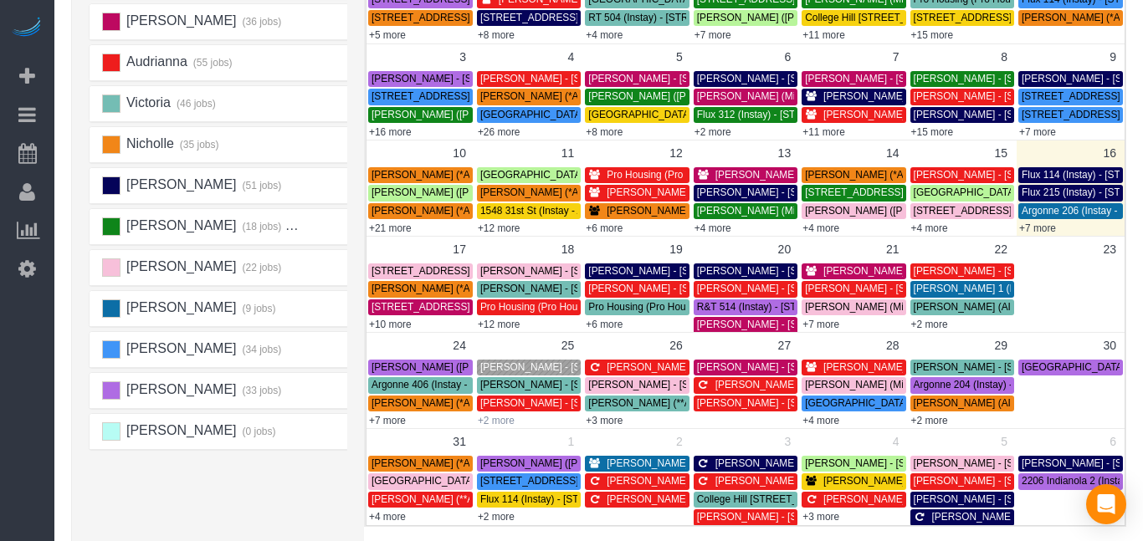
click at [499, 421] on link "+2 more" at bounding box center [496, 421] width 37 height 12
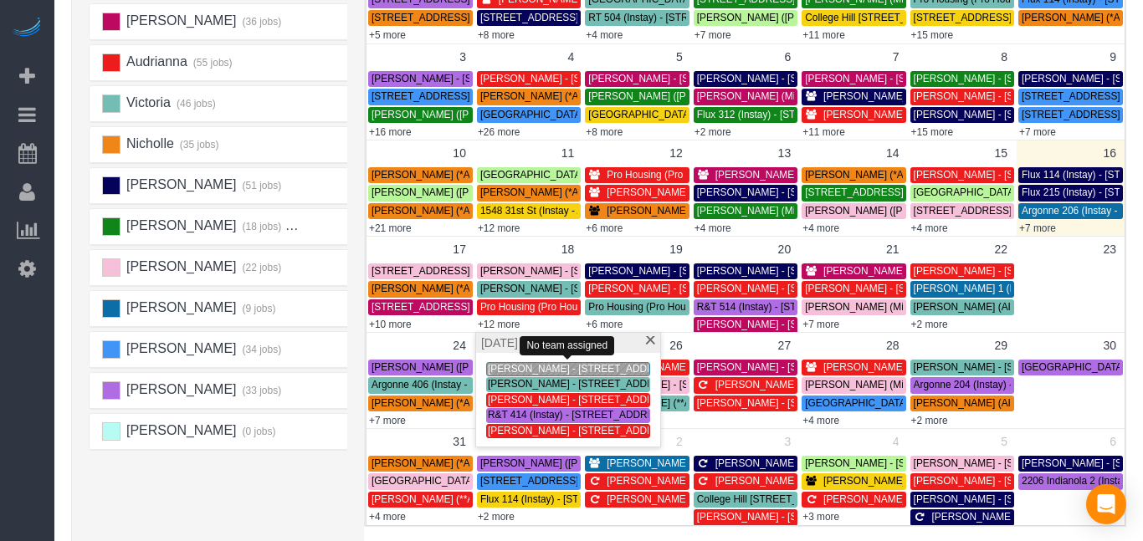
click at [512, 366] on span "[PERSON_NAME] - [STREET_ADDRESS]" at bounding box center [582, 369] width 189 height 12
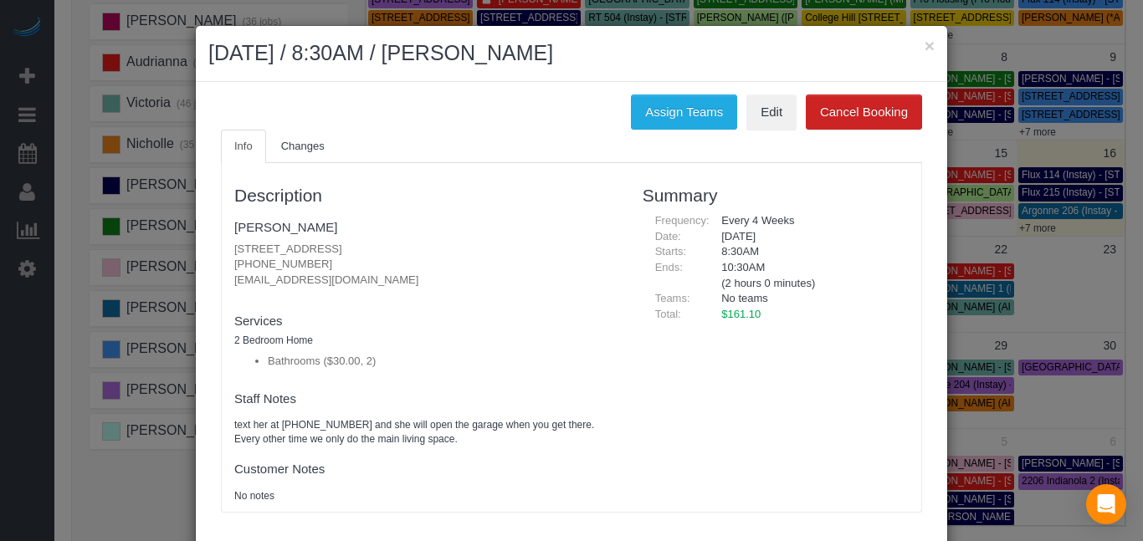
click at [710, 93] on div "Assign Teams Edit Cancel Booking Info Changes Description [PERSON_NAME] [STREET…" at bounding box center [571, 312] width 751 height 460
click at [706, 116] on button "Assign Teams" at bounding box center [684, 112] width 106 height 35
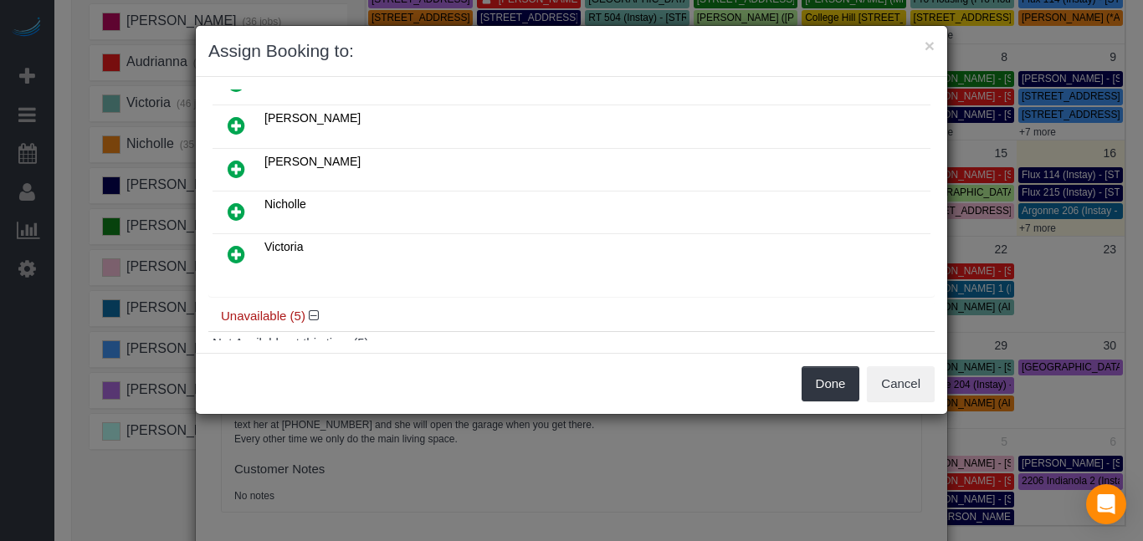
scroll to position [220, 0]
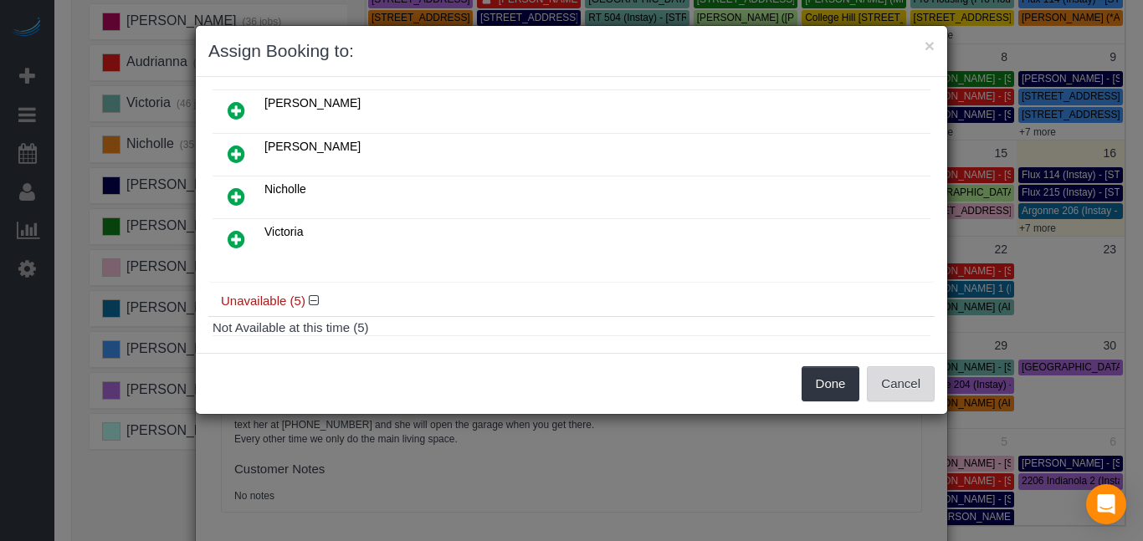
click at [924, 376] on button "Cancel" at bounding box center [901, 383] width 68 height 35
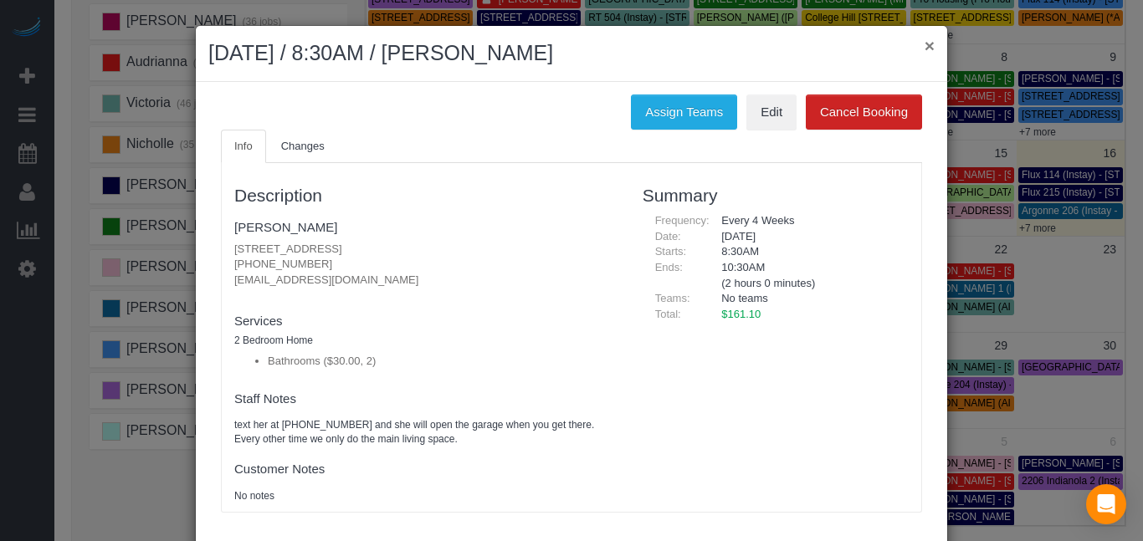
click at [929, 40] on button "×" at bounding box center [929, 46] width 10 height 18
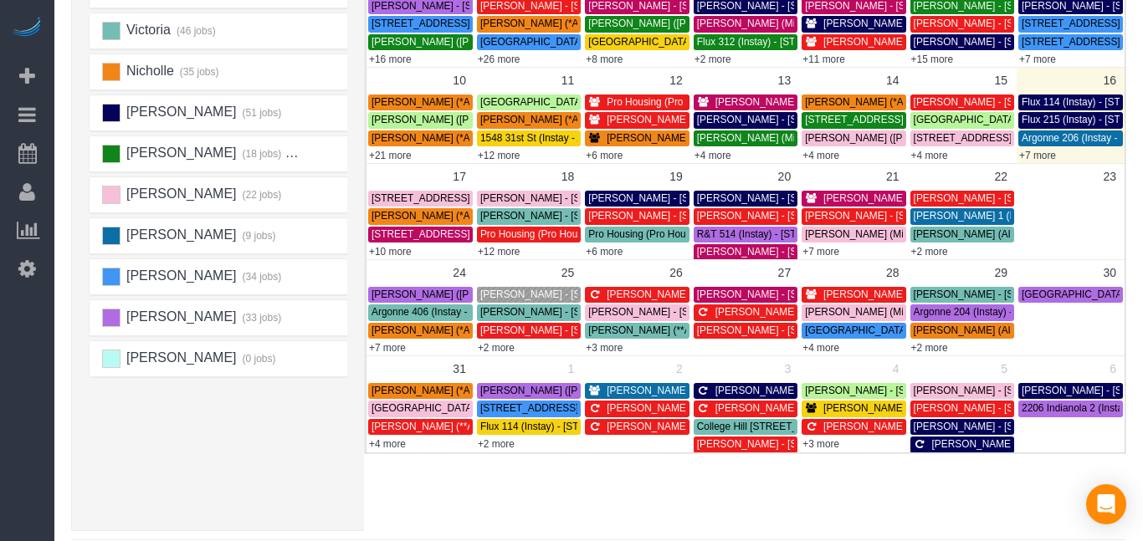
scroll to position [325, 0]
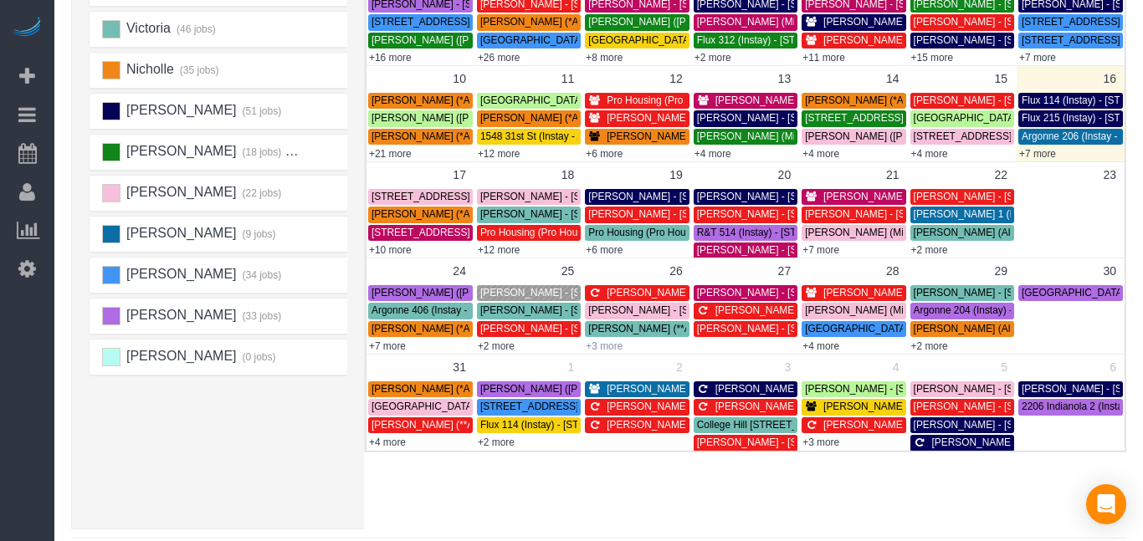
click at [616, 347] on link "+3 more" at bounding box center [603, 346] width 37 height 12
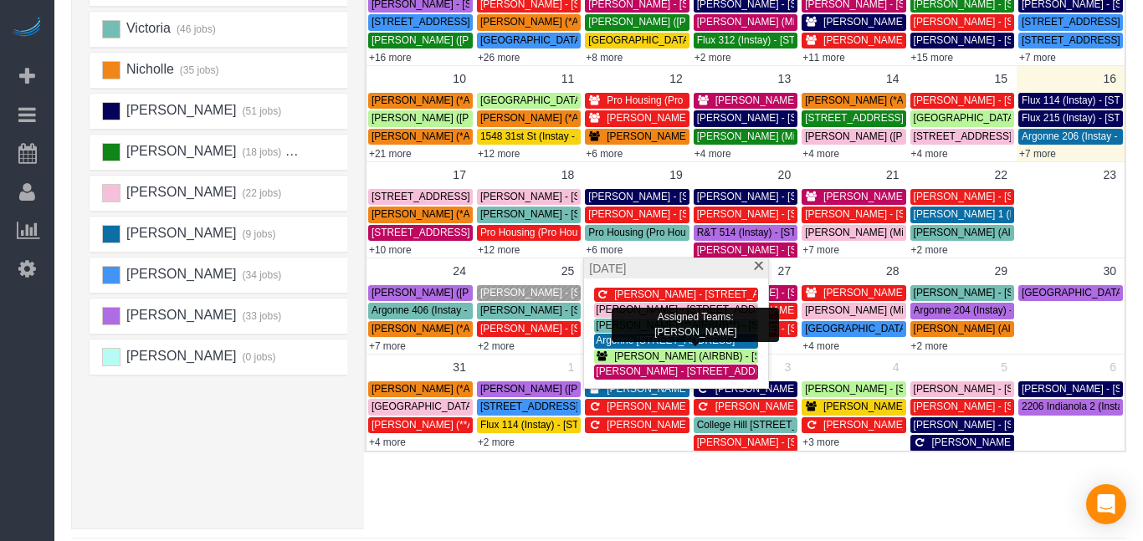
click at [549, 497] on div "× Teams All Teams All Active Teams Rating A-Z Alexsa (30 jobs) [PERSON_NAME] (3…" at bounding box center [598, 156] width 1055 height 747
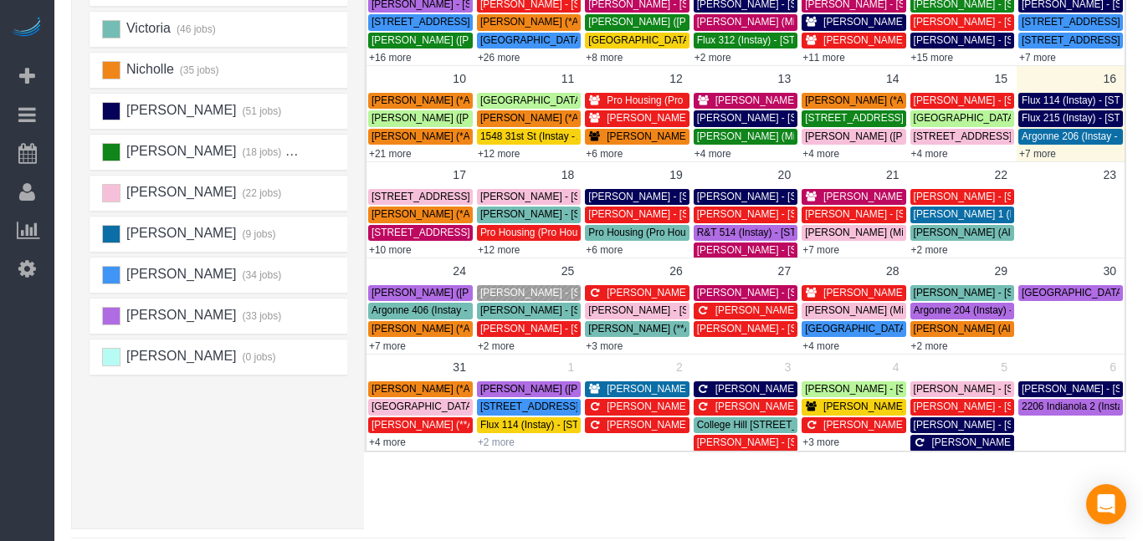
click at [507, 440] on link "+2 more" at bounding box center [496, 443] width 37 height 12
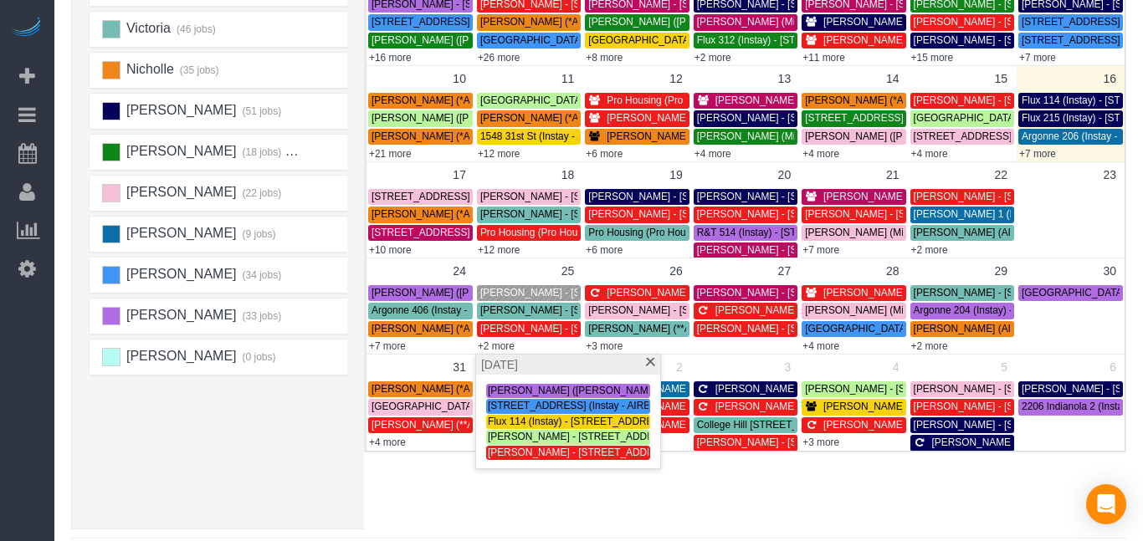
click at [378, 509] on div "× Teams All Teams All Active Teams Rating A-Z Alexsa (30 jobs) [PERSON_NAME] (3…" at bounding box center [598, 156] width 1055 height 747
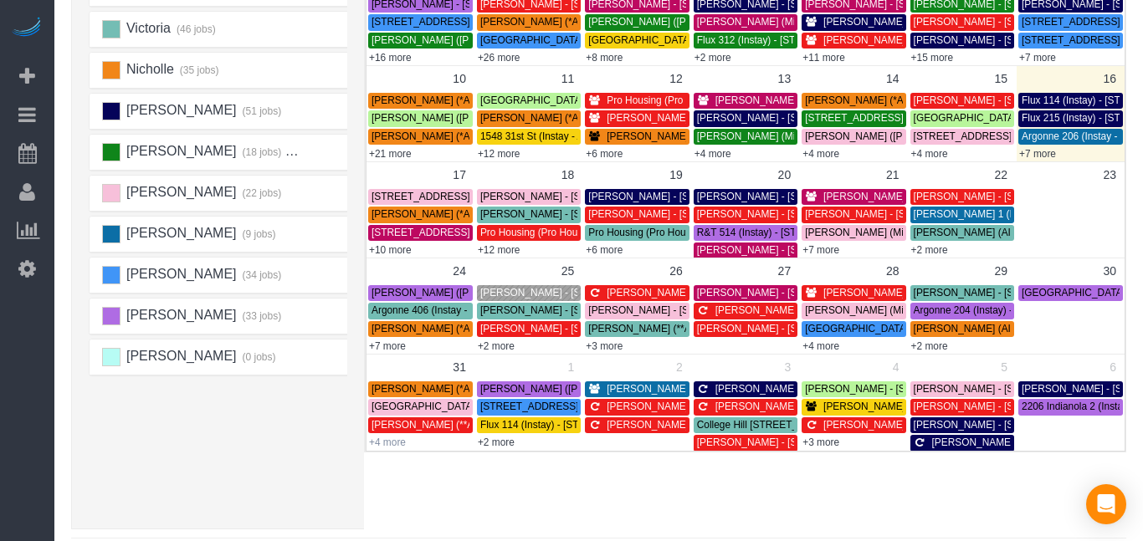
click at [385, 444] on link "+4 more" at bounding box center [387, 443] width 37 height 12
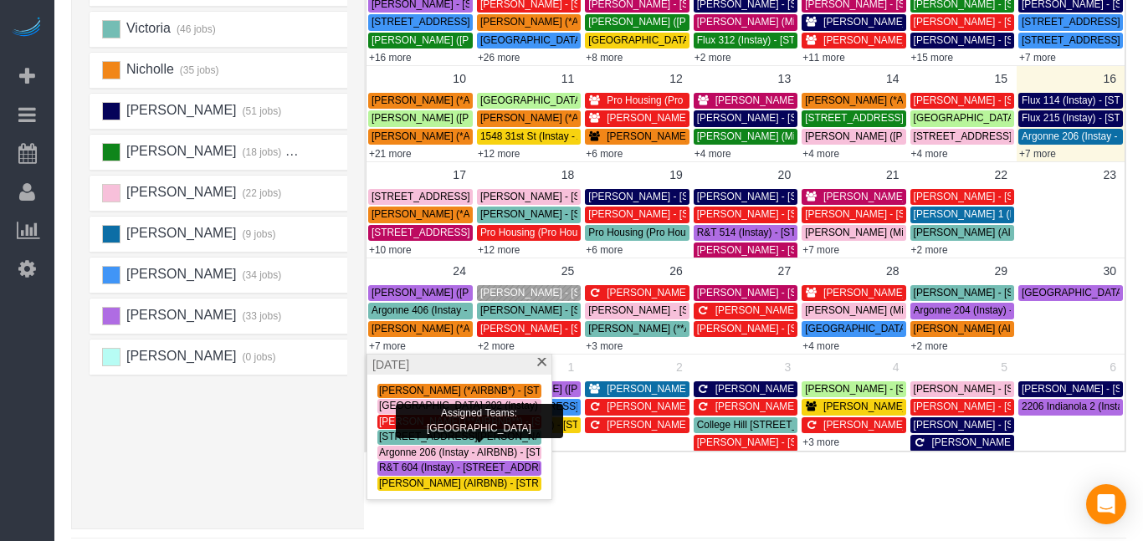
click at [309, 484] on div "[PERSON_NAME] (30 jobs) [PERSON_NAME] (33 jobs) [PERSON_NAME] (36 jobs) Audrian…" at bounding box center [223, 177] width 268 height 669
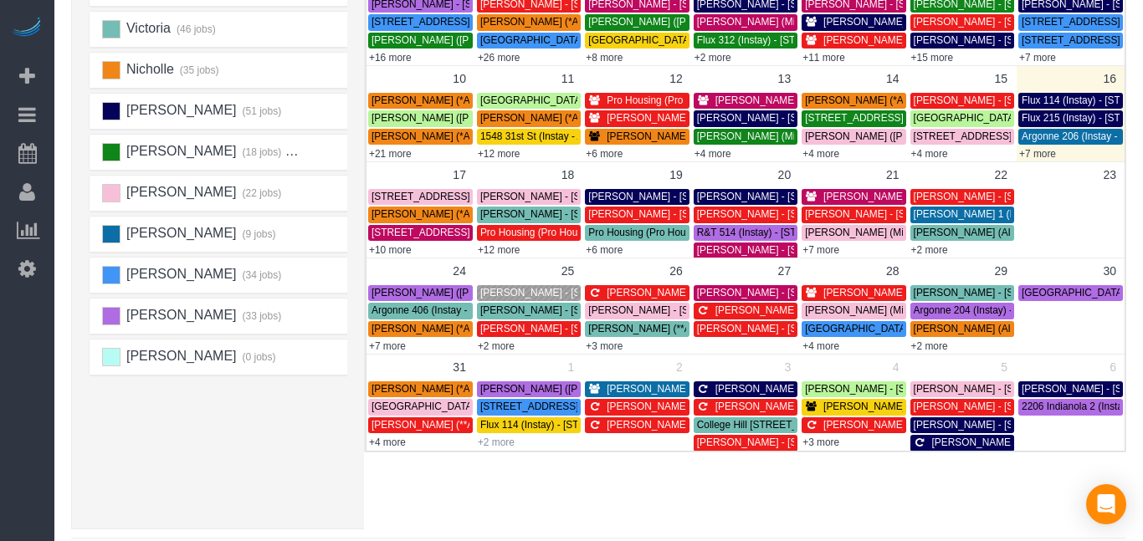
click at [493, 444] on link "+2 more" at bounding box center [496, 443] width 37 height 12
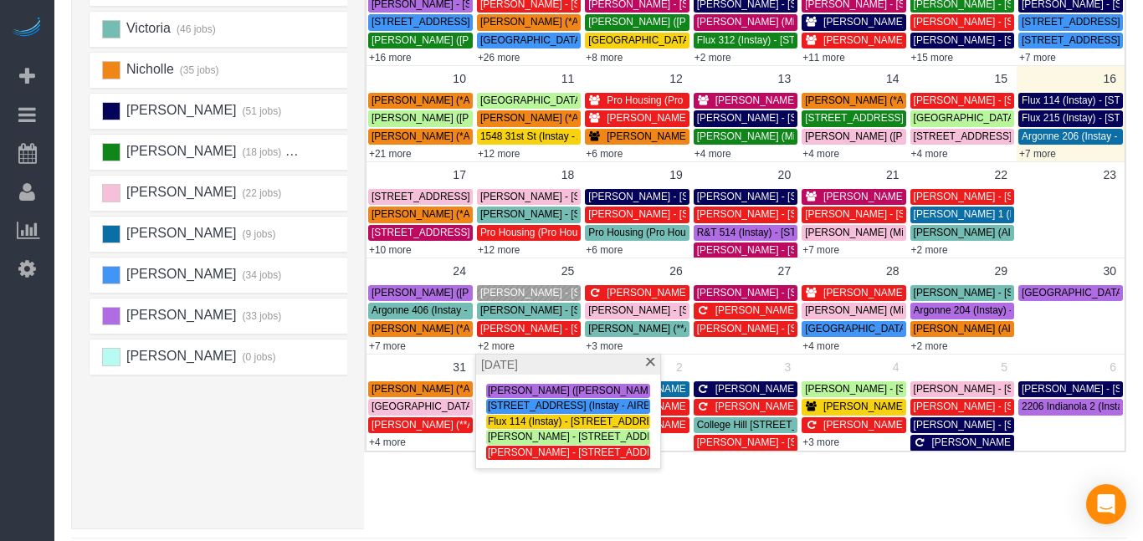
click at [417, 512] on div "× Teams All Teams All Active Teams Rating A-Z Alexsa (30 jobs) [PERSON_NAME] (3…" at bounding box center [598, 156] width 1055 height 747
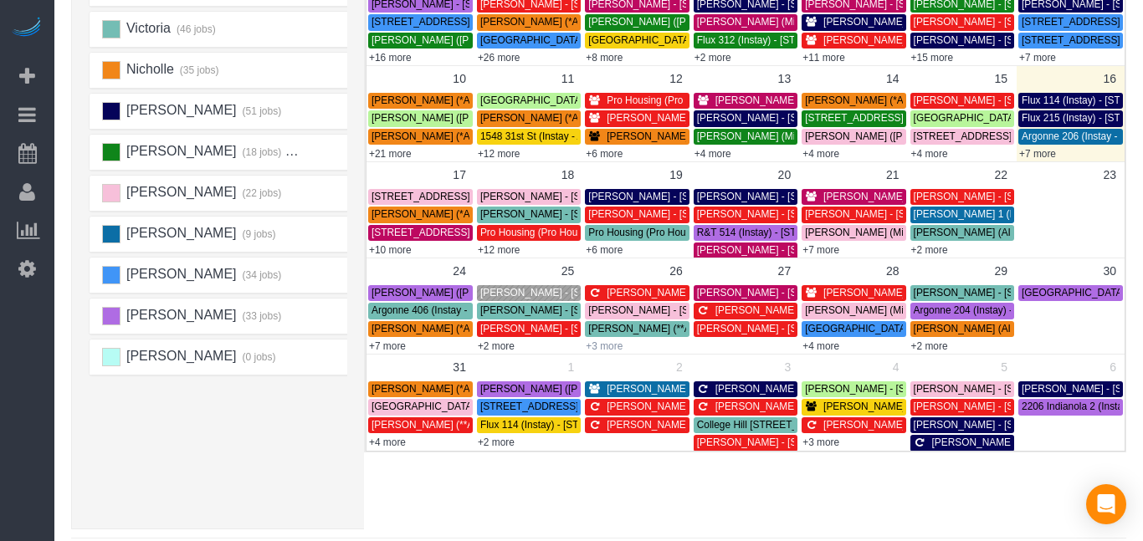
click at [608, 344] on link "+3 more" at bounding box center [603, 346] width 37 height 12
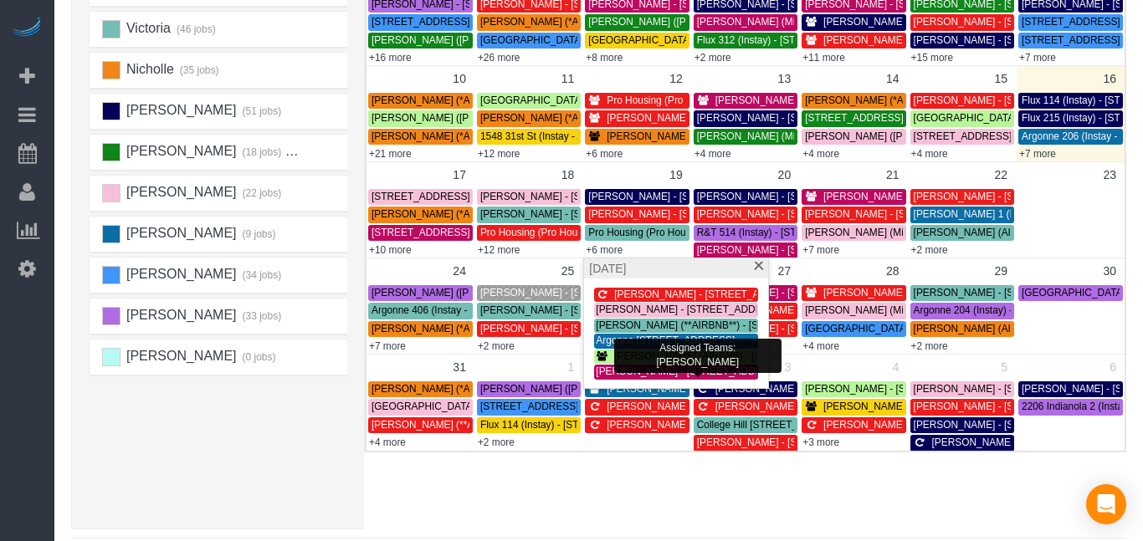
click at [644, 378] on div "[PERSON_NAME] - [STREET_ADDRESS][PERSON_NAME]" at bounding box center [676, 372] width 161 height 13
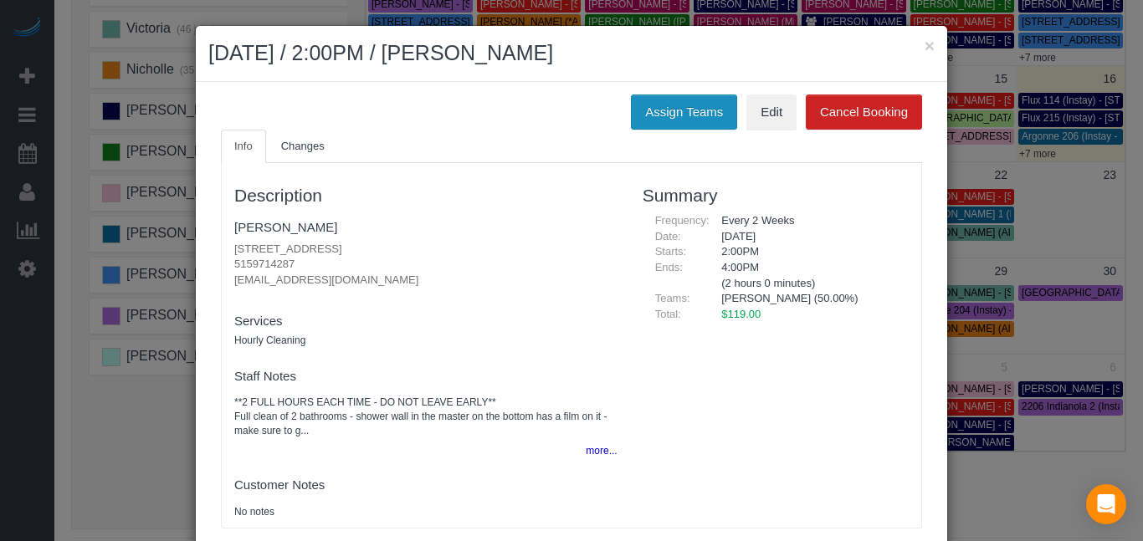
click at [642, 120] on button "Assign Teams" at bounding box center [684, 112] width 106 height 35
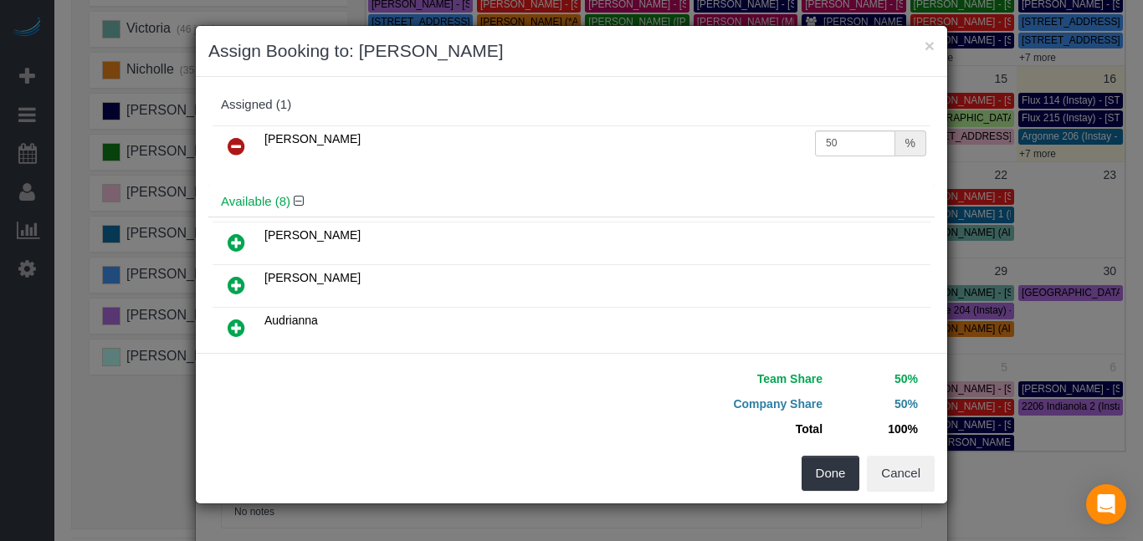
click at [239, 143] on icon at bounding box center [237, 146] width 18 height 20
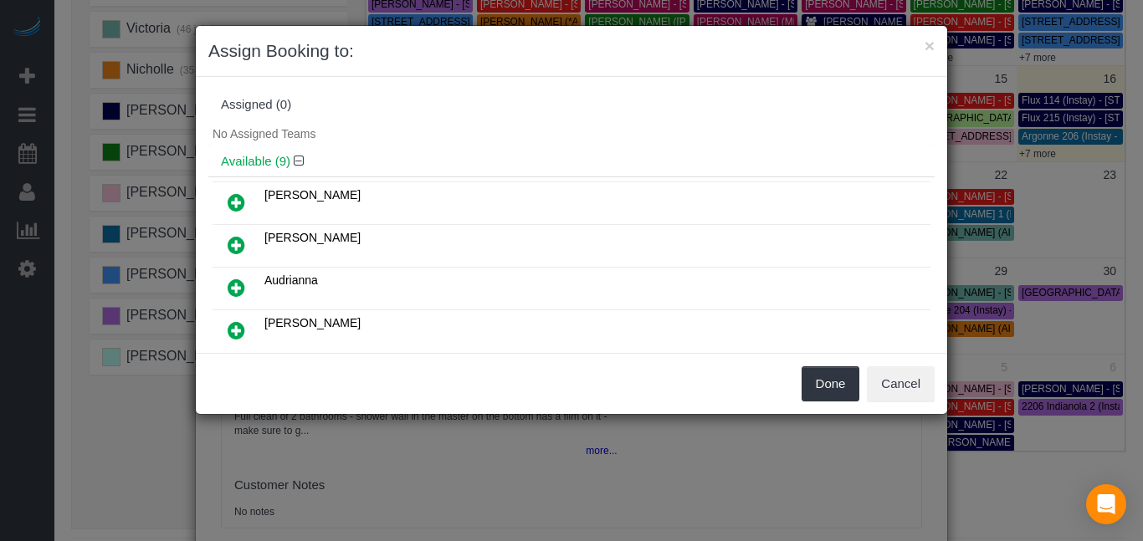
click at [239, 287] on icon at bounding box center [237, 288] width 18 height 20
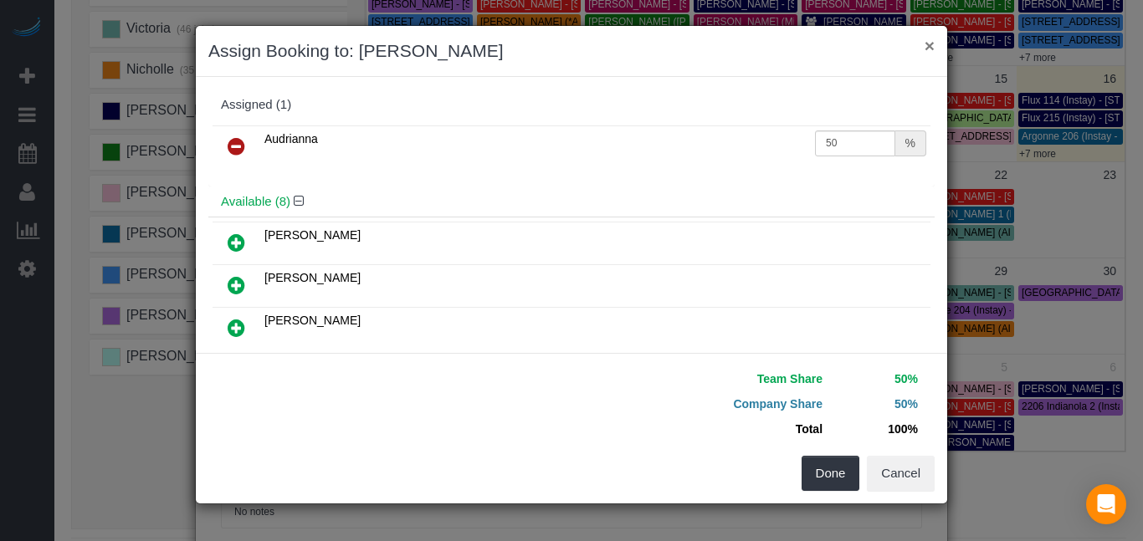
click at [932, 47] on button "×" at bounding box center [929, 46] width 10 height 18
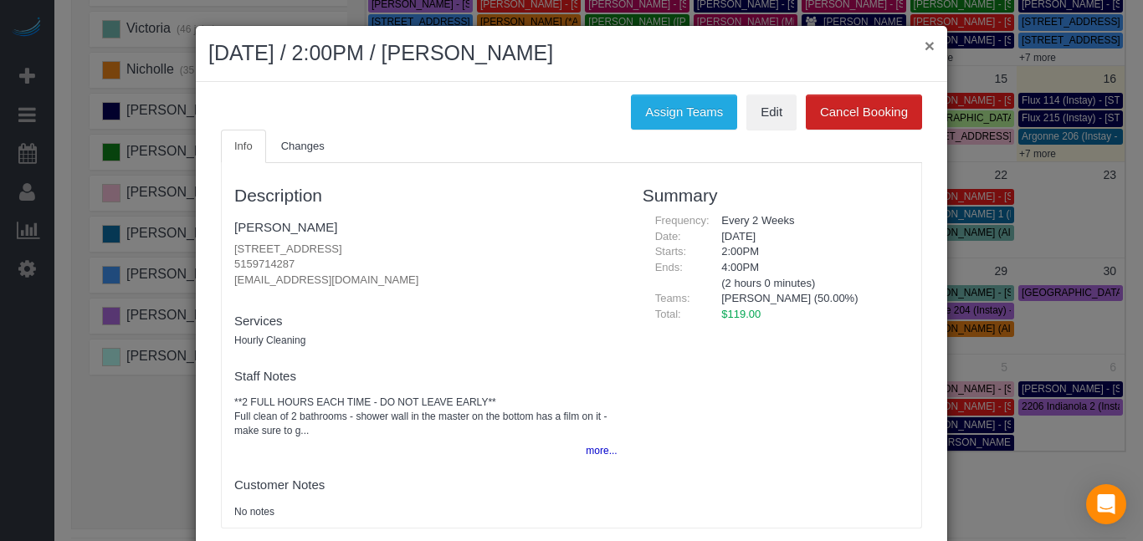
click at [932, 47] on button "×" at bounding box center [929, 46] width 10 height 18
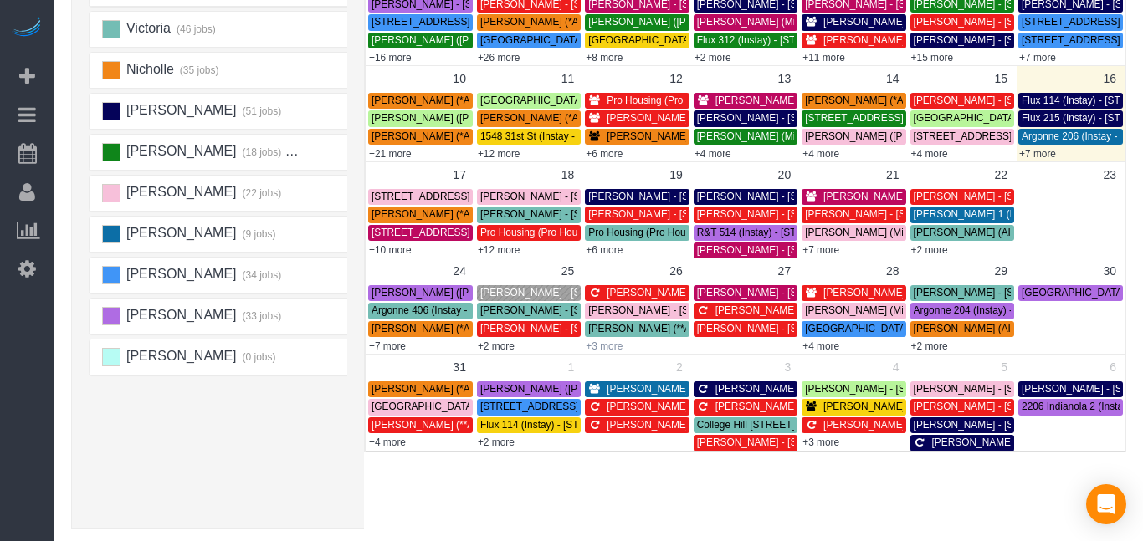
click at [616, 347] on link "+3 more" at bounding box center [603, 346] width 37 height 12
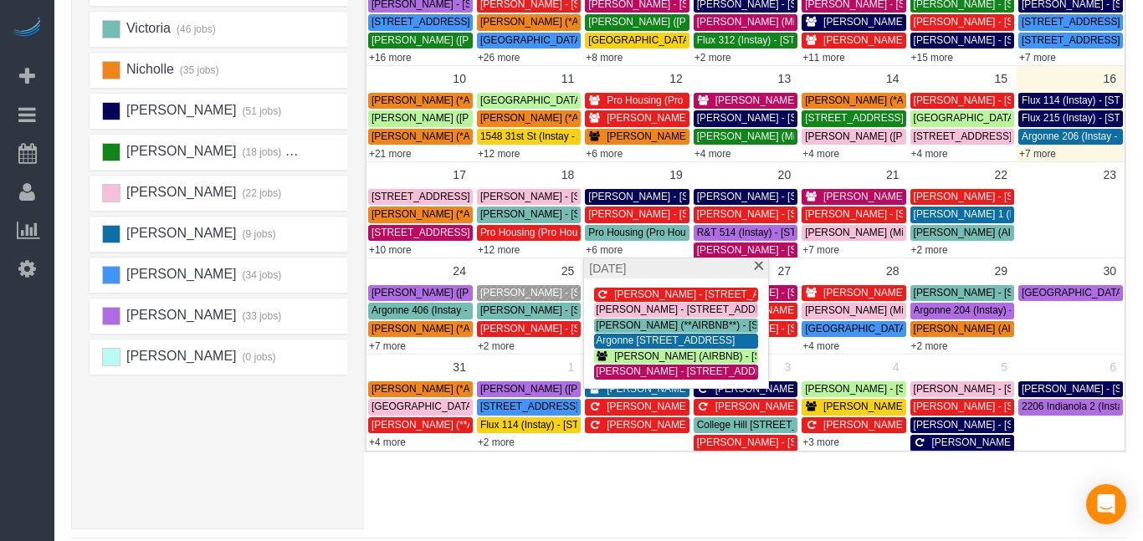
click at [584, 475] on div "× Teams All Teams All Active Teams Rating A-Z Alexsa (30 jobs) [PERSON_NAME] (3…" at bounding box center [598, 156] width 1055 height 747
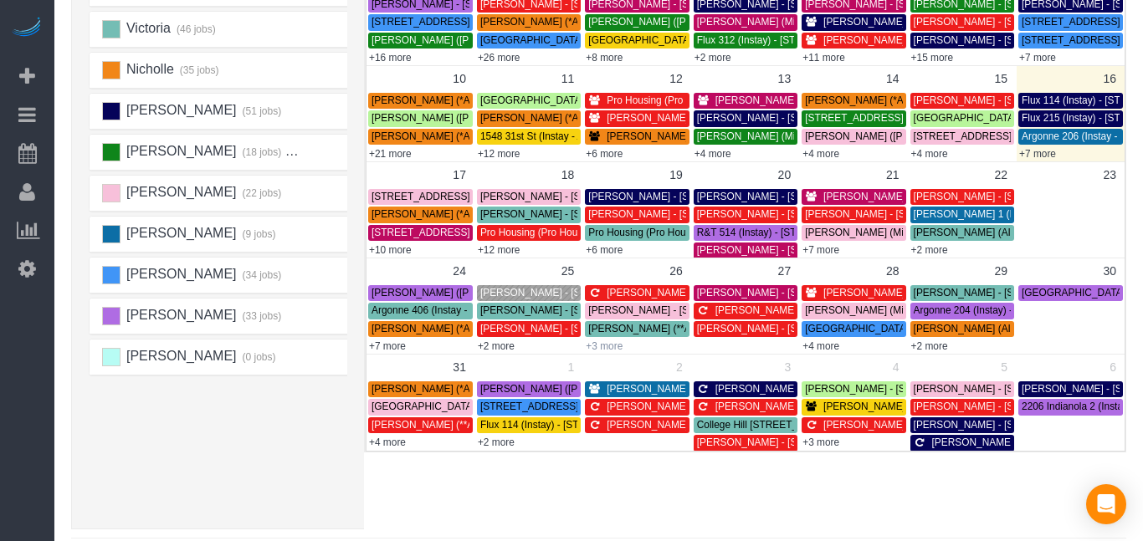
click at [605, 347] on link "+3 more" at bounding box center [603, 346] width 37 height 12
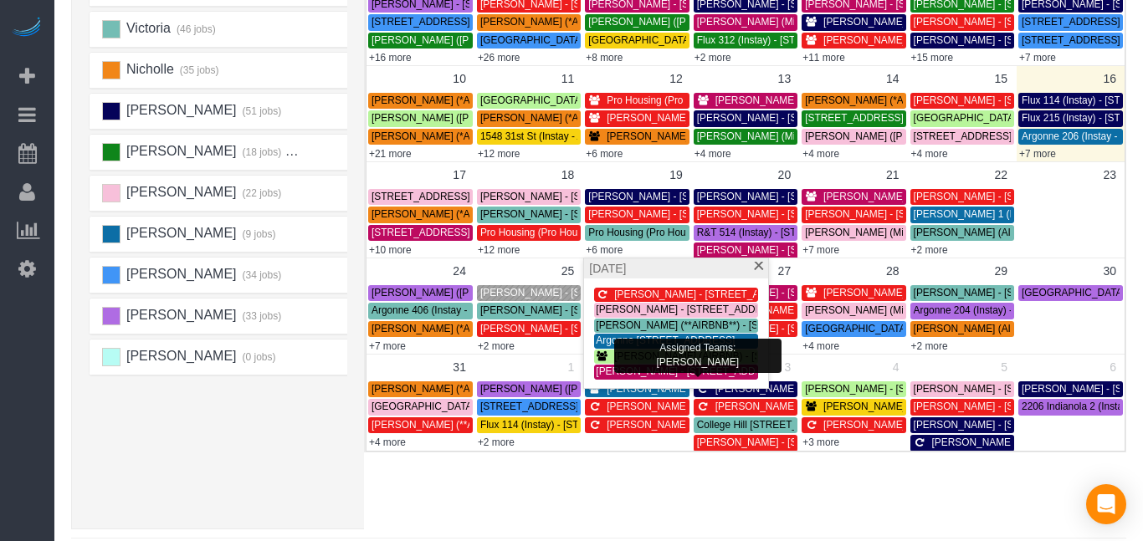
click at [613, 373] on span "[PERSON_NAME] - [STREET_ADDRESS][PERSON_NAME]" at bounding box center [731, 372] width 271 height 12
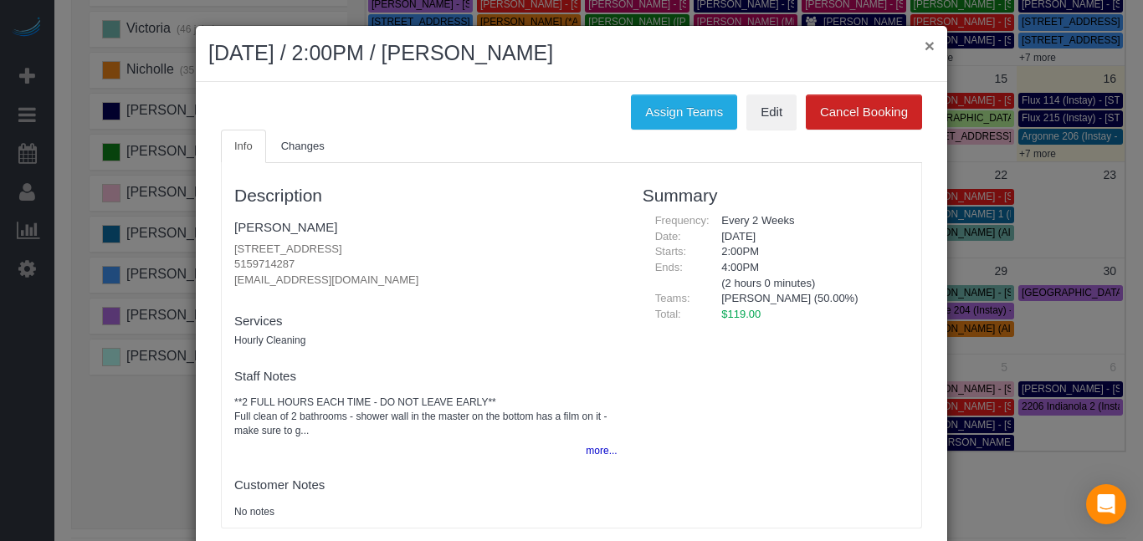
click at [929, 41] on button "×" at bounding box center [929, 46] width 10 height 18
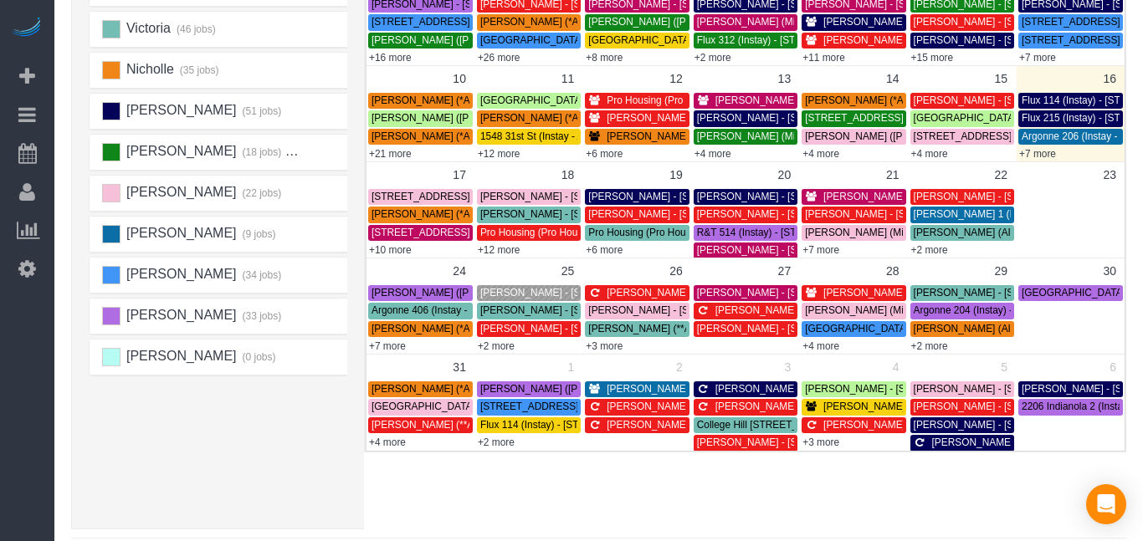
click at [653, 295] on span "[PERSON_NAME] - [STREET_ADDRESS]" at bounding box center [700, 293] width 189 height 12
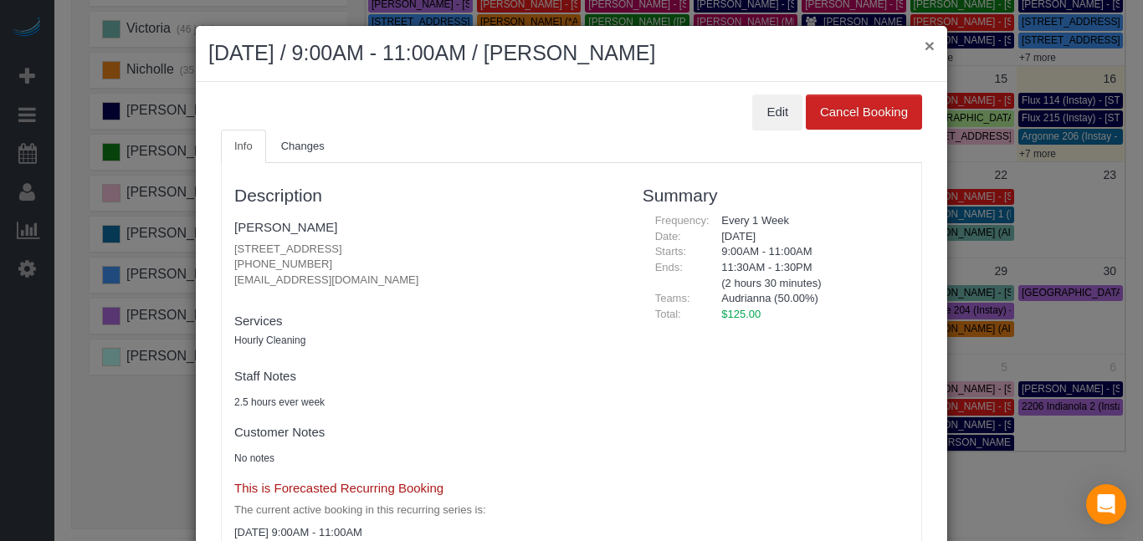
click at [925, 43] on button "×" at bounding box center [929, 46] width 10 height 18
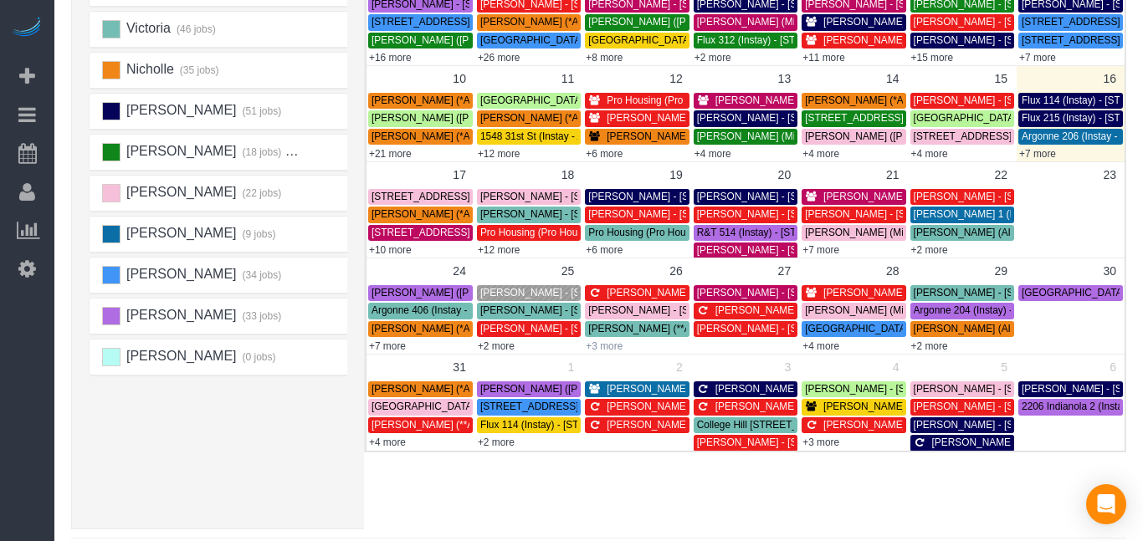
click at [611, 347] on link "+3 more" at bounding box center [603, 346] width 37 height 12
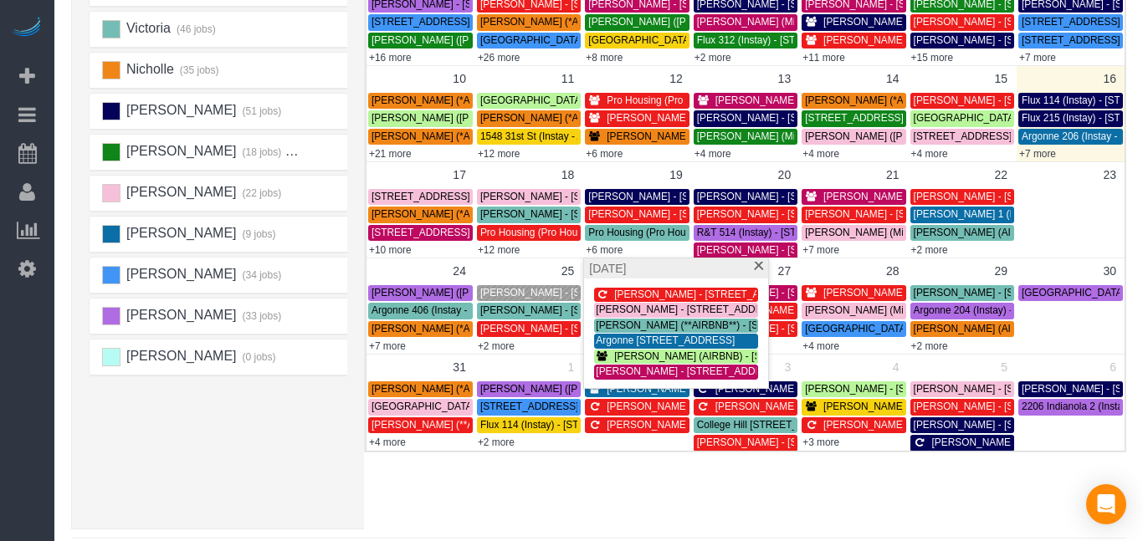
click at [570, 474] on div "× Teams All Teams All Active Teams Rating A-Z Alexsa (30 jobs) [PERSON_NAME] (3…" at bounding box center [598, 156] width 1055 height 747
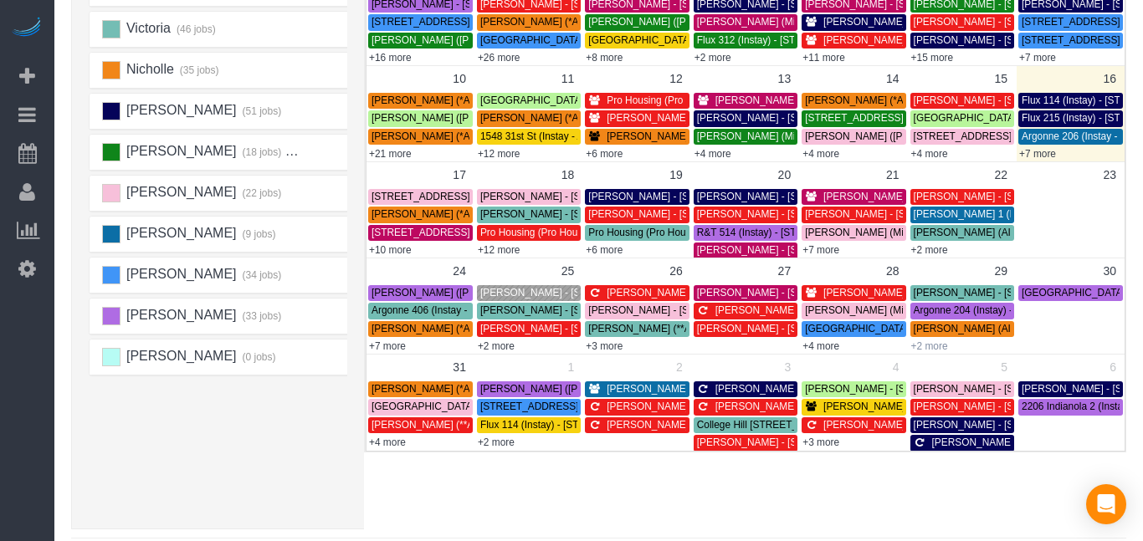
click at [938, 350] on link "+2 more" at bounding box center [929, 346] width 37 height 12
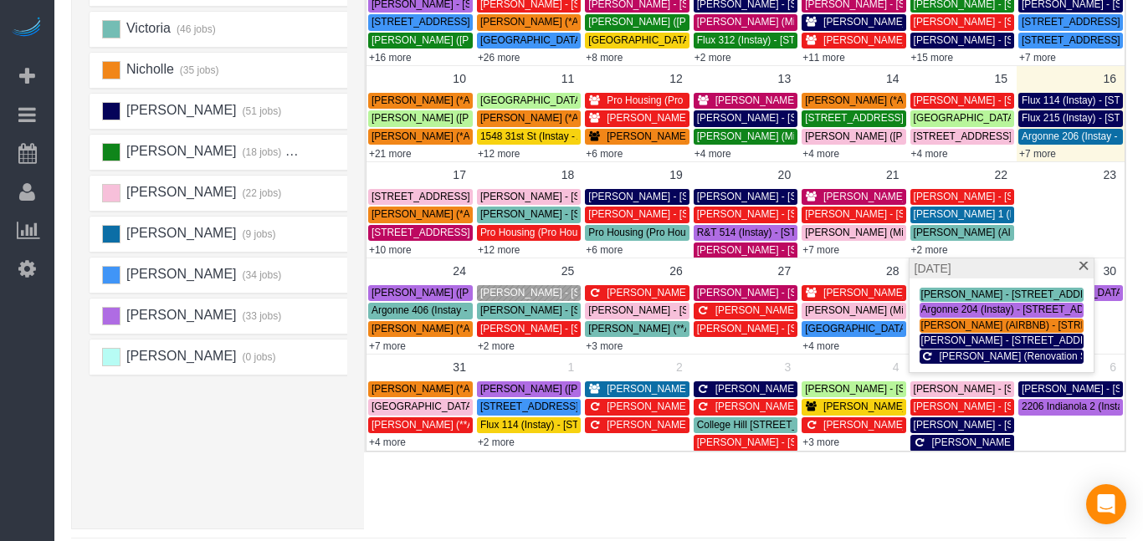
click at [655, 494] on div "× Teams All Teams All Active Teams Rating A-Z Alexsa (30 jobs) [PERSON_NAME] (3…" at bounding box center [598, 156] width 1055 height 747
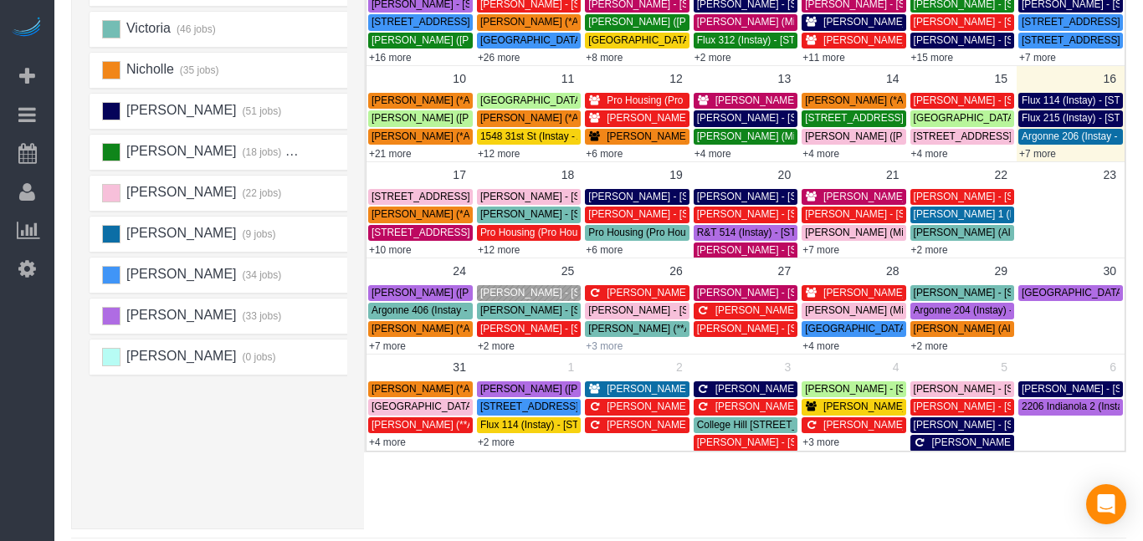
click at [612, 346] on link "+3 more" at bounding box center [603, 346] width 37 height 12
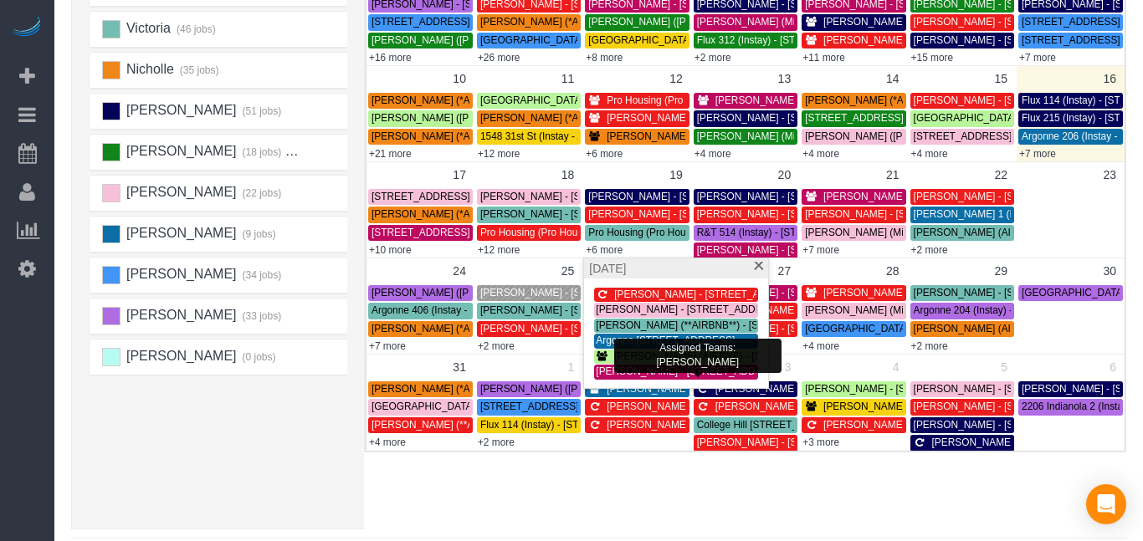
click at [626, 374] on span "[PERSON_NAME] - [STREET_ADDRESS][PERSON_NAME]" at bounding box center [731, 372] width 271 height 12
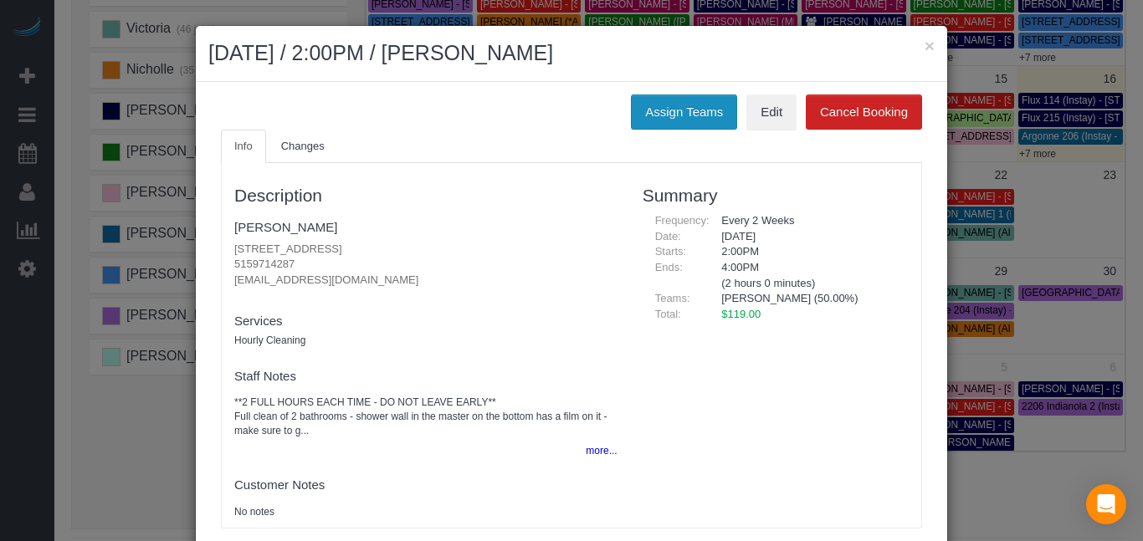
click at [672, 127] on button "Assign Teams" at bounding box center [684, 112] width 106 height 35
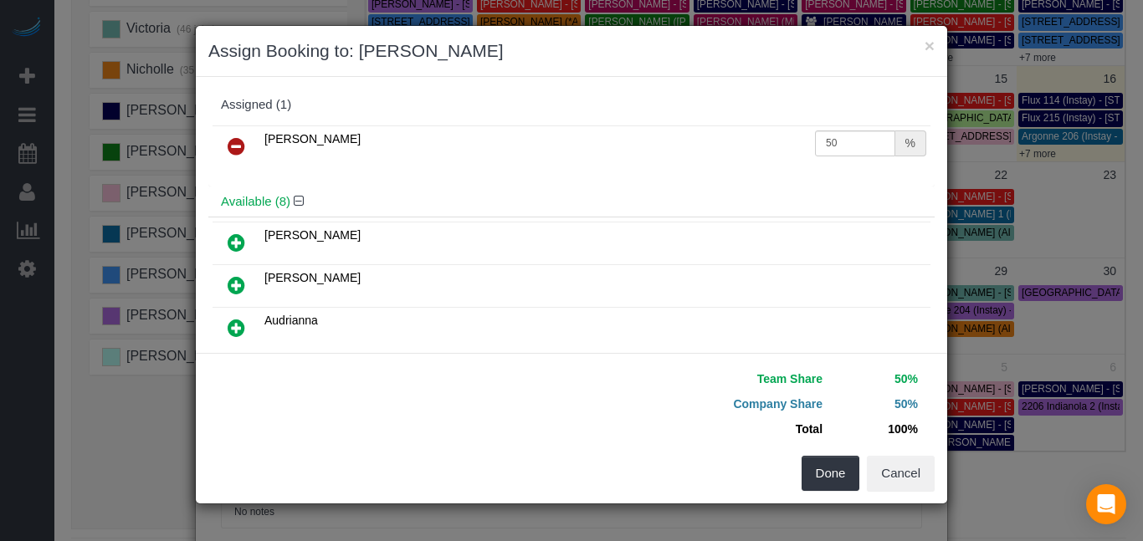
click at [236, 147] on icon at bounding box center [237, 146] width 18 height 20
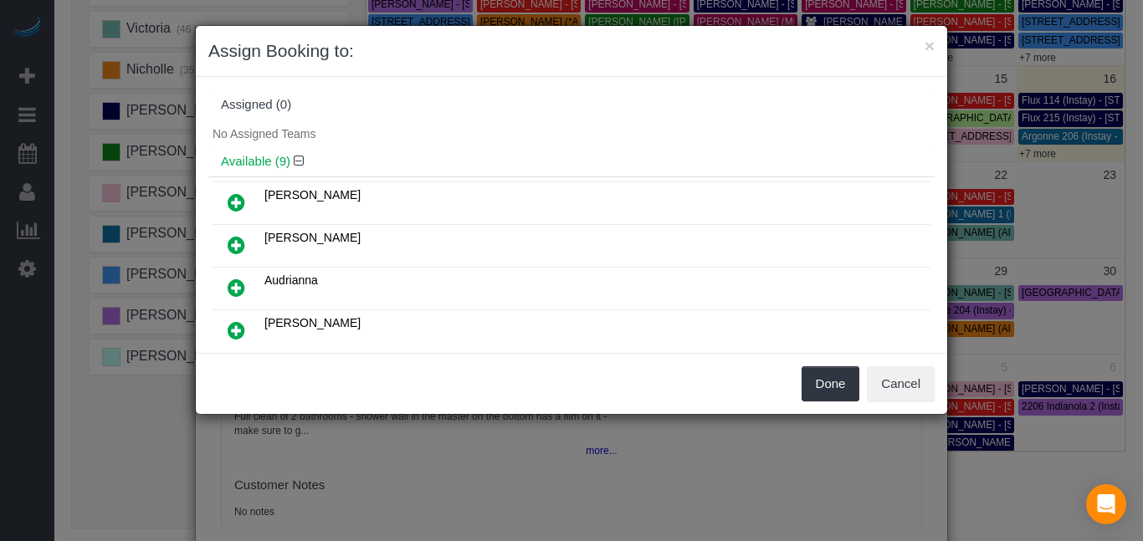
click at [233, 288] on icon at bounding box center [237, 288] width 18 height 20
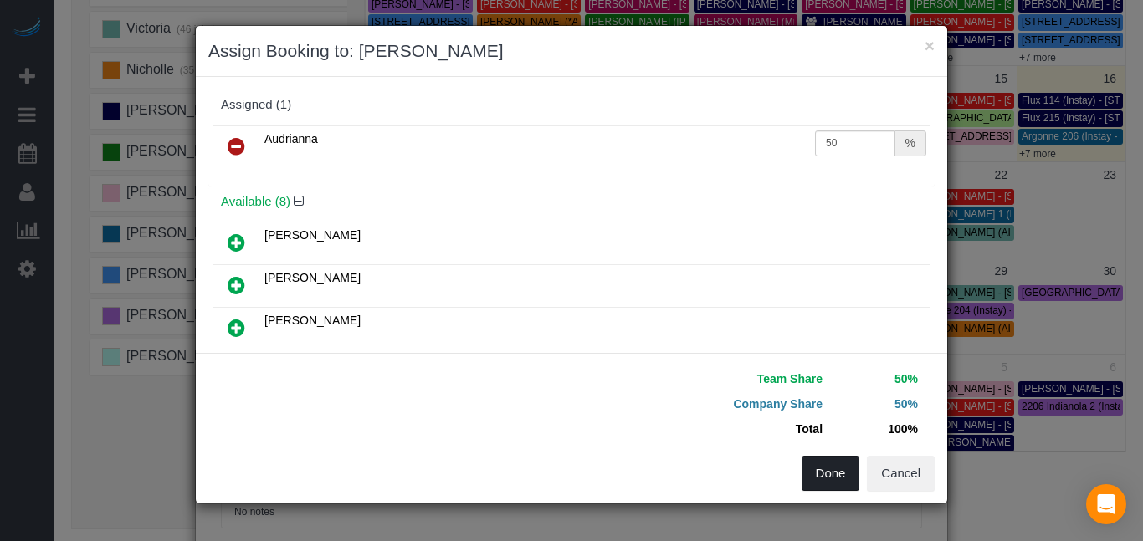
click at [807, 473] on button "Done" at bounding box center [830, 473] width 59 height 35
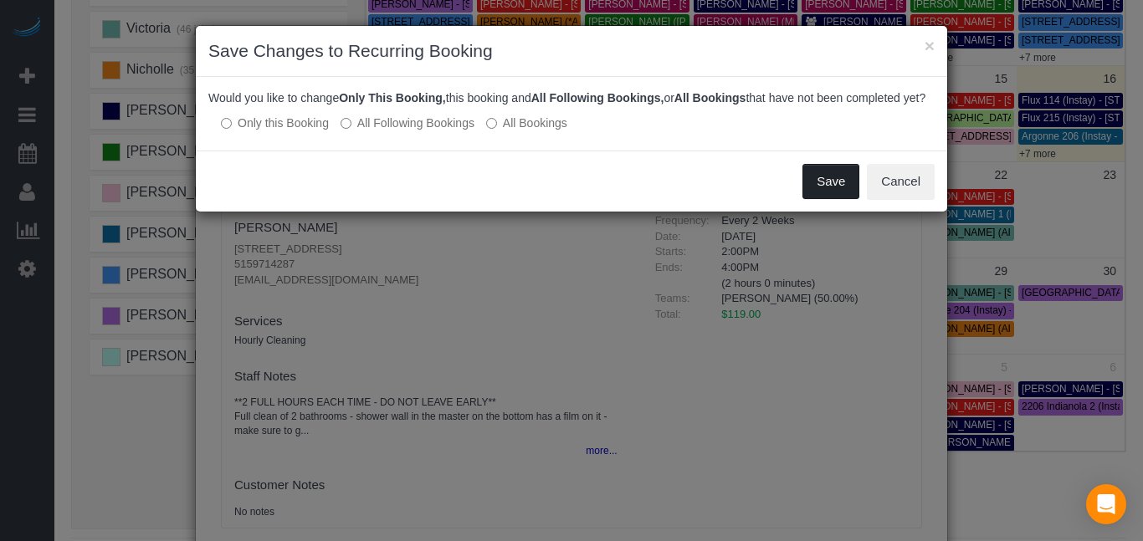
click at [850, 199] on button "Save" at bounding box center [830, 181] width 57 height 35
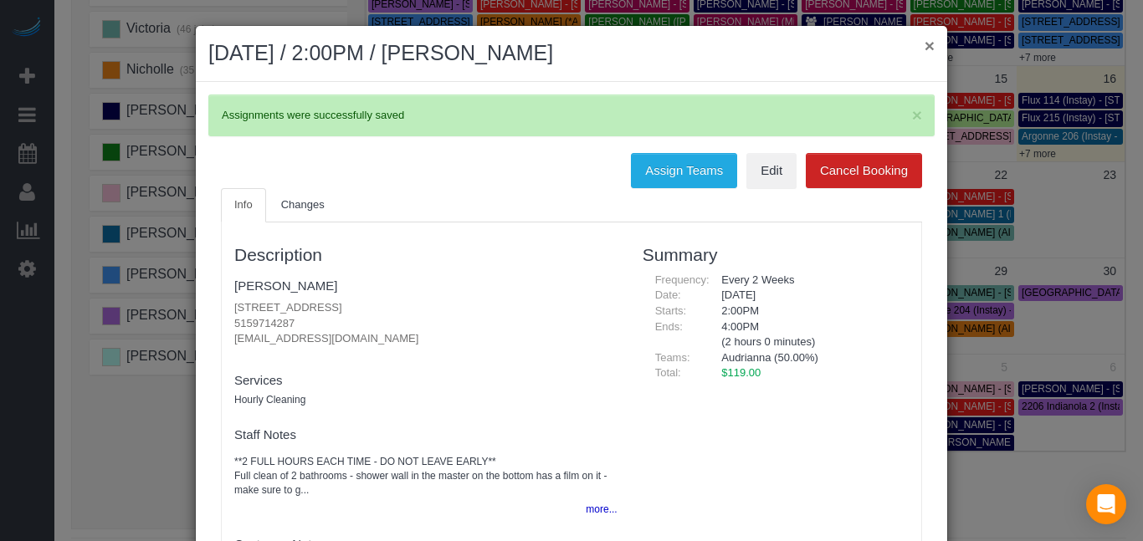
click at [928, 47] on button "×" at bounding box center [929, 46] width 10 height 18
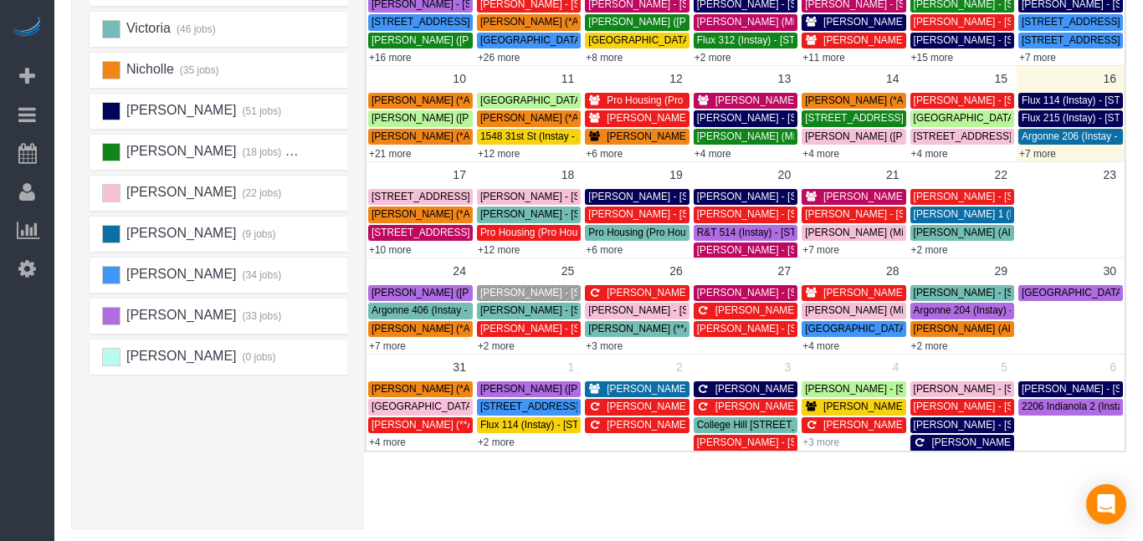
click at [828, 443] on link "+3 more" at bounding box center [820, 443] width 37 height 12
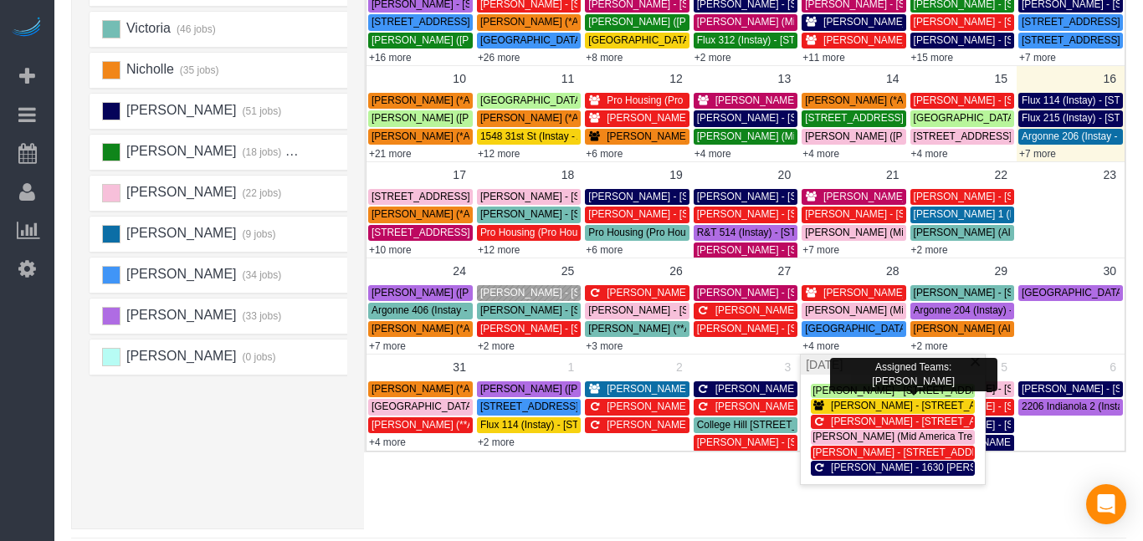
click at [867, 391] on span "[PERSON_NAME] - [STREET_ADDRESS]" at bounding box center [906, 391] width 189 height 12
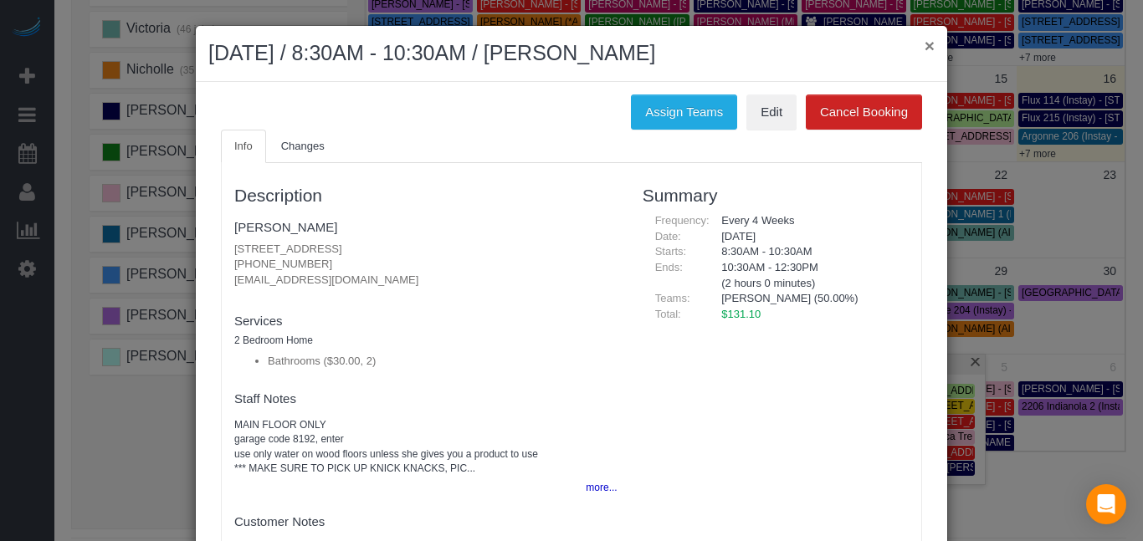
click at [929, 46] on button "×" at bounding box center [929, 46] width 10 height 18
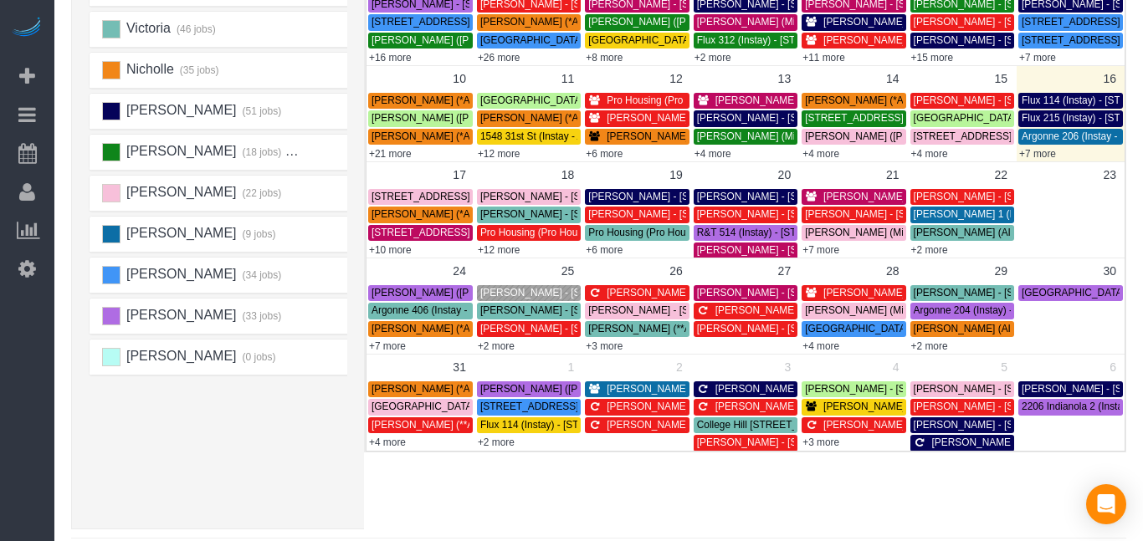
drag, startPoint x: 1142, startPoint y: 94, endPoint x: 1142, endPoint y: 209, distance: 115.4
click at [1142, 209] on div "Schedule Bookings Beta Help Help Docs Take a Tour Contact Support [PERSON_NAME]…" at bounding box center [598, 131] width 1088 height 913
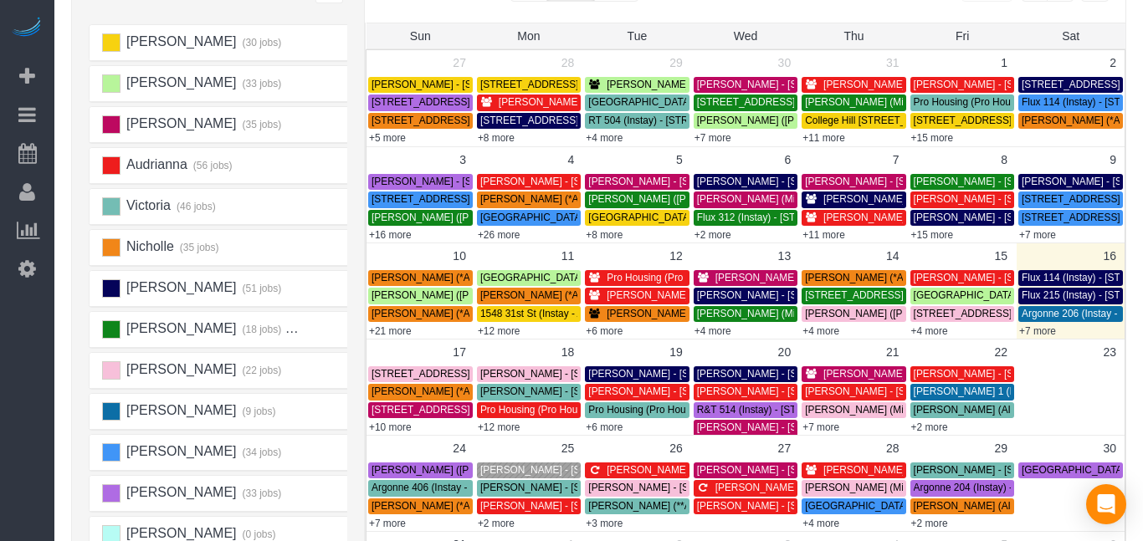
scroll to position [92, 0]
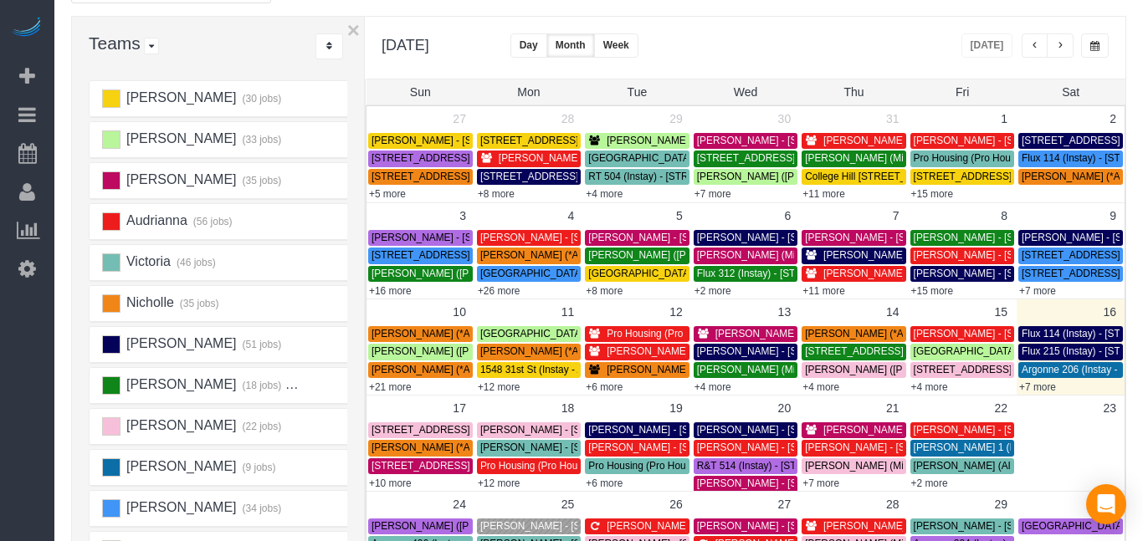
drag, startPoint x: 1142, startPoint y: 207, endPoint x: 1136, endPoint y: -12, distance: 218.4
click at [1136, 0] on html "Beta Add Booking Bookings Active Bookings Cancelled Bookings Quote Inquiries Do…" at bounding box center [571, 178] width 1143 height 541
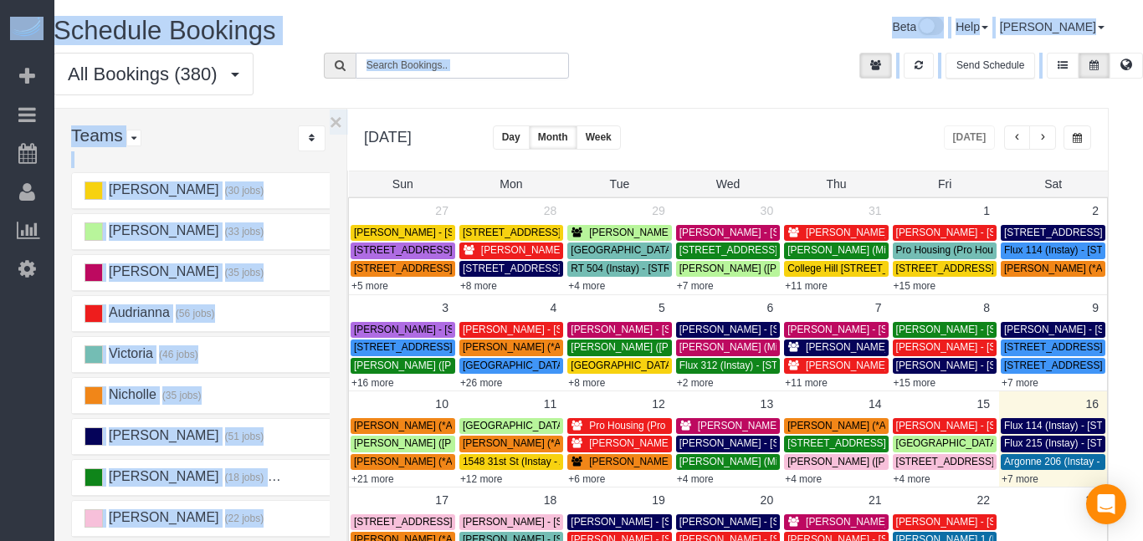
click at [526, 59] on input "text" at bounding box center [461, 66] width 213 height 26
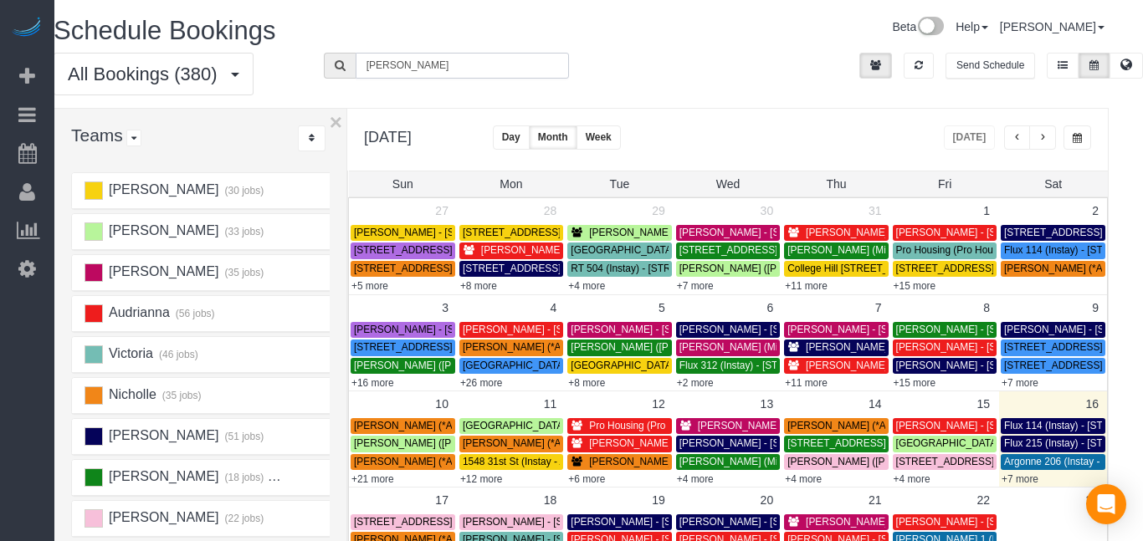
type input "[PERSON_NAME]"
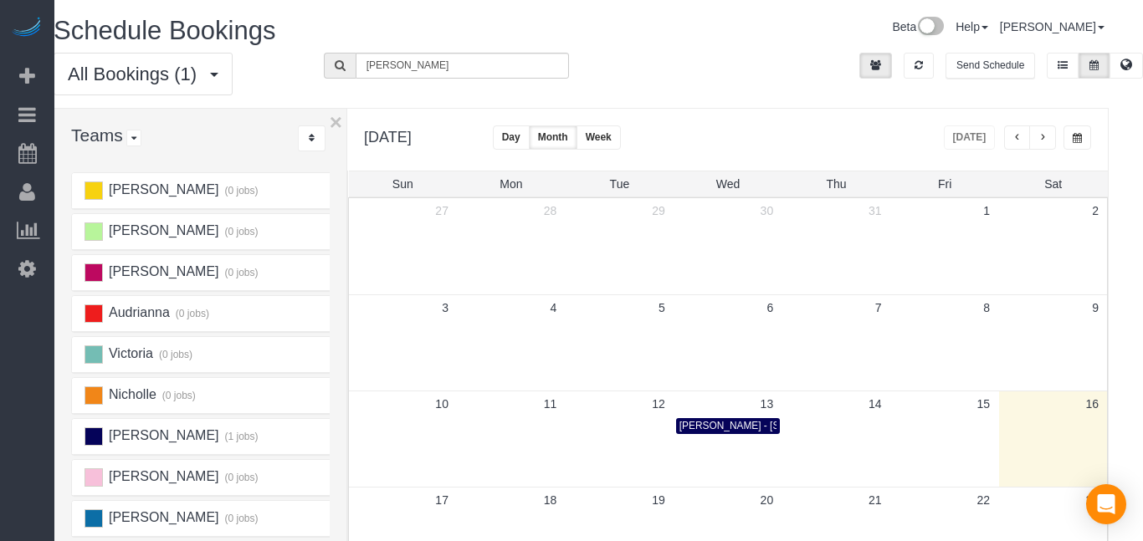
click at [1046, 139] on button "button" at bounding box center [1042, 137] width 27 height 24
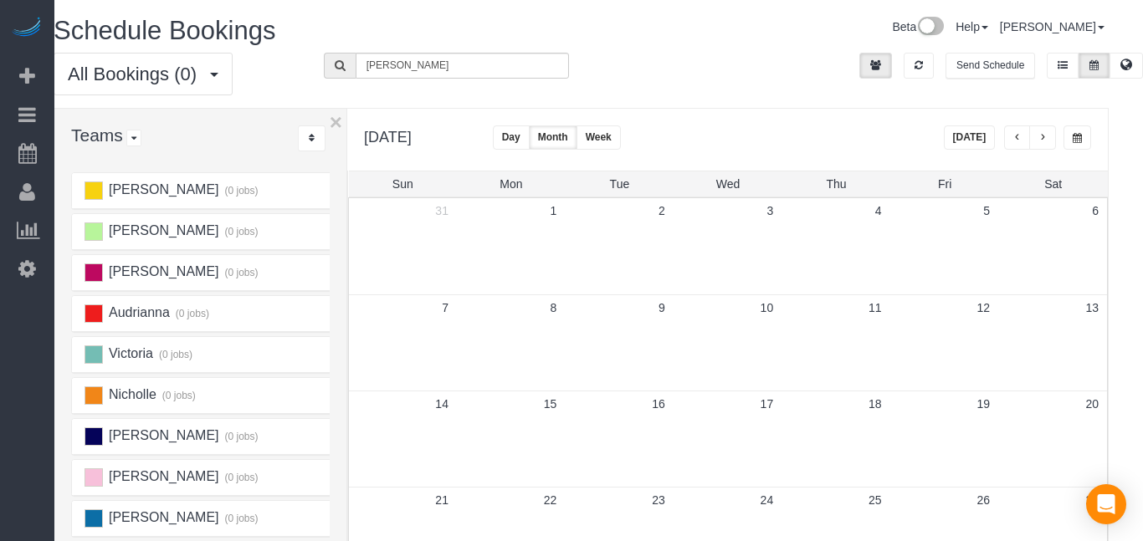
click at [1039, 135] on span "button" at bounding box center [1042, 138] width 8 height 10
click at [1020, 140] on button "button" at bounding box center [1017, 137] width 27 height 24
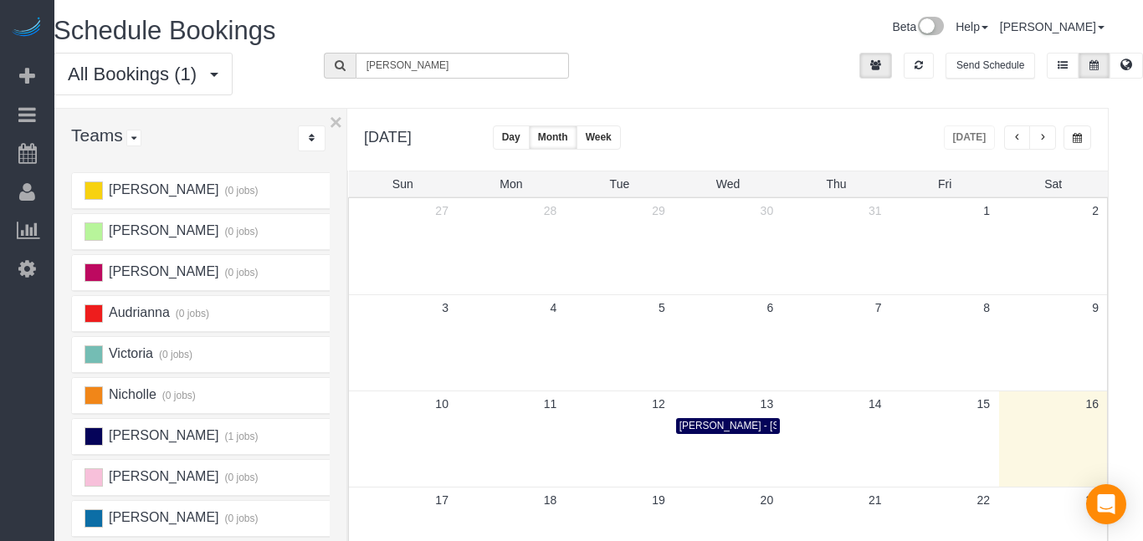
click at [692, 430] on span "[PERSON_NAME] - [STREET_ADDRESS]" at bounding box center [773, 426] width 189 height 12
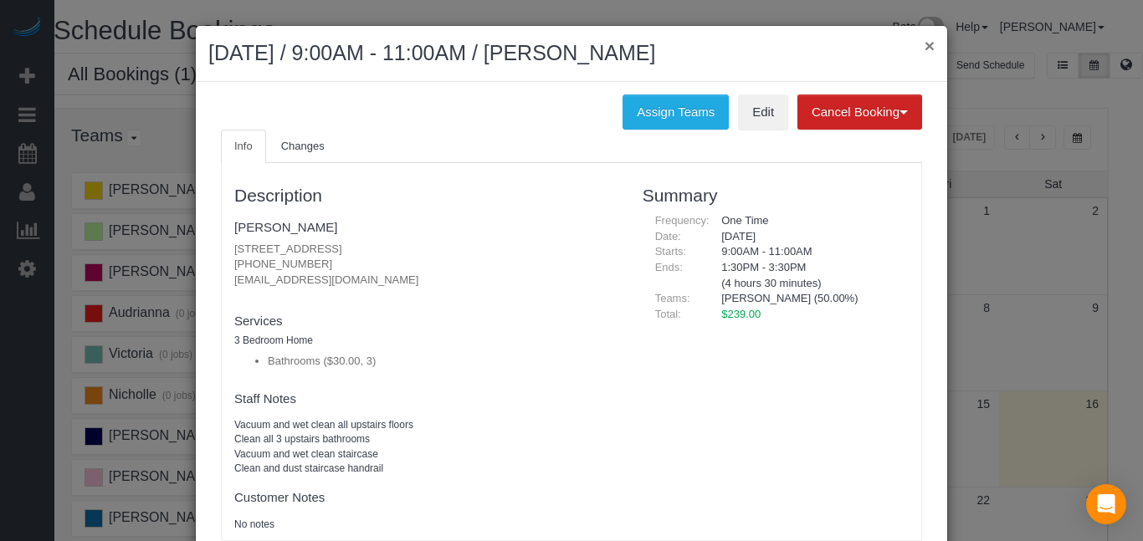
click at [933, 49] on button "×" at bounding box center [929, 46] width 10 height 18
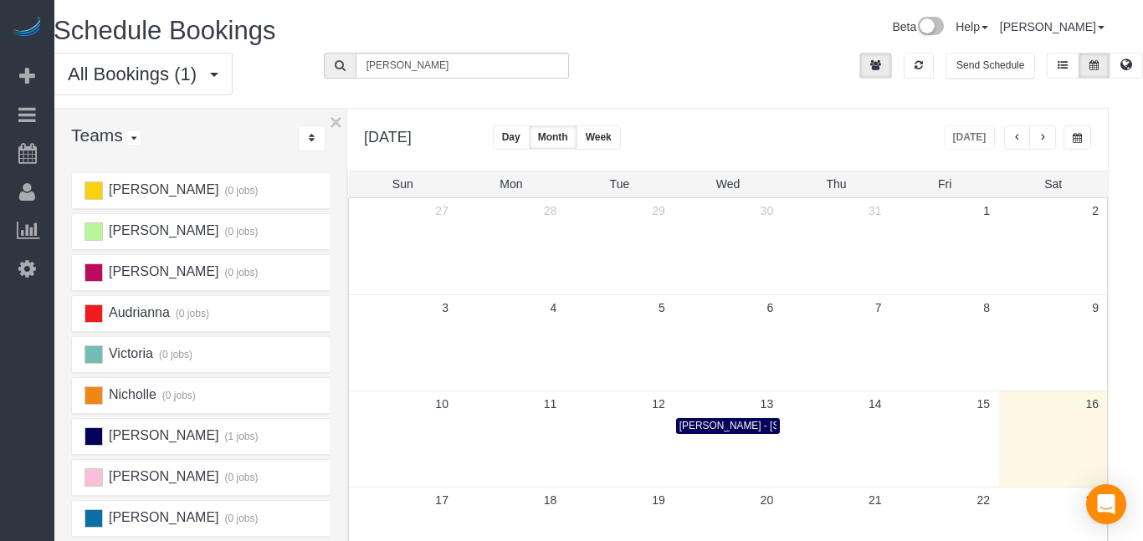
click at [679, 425] on span "[PERSON_NAME] - [STREET_ADDRESS]" at bounding box center [773, 426] width 189 height 12
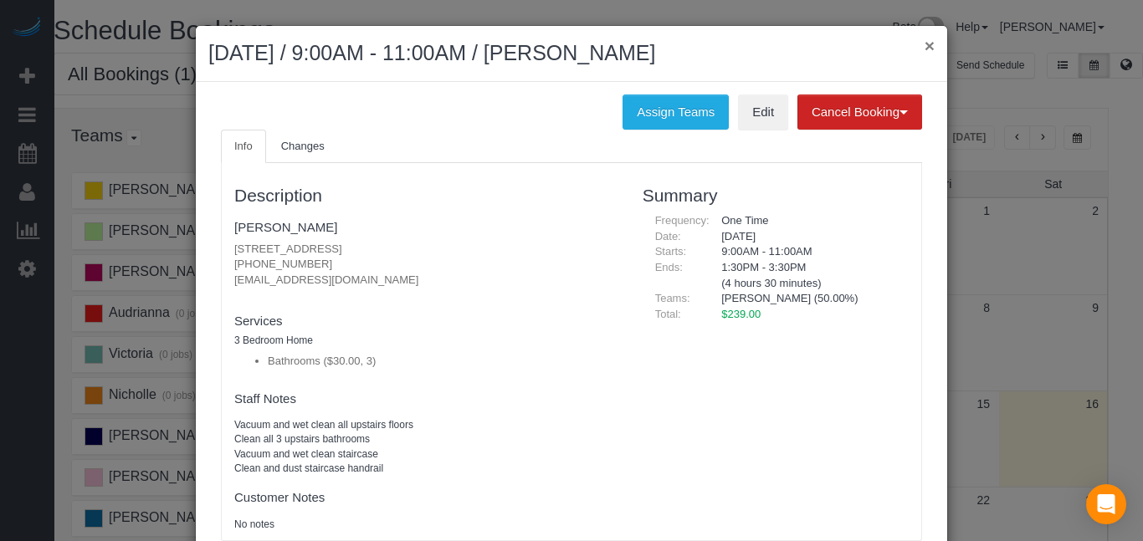
click at [930, 50] on button "×" at bounding box center [929, 46] width 10 height 18
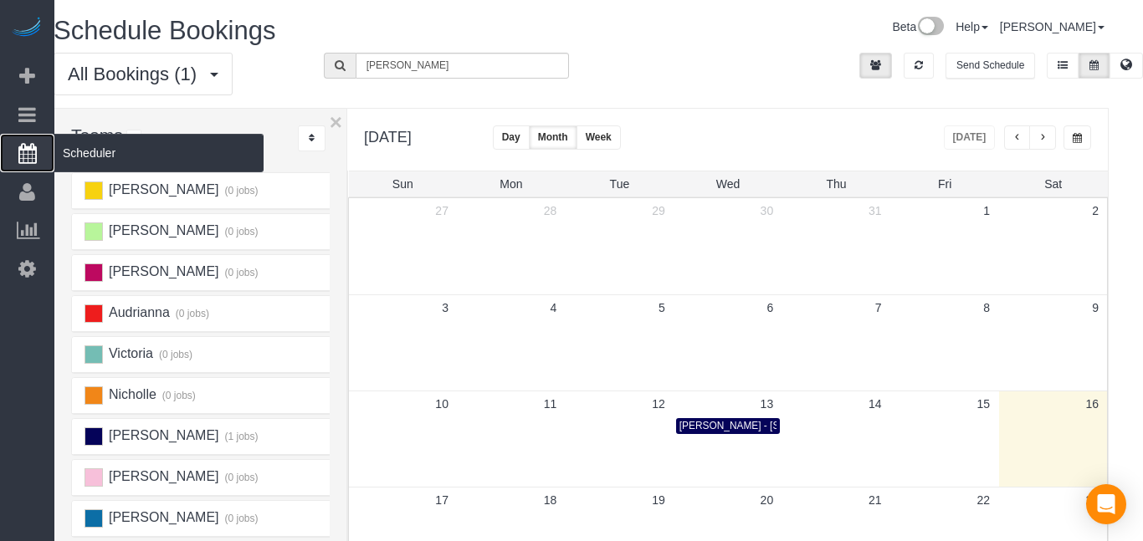
click at [25, 157] on icon at bounding box center [27, 153] width 18 height 20
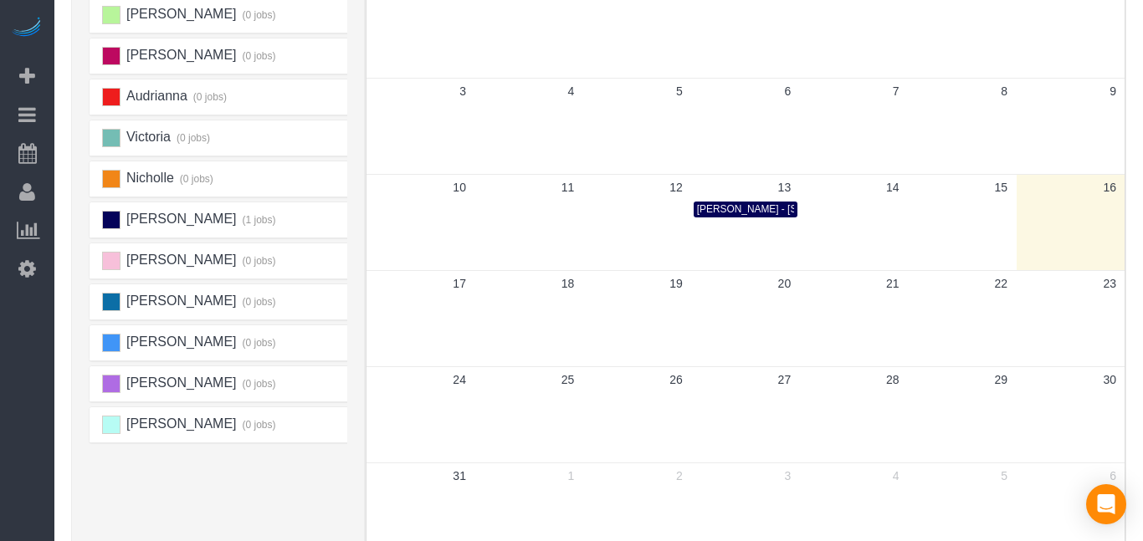
scroll to position [220, 0]
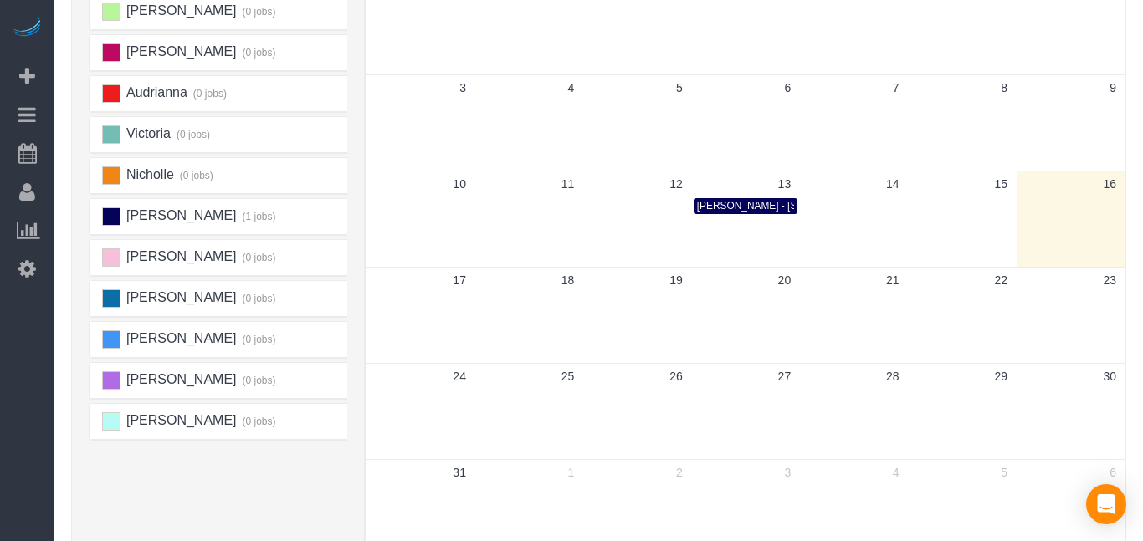
drag, startPoint x: 1142, startPoint y: 198, endPoint x: 1142, endPoint y: 324, distance: 125.5
click at [1142, 324] on div "Schedule Bookings Beta Help Help Docs Take a Tour Contact Support [PERSON_NAME]…" at bounding box center [598, 236] width 1088 height 913
click at [1142, 332] on div "Schedule Bookings Beta Help Help Docs Take a Tour Contact Support [PERSON_NAME]…" at bounding box center [598, 236] width 1088 height 913
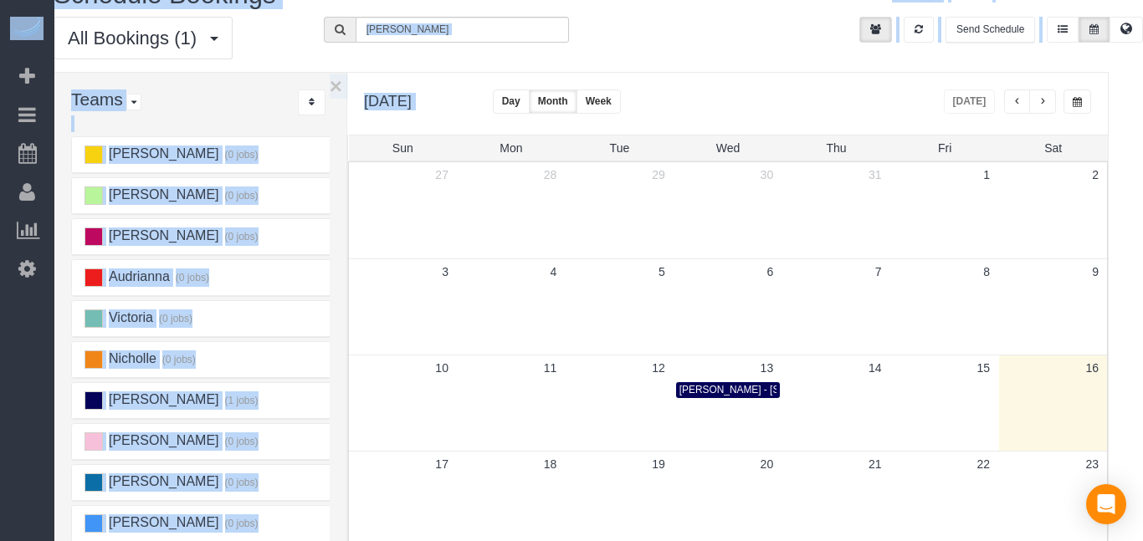
scroll to position [0, 20]
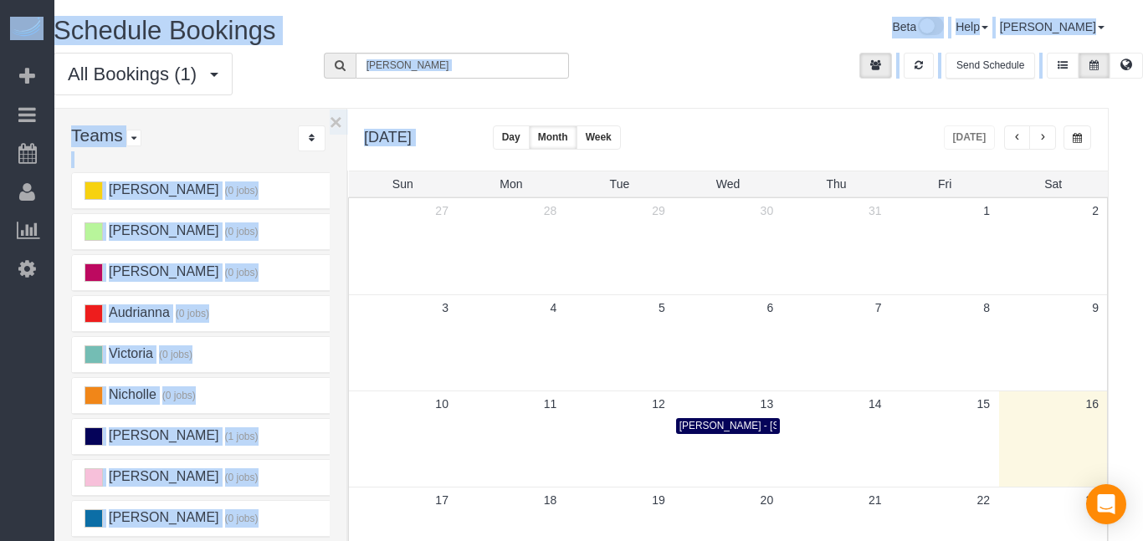
drag, startPoint x: 1142, startPoint y: 332, endPoint x: 1142, endPoint y: 194, distance: 138.0
click at [1125, 194] on html "Beta Add Booking Bookings Active Bookings Cancelled Bookings Quote Inquiries Do…" at bounding box center [553, 270] width 1143 height 541
click at [191, 79] on span "All Bookings (1)" at bounding box center [136, 74] width 137 height 21
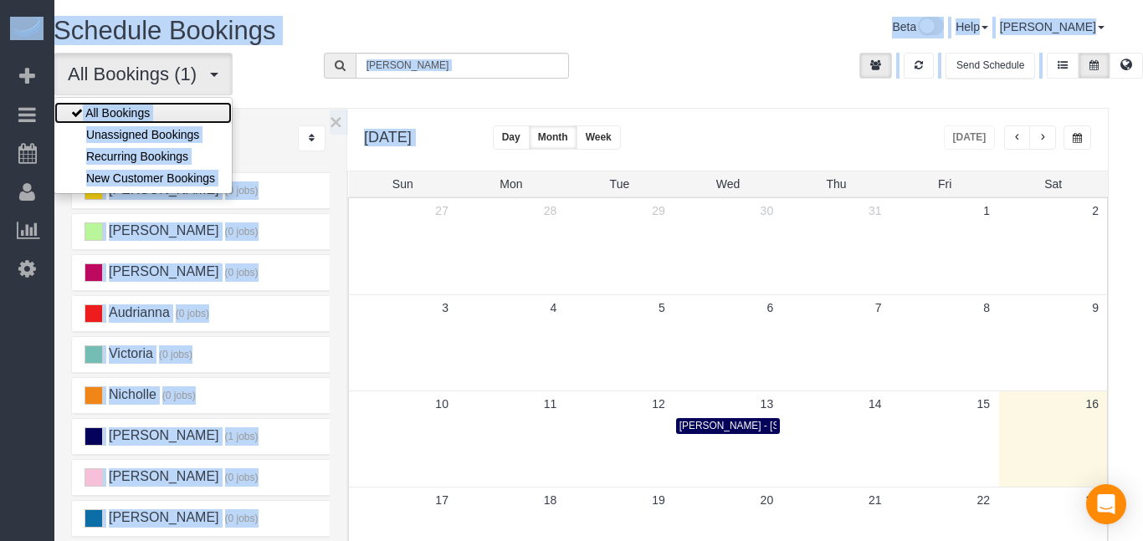
click at [128, 115] on link "All Bookings" at bounding box center [142, 113] width 177 height 22
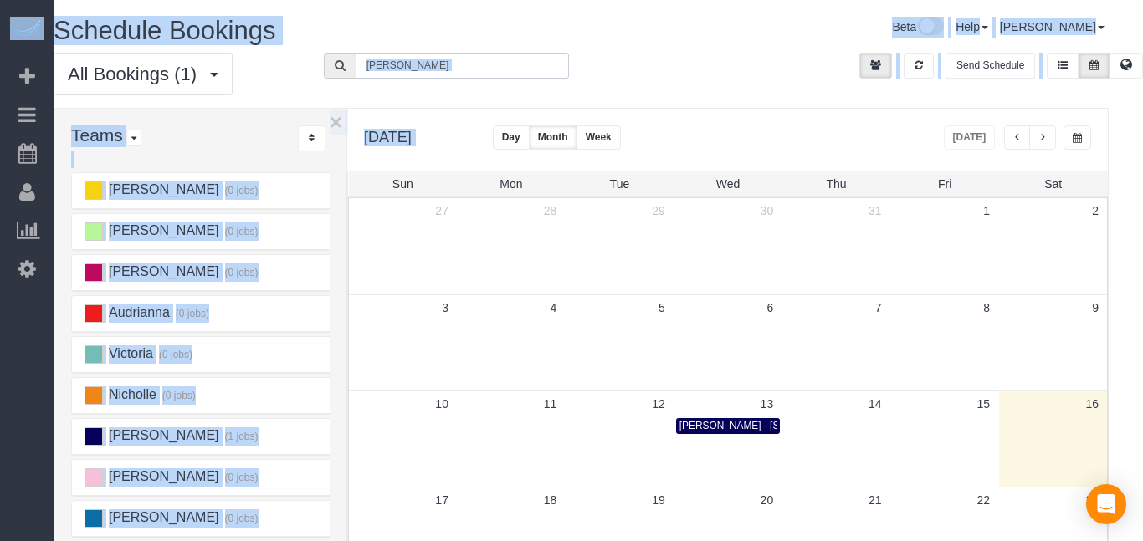
click at [410, 62] on input "[PERSON_NAME]" at bounding box center [461, 66] width 213 height 26
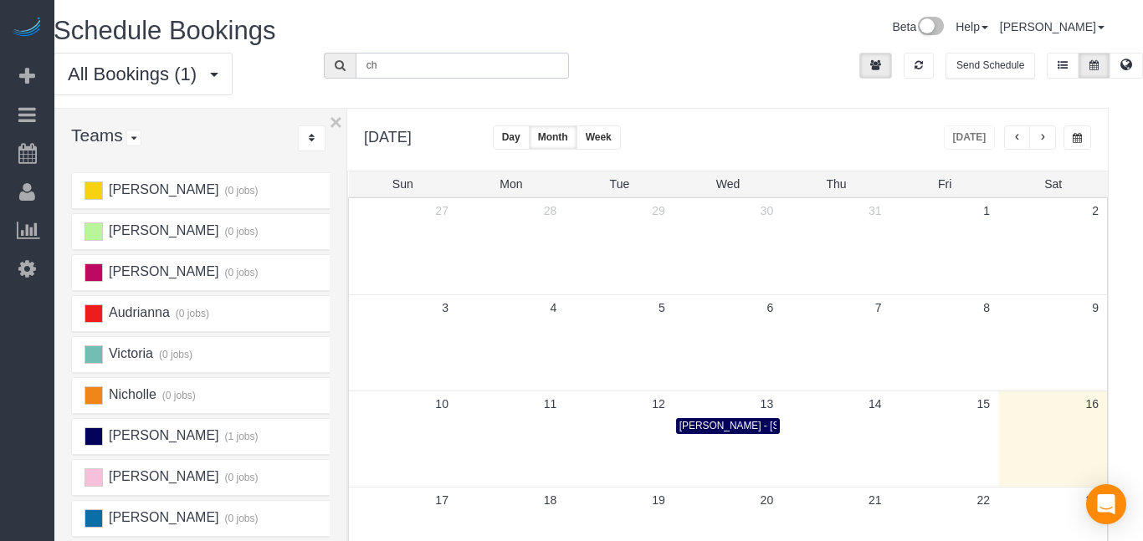
type input "c"
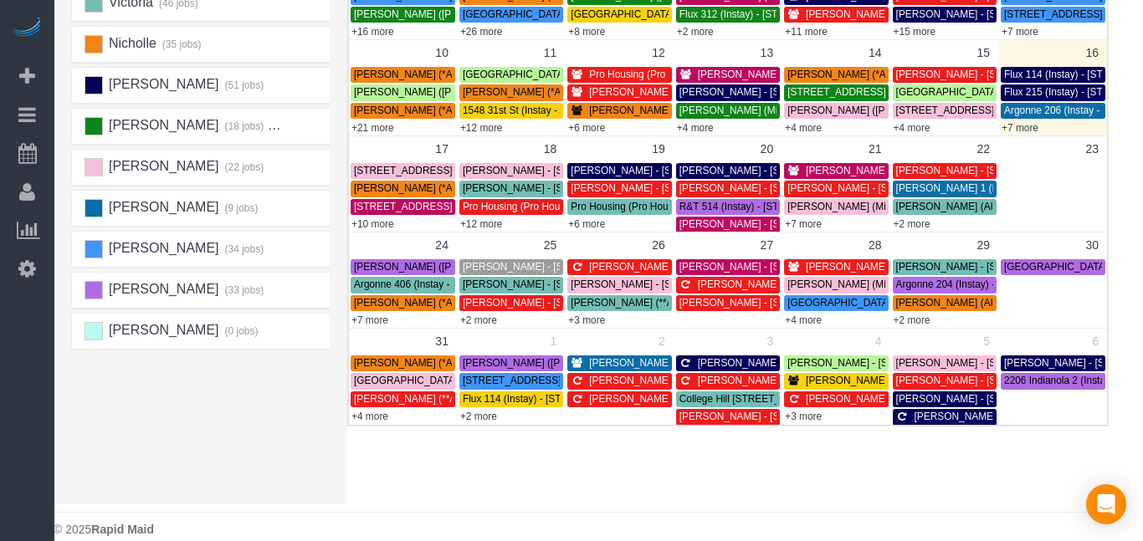
scroll to position [354, 20]
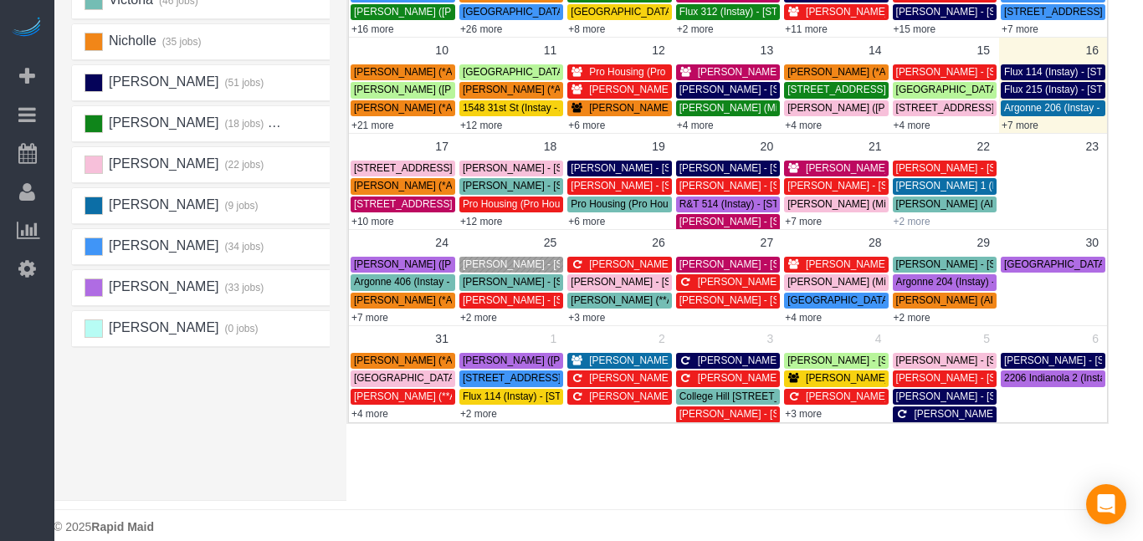
click at [897, 217] on link "+2 more" at bounding box center [911, 222] width 37 height 12
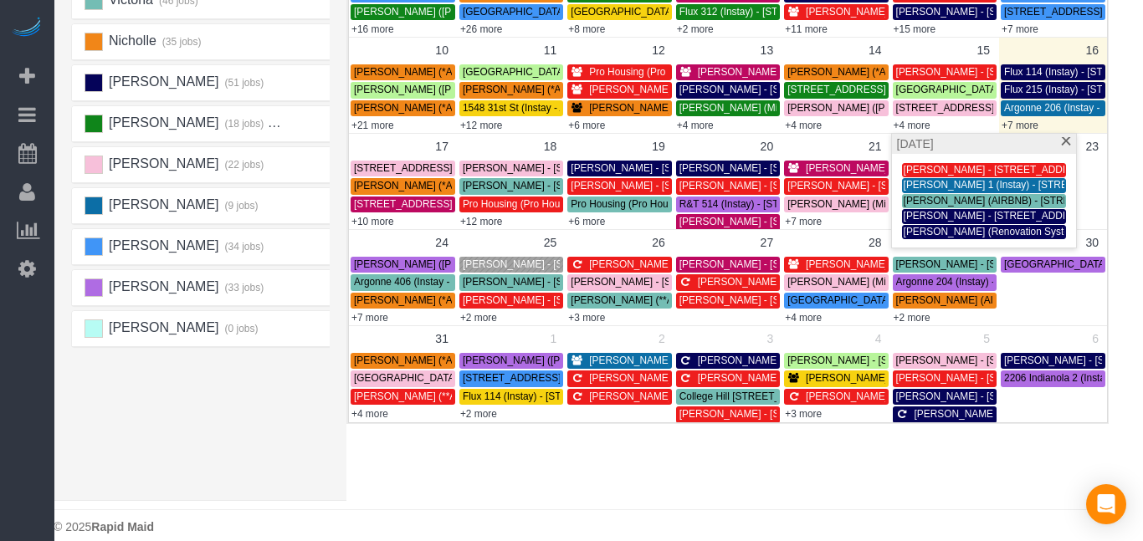
click at [903, 503] on div "Schedule Bookings Beta Help Help Docs Take a Tour Contact Support [PERSON_NAME]…" at bounding box center [581, 102] width 1088 height 913
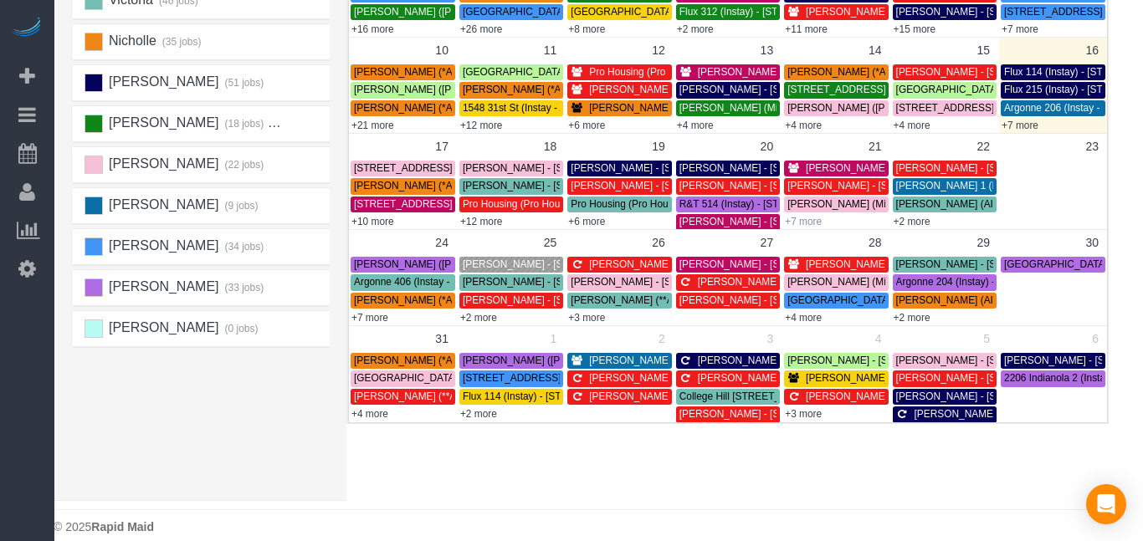
click at [805, 223] on link "+7 more" at bounding box center [803, 222] width 37 height 12
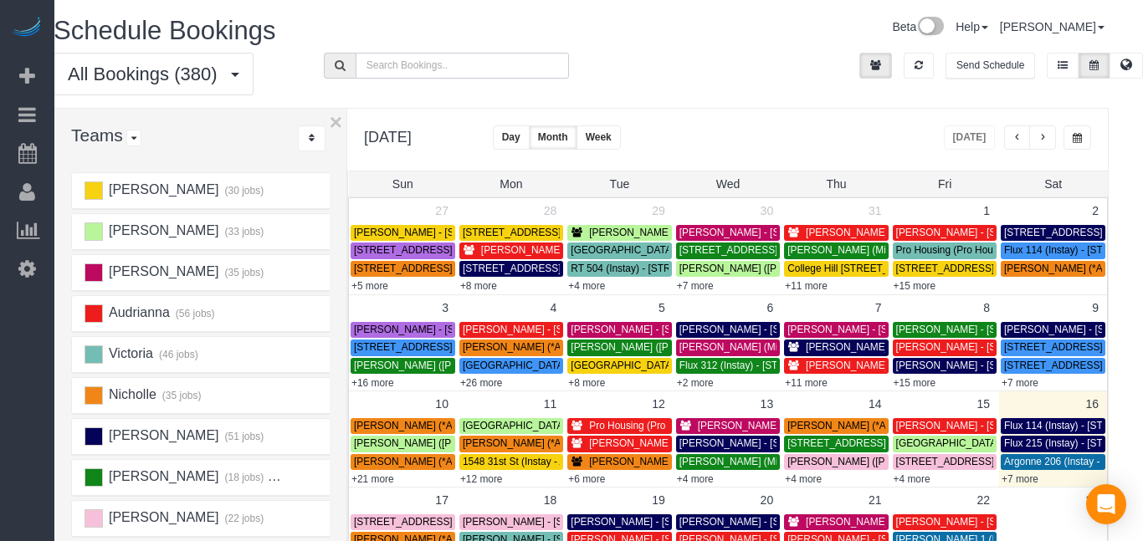
click at [473, 65] on input "text" at bounding box center [461, 66] width 213 height 26
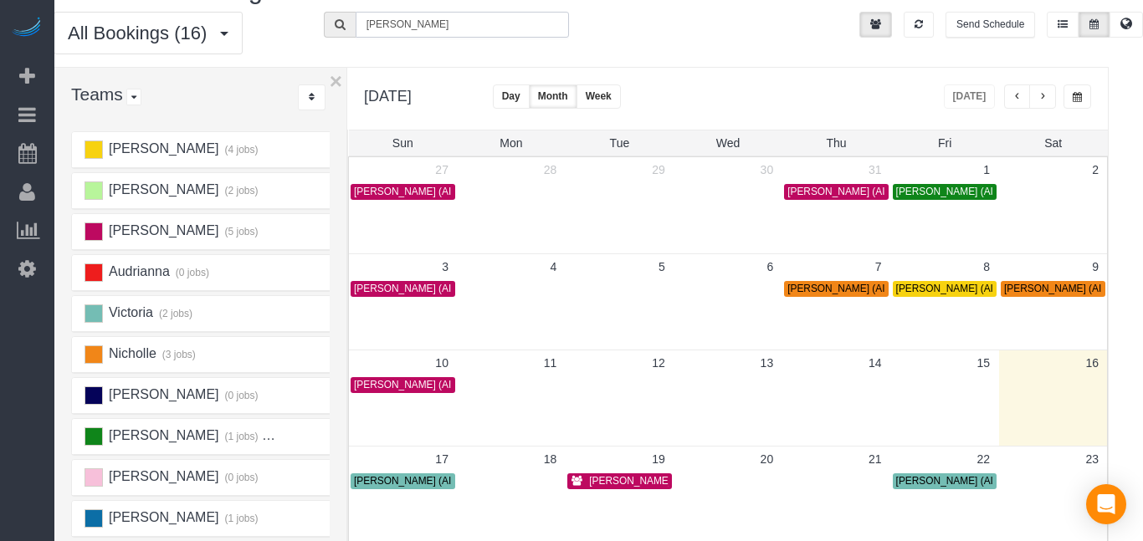
scroll to position [38, 20]
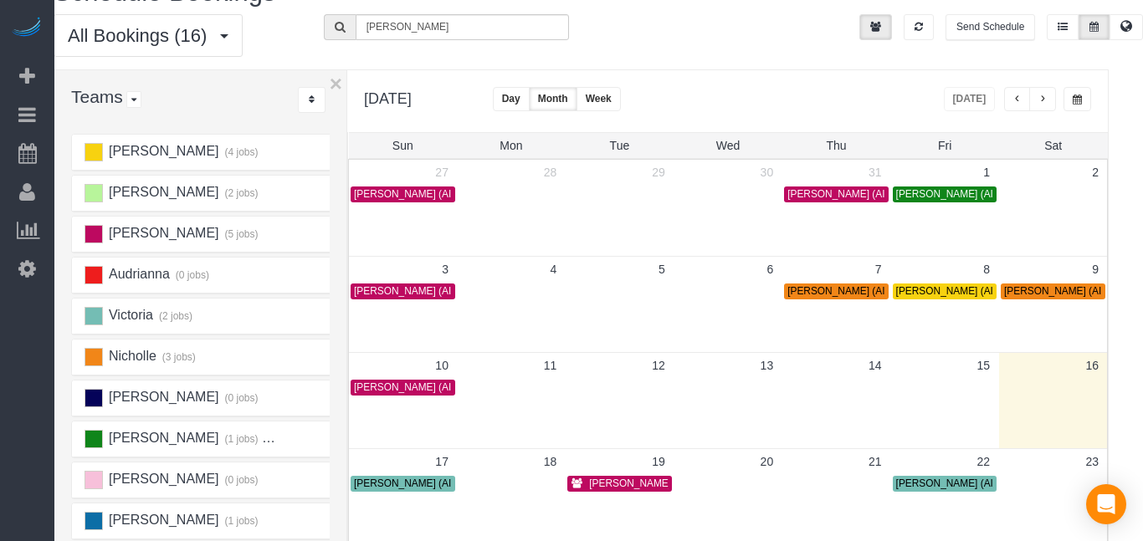
click at [1015, 100] on span "button" at bounding box center [1017, 100] width 8 height 10
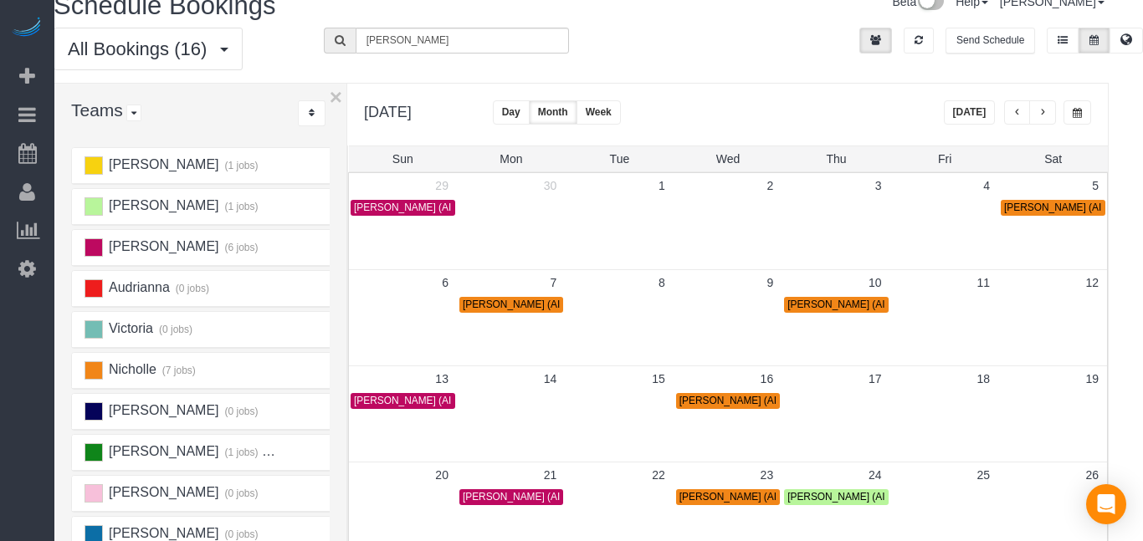
scroll to position [0, 20]
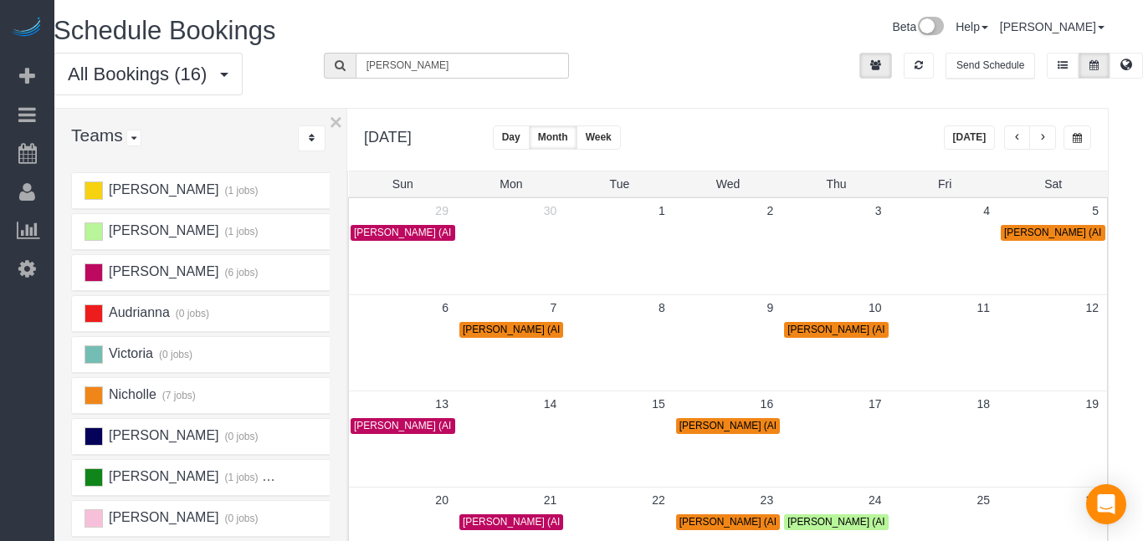
click at [1014, 141] on span "button" at bounding box center [1017, 138] width 8 height 10
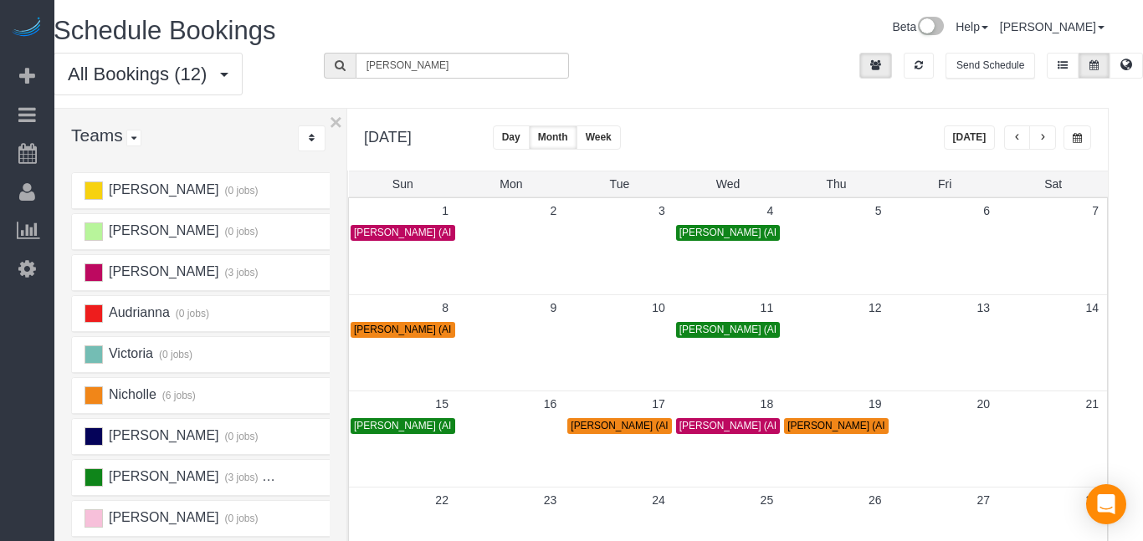
click at [1013, 137] on span "button" at bounding box center [1017, 138] width 8 height 10
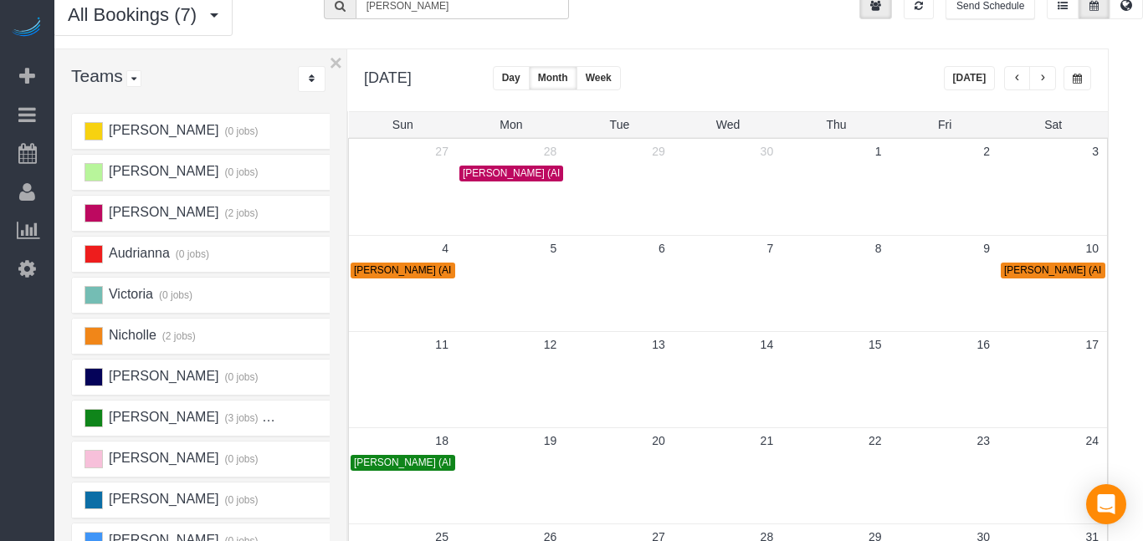
scroll to position [54, 20]
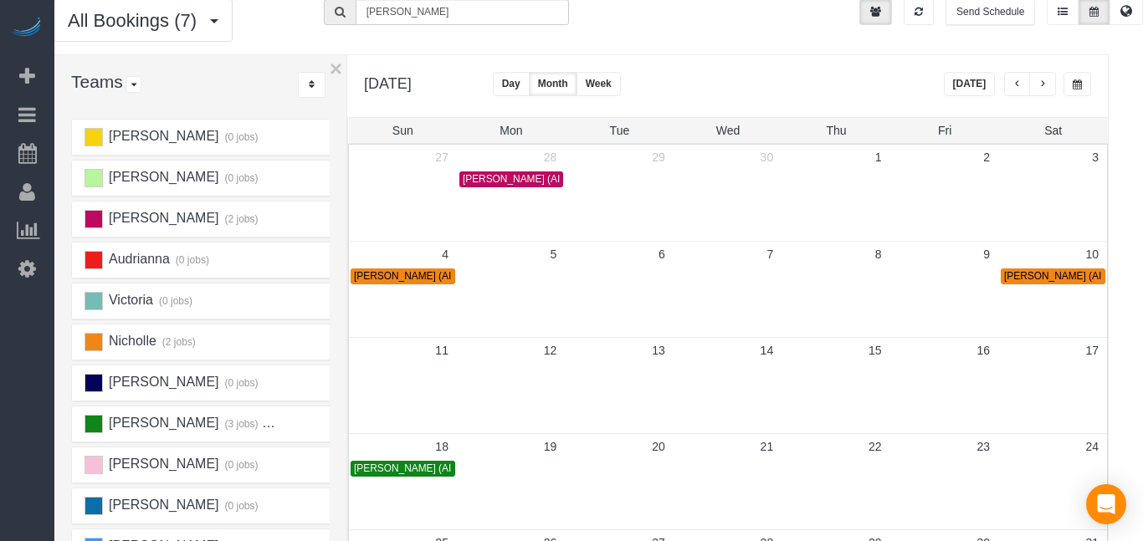
click at [1013, 81] on span "button" at bounding box center [1017, 84] width 8 height 10
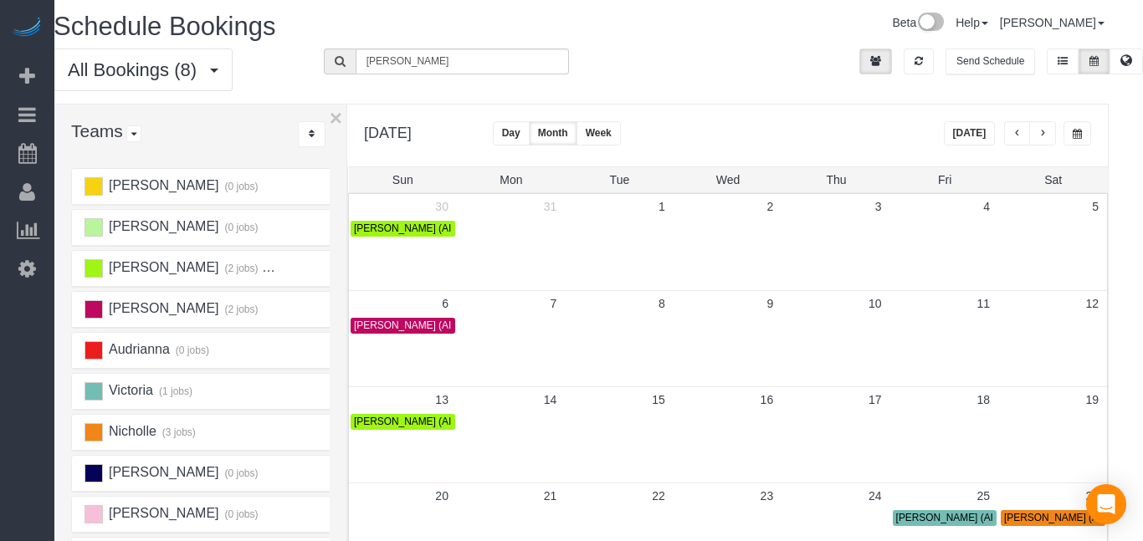
scroll to position [0, 20]
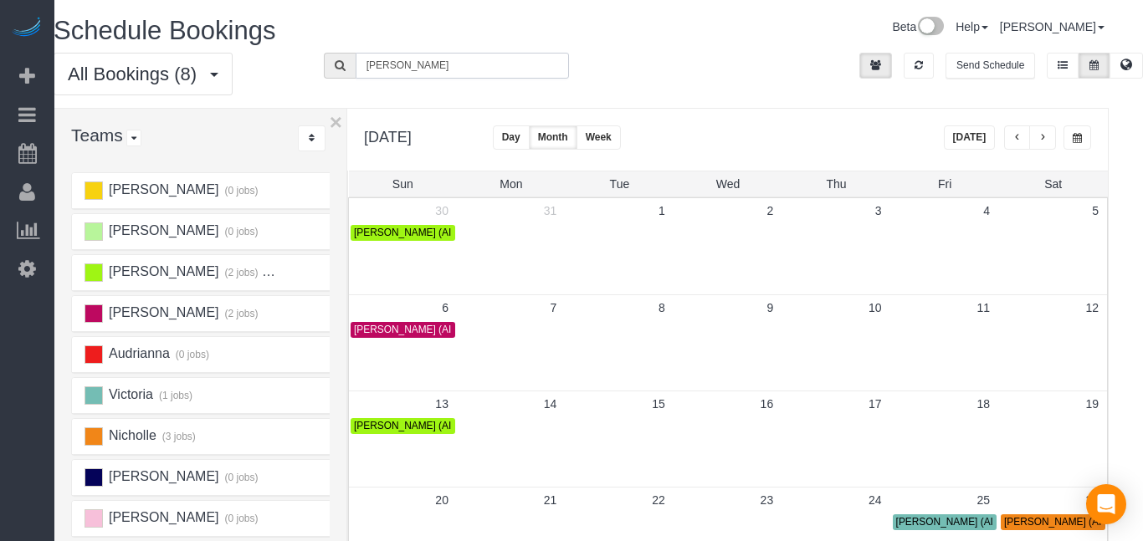
click at [436, 66] on input "[PERSON_NAME]" at bounding box center [461, 66] width 213 height 26
type input "e"
type input "v"
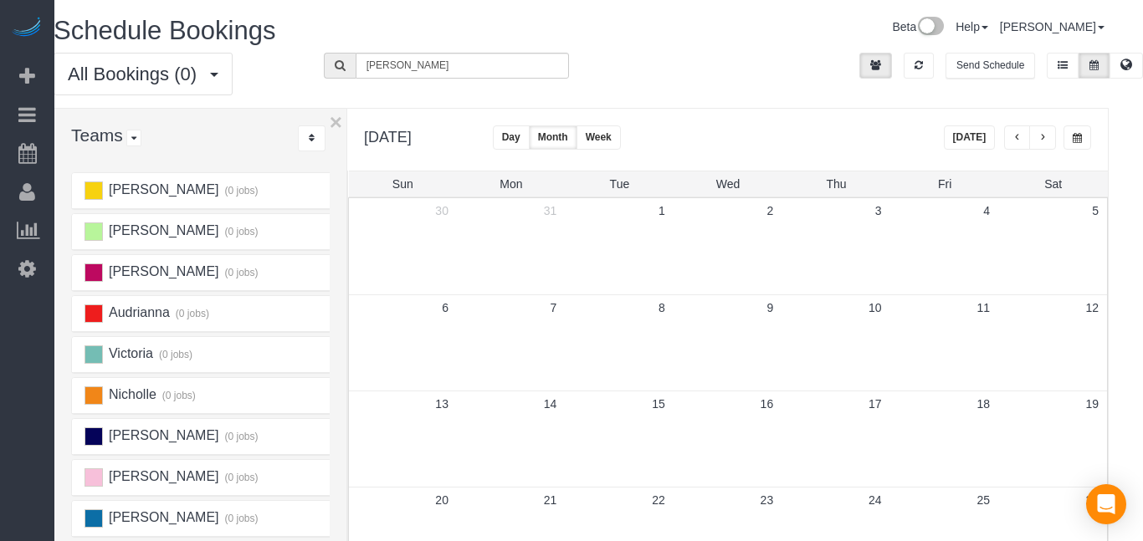
click at [1044, 137] on button "button" at bounding box center [1042, 137] width 27 height 24
click at [1017, 141] on span "button" at bounding box center [1017, 138] width 8 height 10
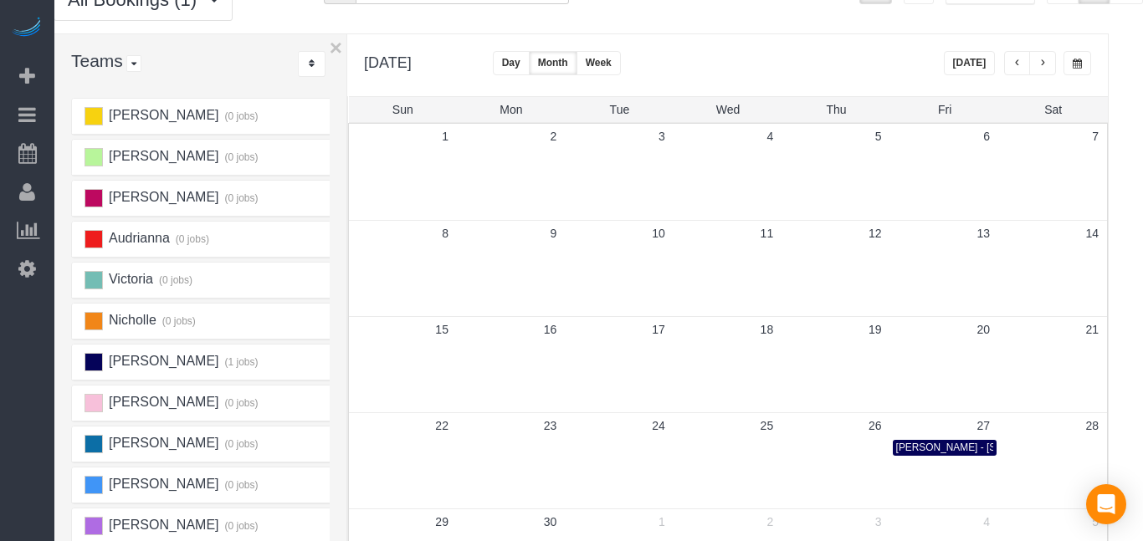
scroll to position [69, 20]
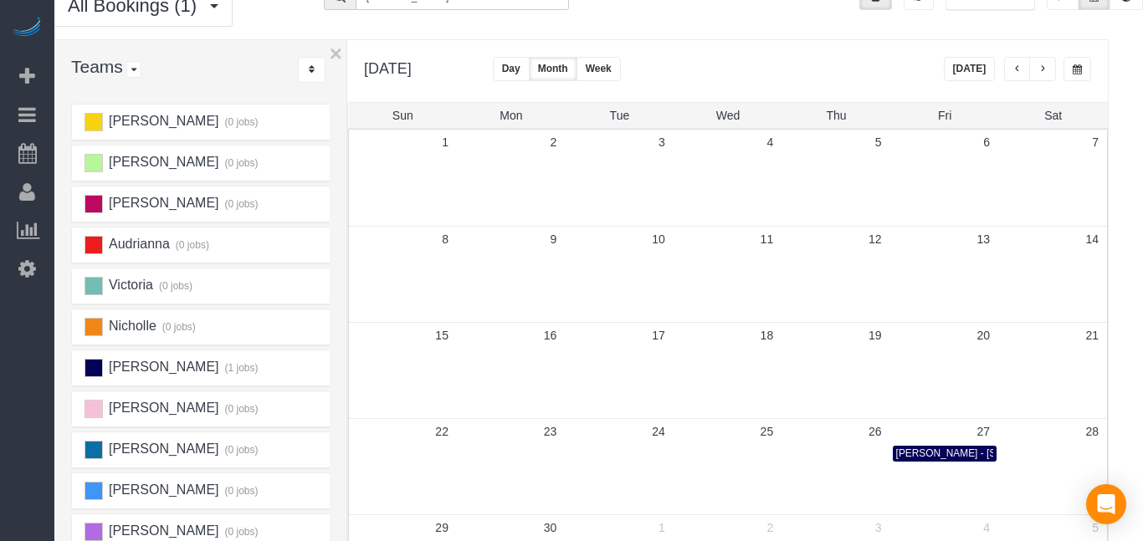
click at [1039, 71] on span "button" at bounding box center [1042, 69] width 8 height 10
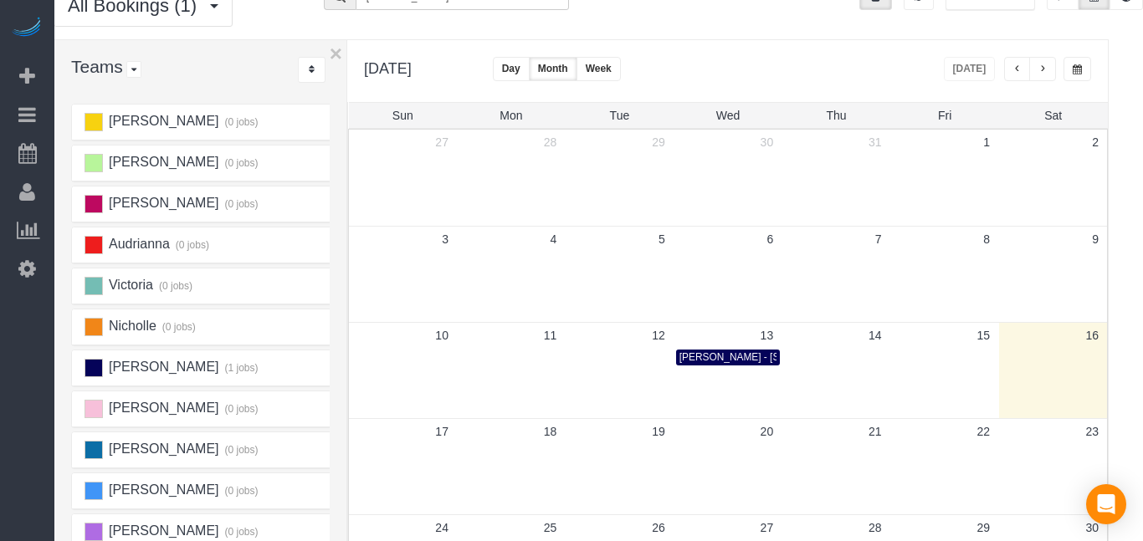
click at [748, 361] on span "[PERSON_NAME] - [STREET_ADDRESS]" at bounding box center [773, 357] width 189 height 12
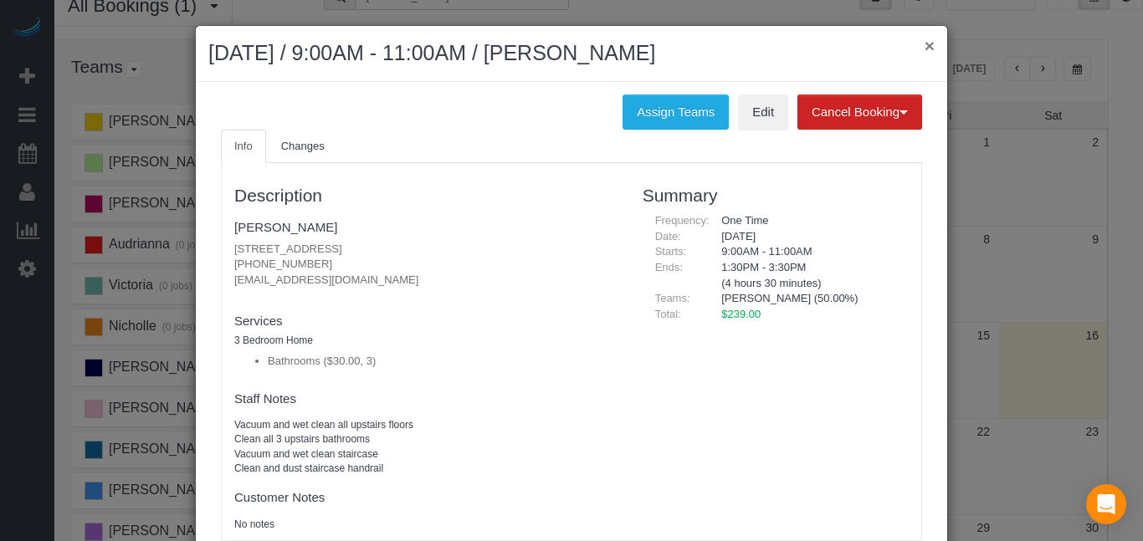
click at [928, 44] on button "×" at bounding box center [929, 46] width 10 height 18
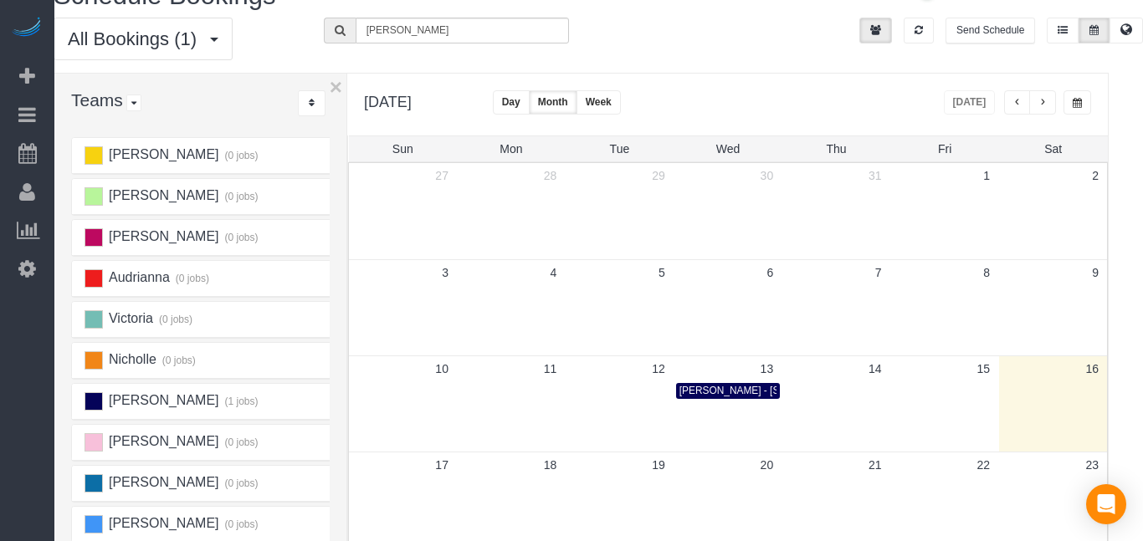
scroll to position [0, 20]
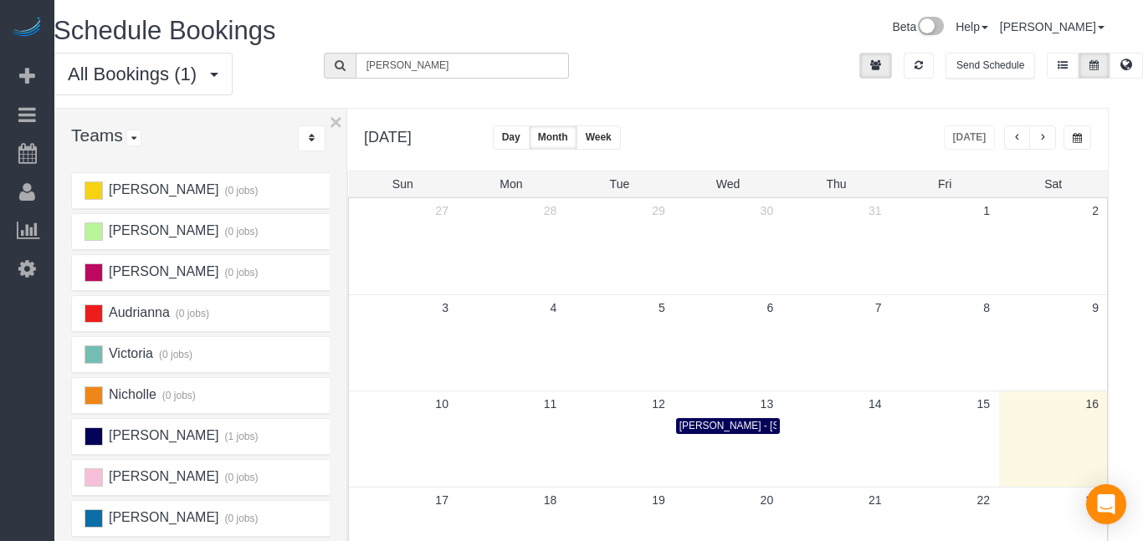
click at [513, 51] on div "Schedule Bookings" at bounding box center [311, 35] width 540 height 36
click at [516, 60] on input "[PERSON_NAME]" at bounding box center [461, 66] width 213 height 26
type input "c"
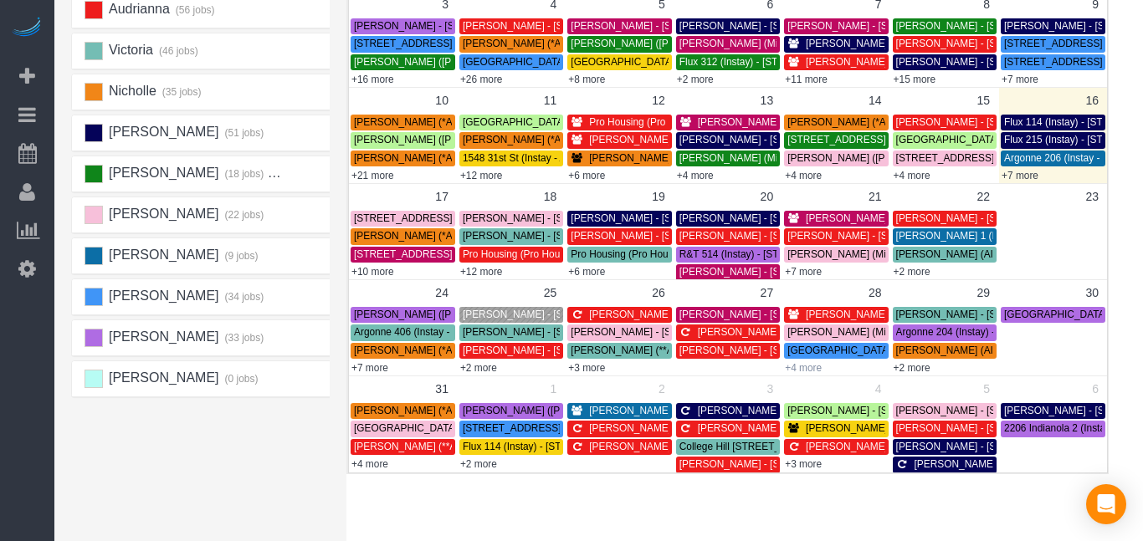
scroll to position [372, 20]
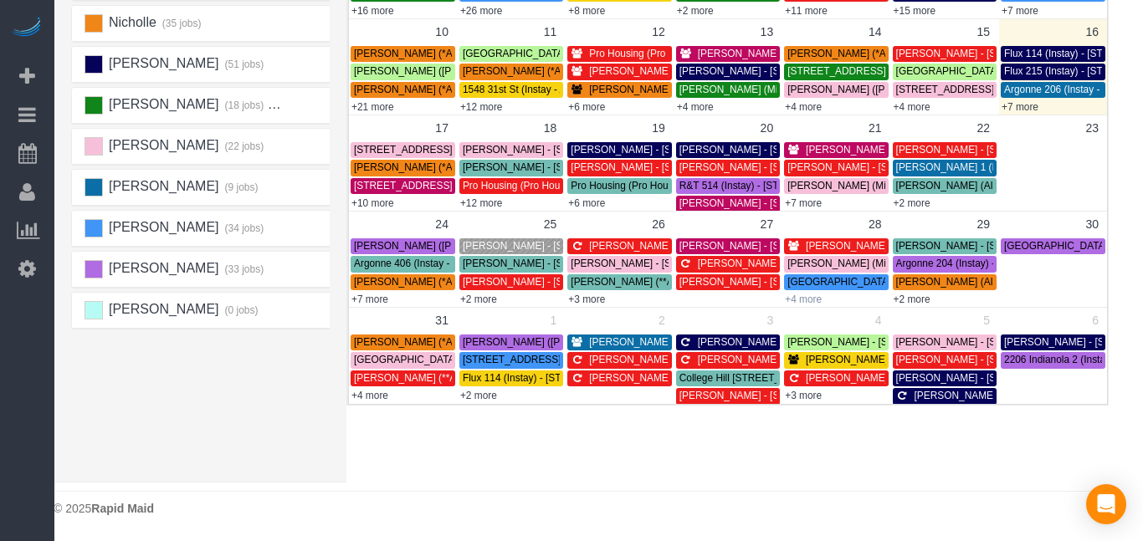
click at [802, 297] on link "+4 more" at bounding box center [803, 300] width 37 height 12
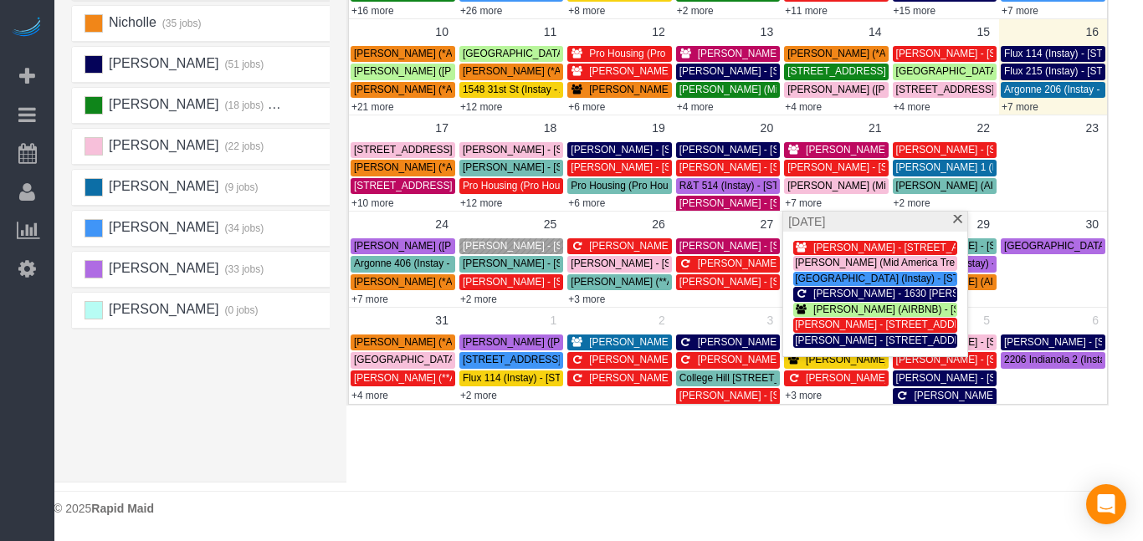
click at [824, 474] on div "× Teams All Teams All Active Teams Rating A-Z Alexsa (30 jobs) [PERSON_NAME] (3…" at bounding box center [581, 109] width 1055 height 747
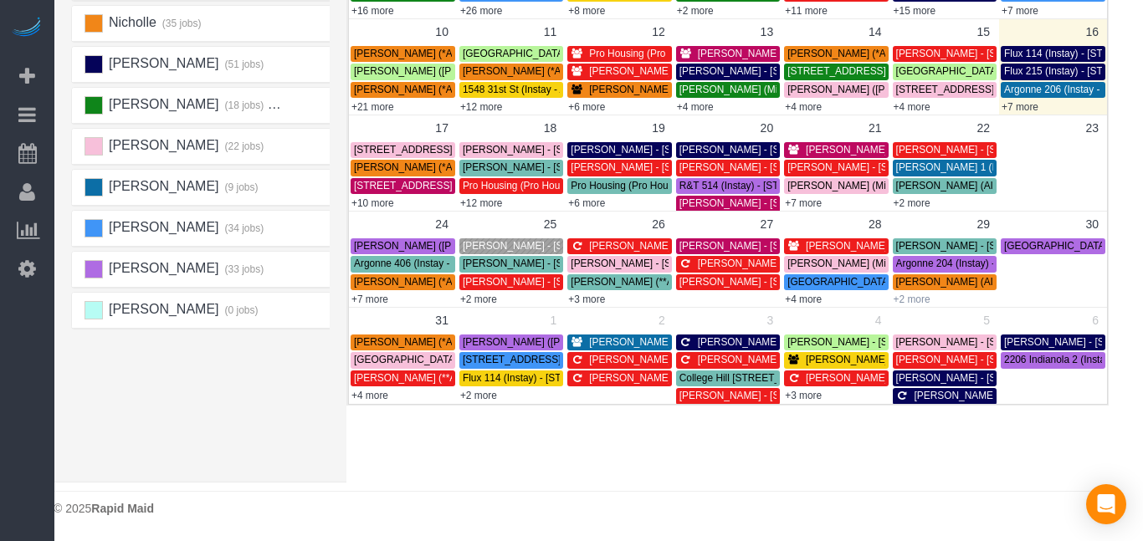
click at [896, 300] on link "+2 more" at bounding box center [911, 300] width 37 height 12
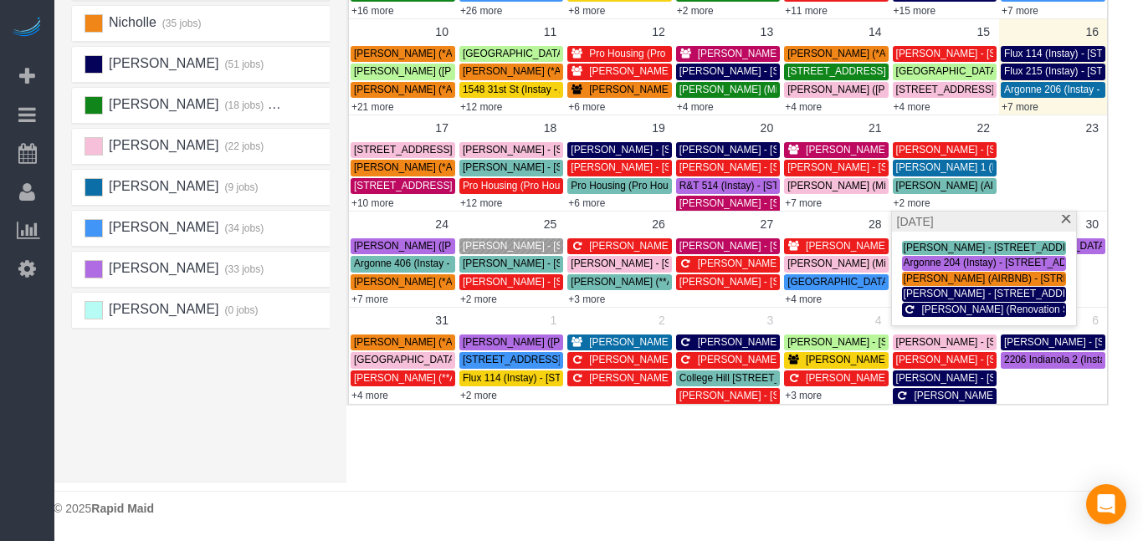
click at [892, 484] on div "Schedule Bookings Beta Help Help Docs Take a Tour Contact Support [PERSON_NAME]…" at bounding box center [581, 84] width 1088 height 913
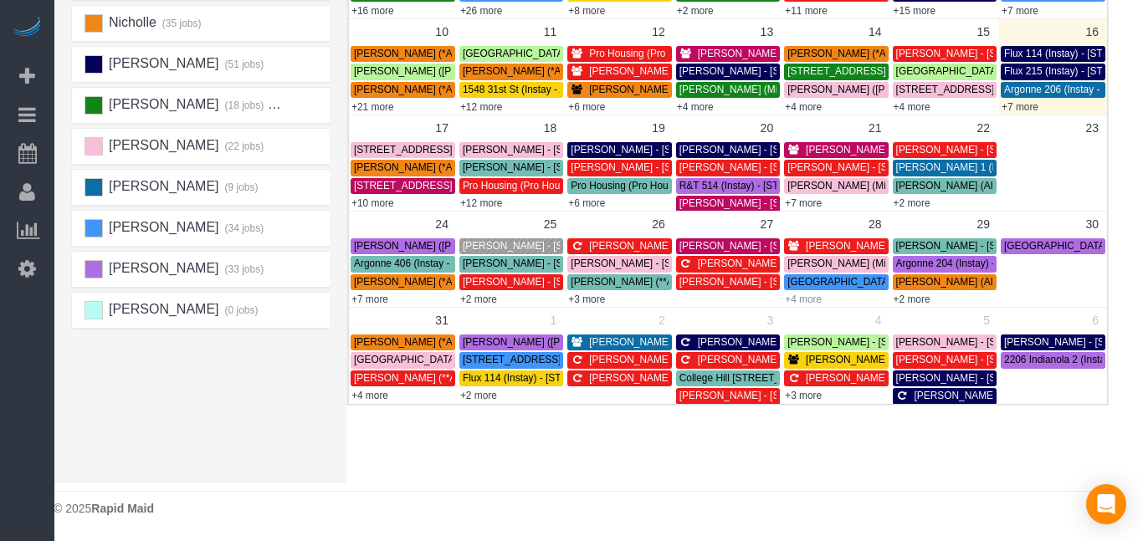
click at [810, 298] on link "+4 more" at bounding box center [803, 300] width 37 height 12
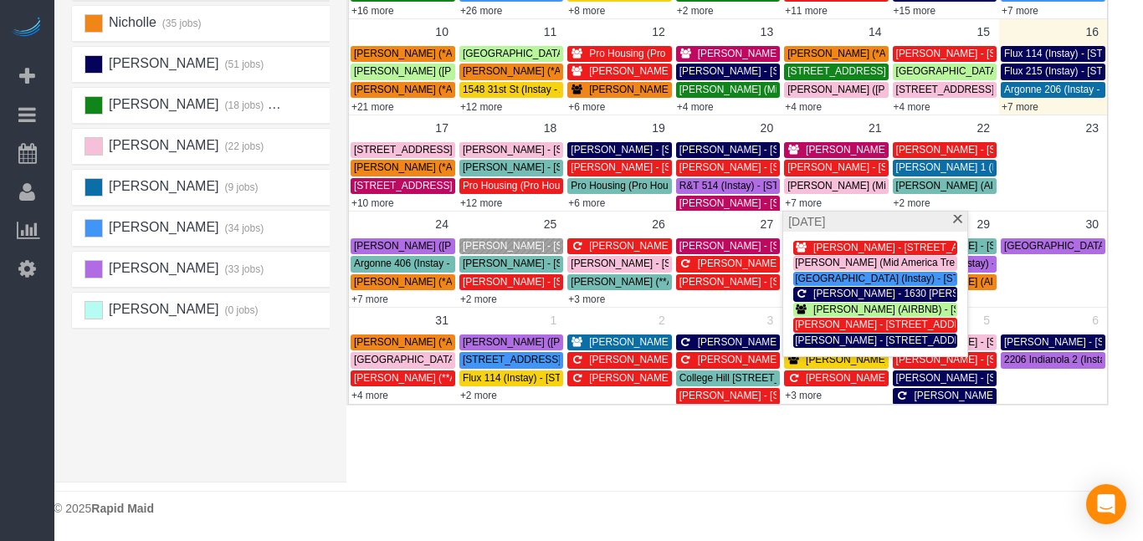
click at [808, 454] on div "× Teams All Teams All Active Teams Rating A-Z Alexsa (30 jobs) [PERSON_NAME] (3…" at bounding box center [581, 109] width 1055 height 747
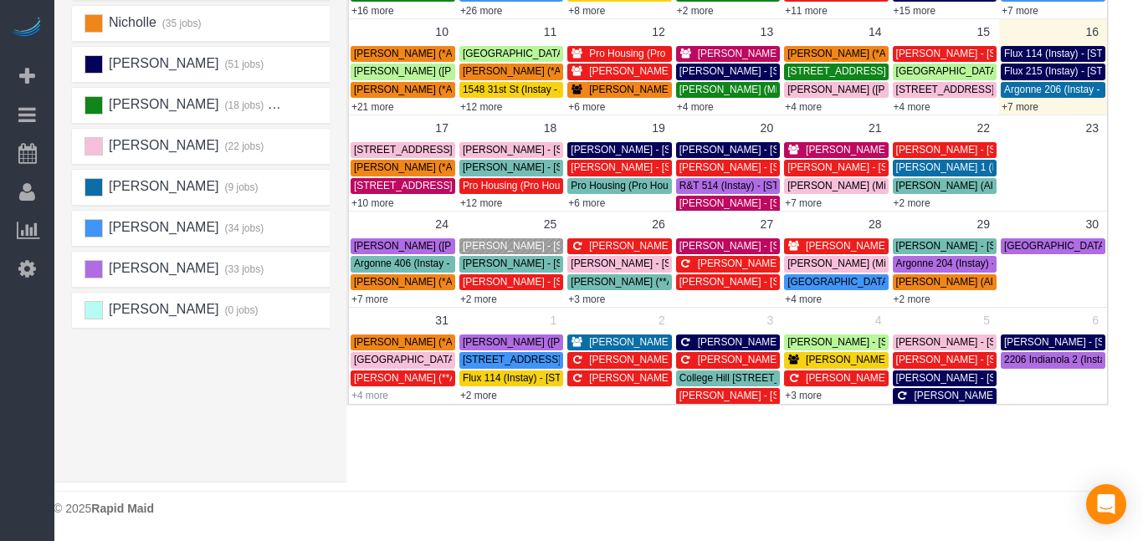
click at [362, 395] on link "+4 more" at bounding box center [369, 396] width 37 height 12
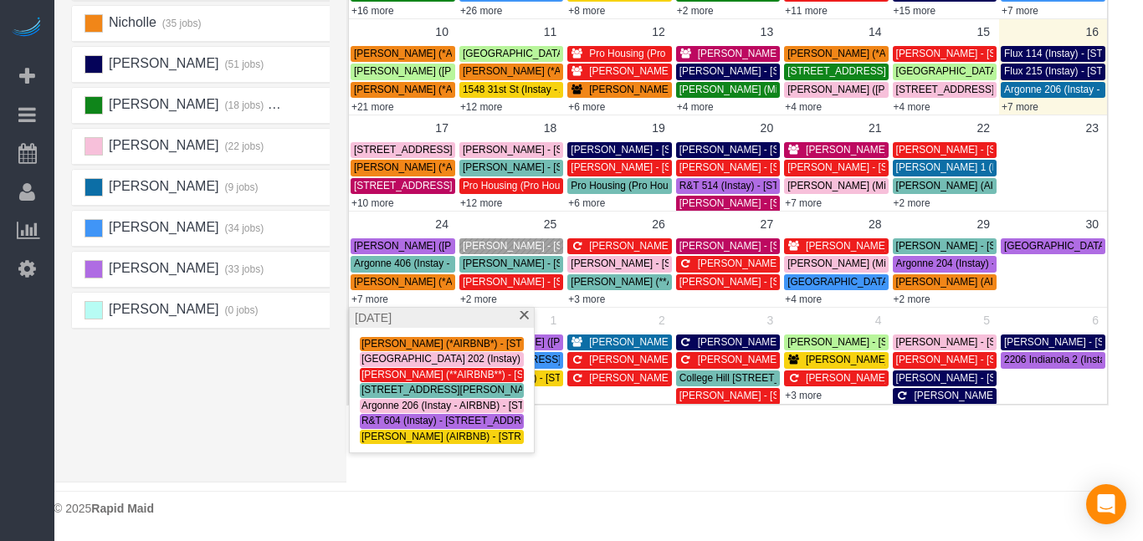
click at [270, 451] on div "[PERSON_NAME] (30 jobs) [PERSON_NAME] (33 jobs) [PERSON_NAME] (35 jobs) Audrian…" at bounding box center [205, 130] width 268 height 669
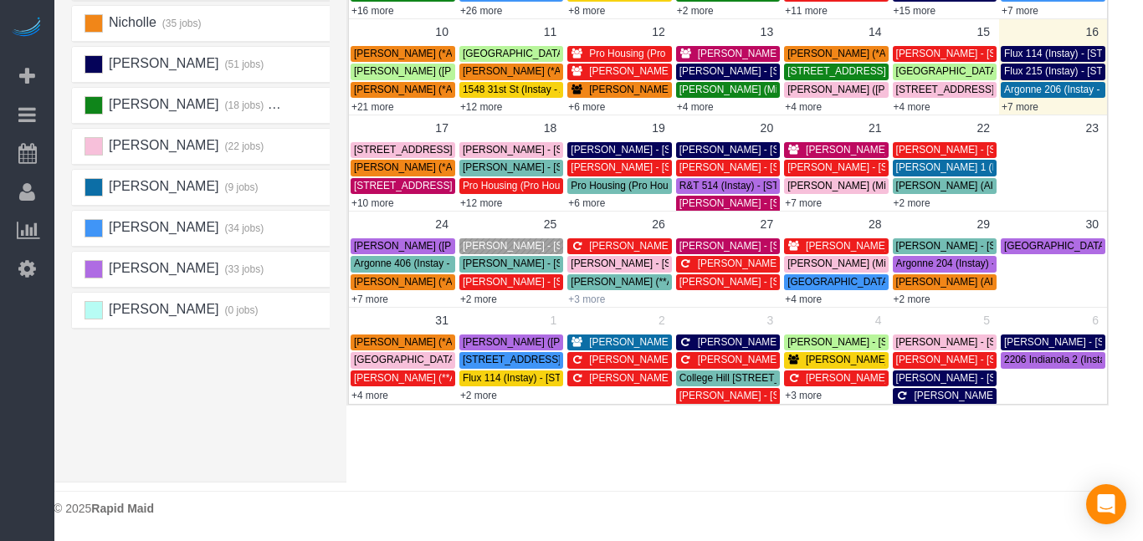
click at [592, 301] on link "+3 more" at bounding box center [586, 300] width 37 height 12
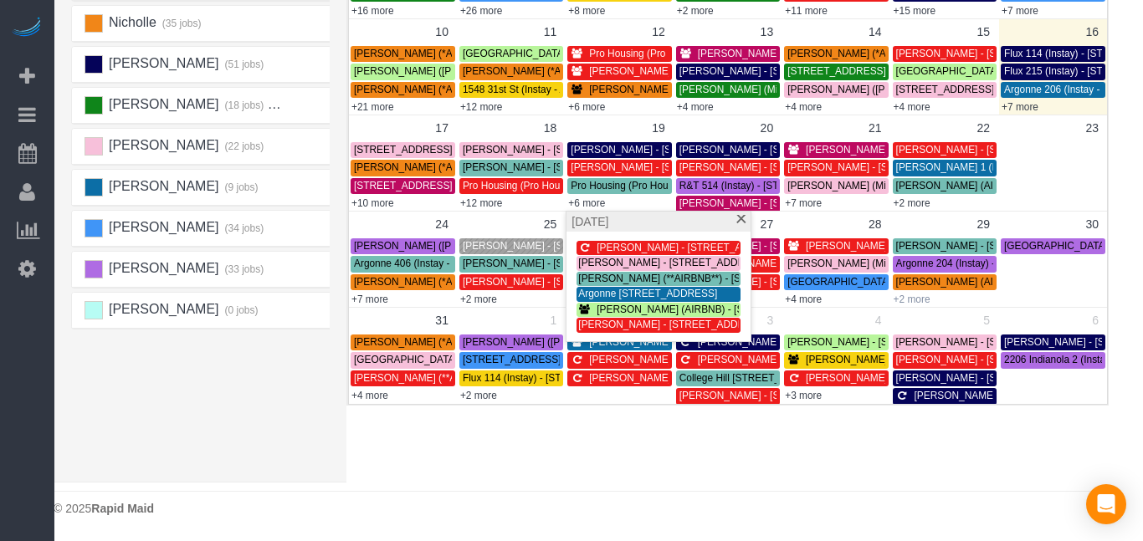
click at [905, 304] on link "+2 more" at bounding box center [911, 300] width 37 height 12
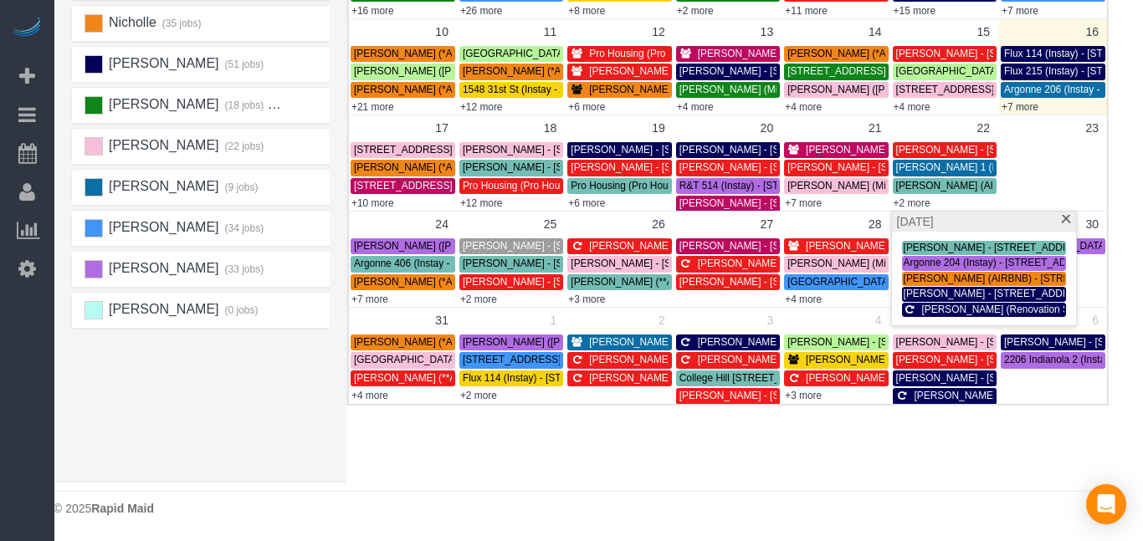
click at [862, 481] on div "× Teams All Teams All Active Teams Rating A-Z Alexsa (30 jobs) [PERSON_NAME] (3…" at bounding box center [581, 109] width 1055 height 747
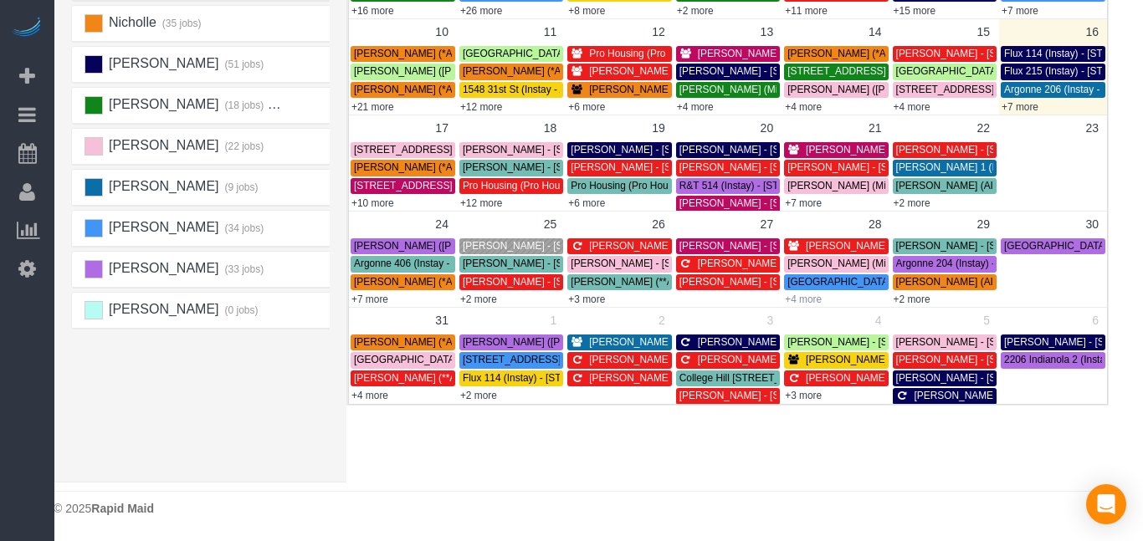
click at [811, 299] on link "+4 more" at bounding box center [803, 300] width 37 height 12
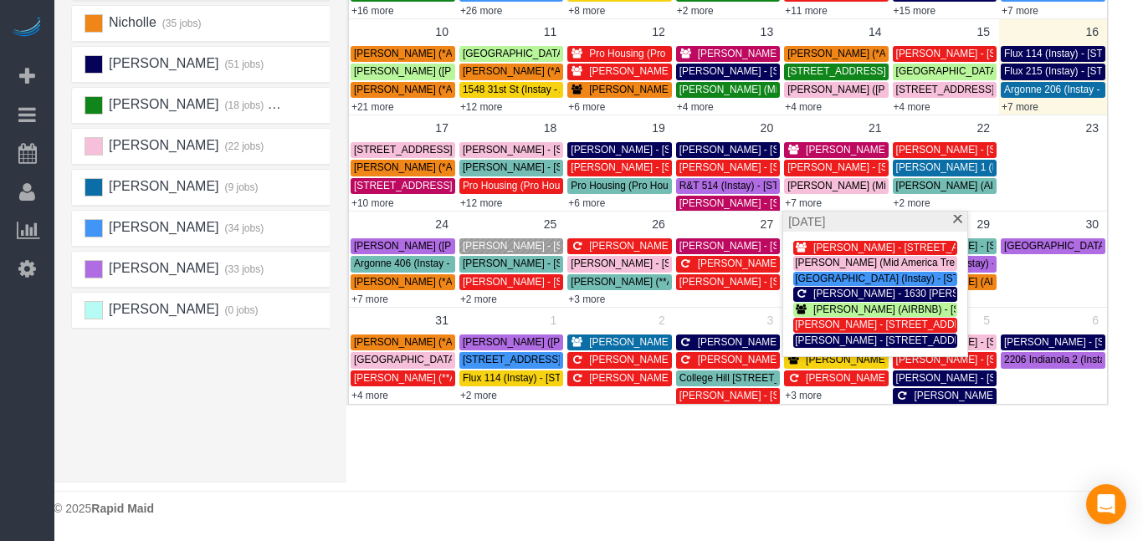
click at [824, 446] on div "× Teams All Teams All Active Teams Rating A-Z Alexsa (30 jobs) [PERSON_NAME] (3…" at bounding box center [581, 109] width 1055 height 747
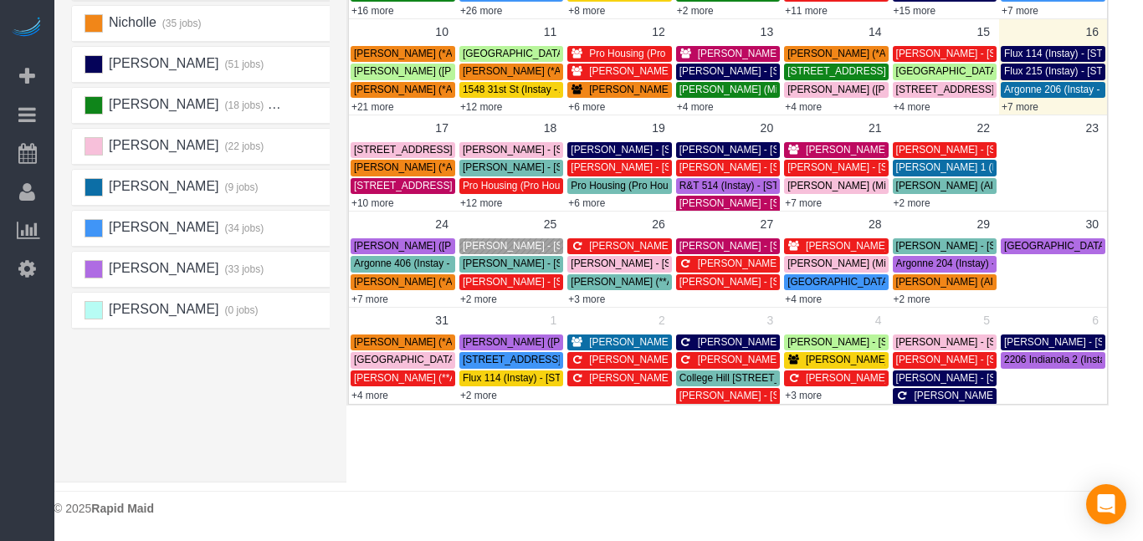
click at [476, 244] on span "[PERSON_NAME] - [STREET_ADDRESS]" at bounding box center [557, 246] width 189 height 12
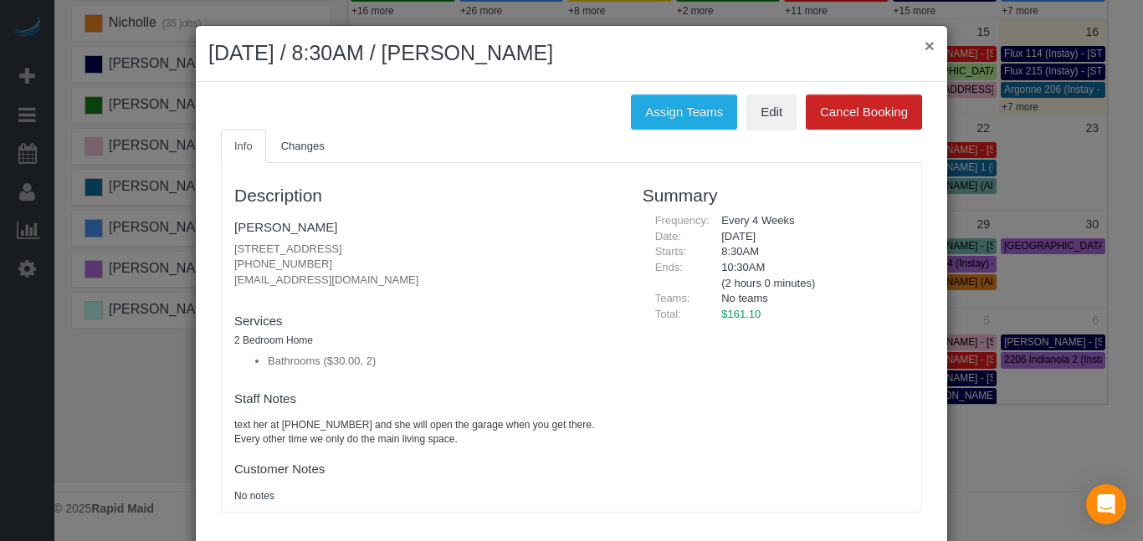
click at [927, 48] on button "×" at bounding box center [929, 46] width 10 height 18
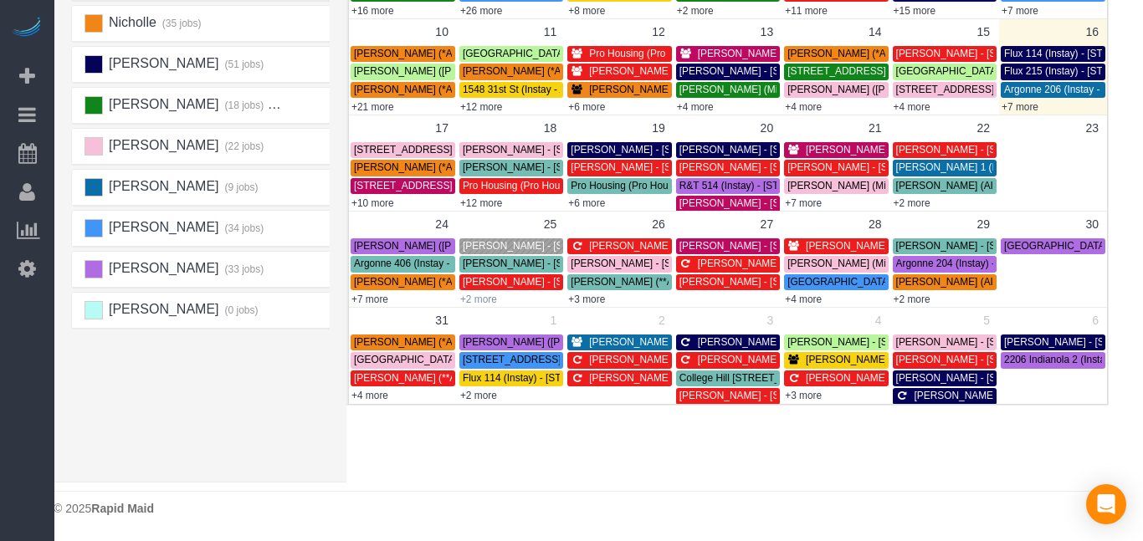
click at [472, 297] on link "+2 more" at bounding box center [478, 300] width 37 height 12
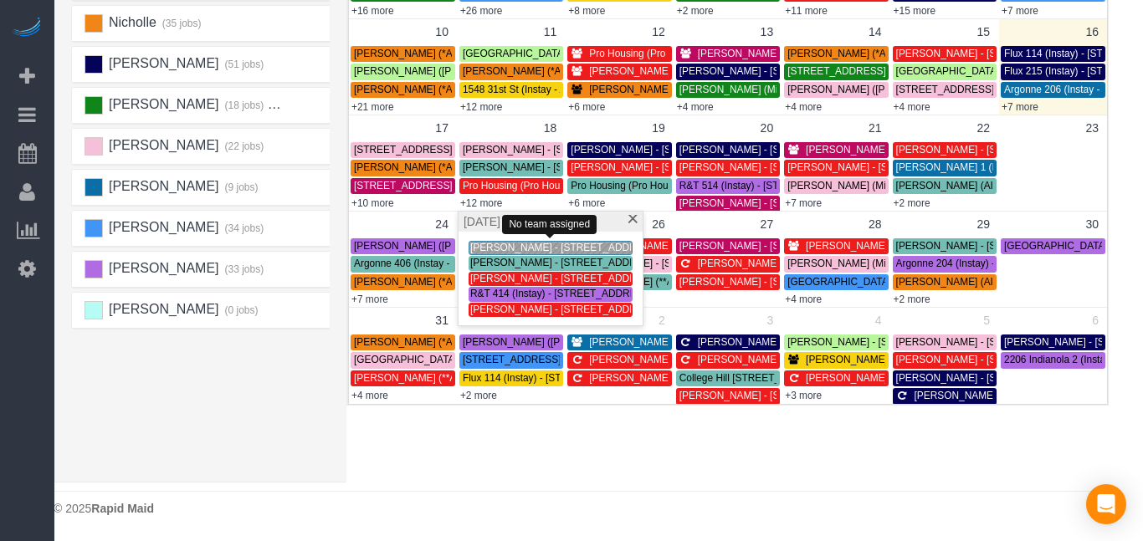
click at [490, 249] on span "[PERSON_NAME] - [STREET_ADDRESS]" at bounding box center [564, 248] width 189 height 12
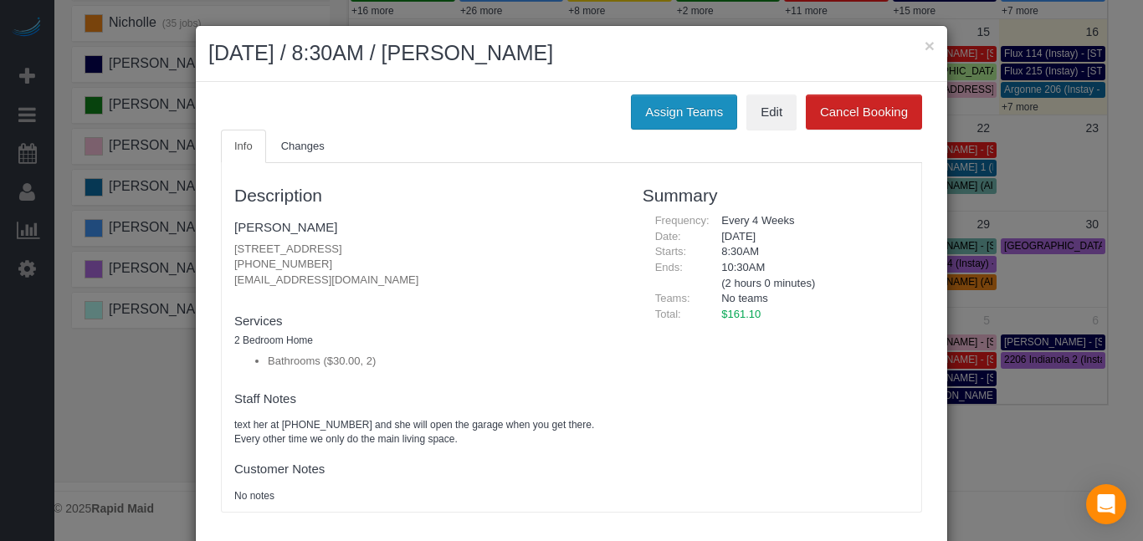
click at [662, 107] on button "Assign Teams" at bounding box center [684, 112] width 106 height 35
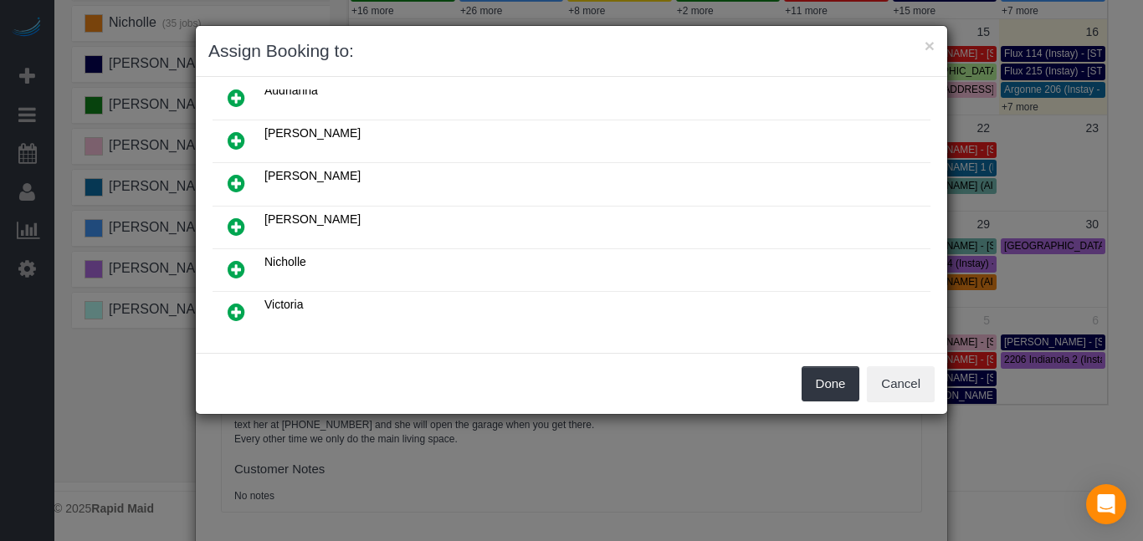
scroll to position [156, 0]
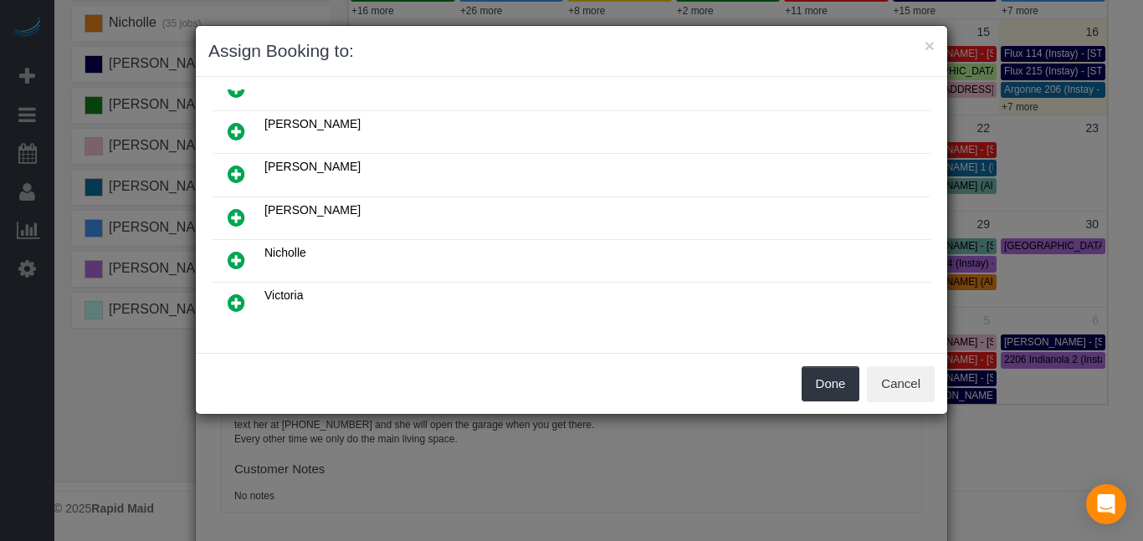
click at [242, 217] on icon at bounding box center [237, 217] width 18 height 20
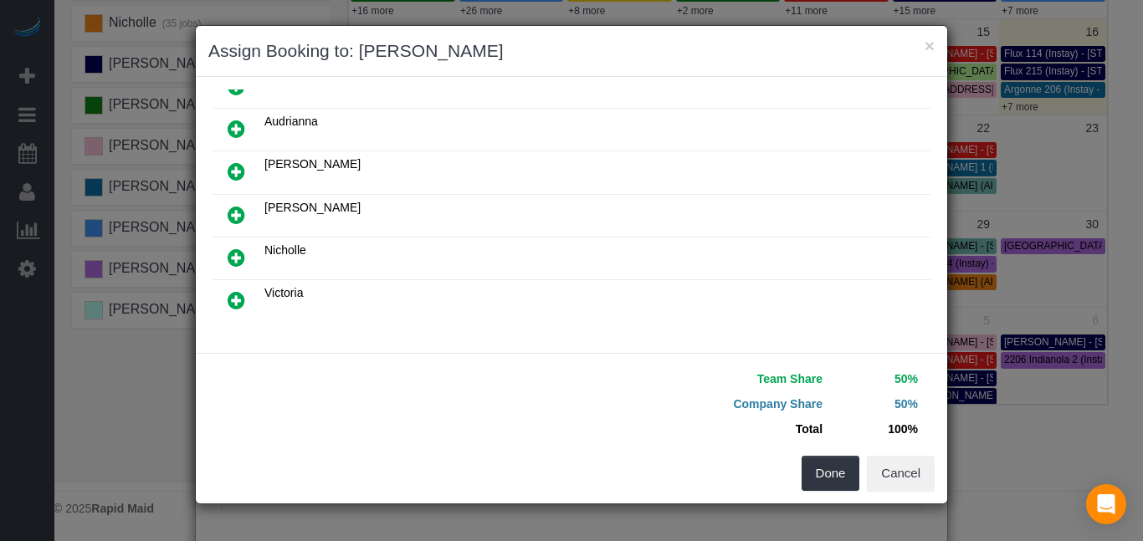
scroll to position [196, 0]
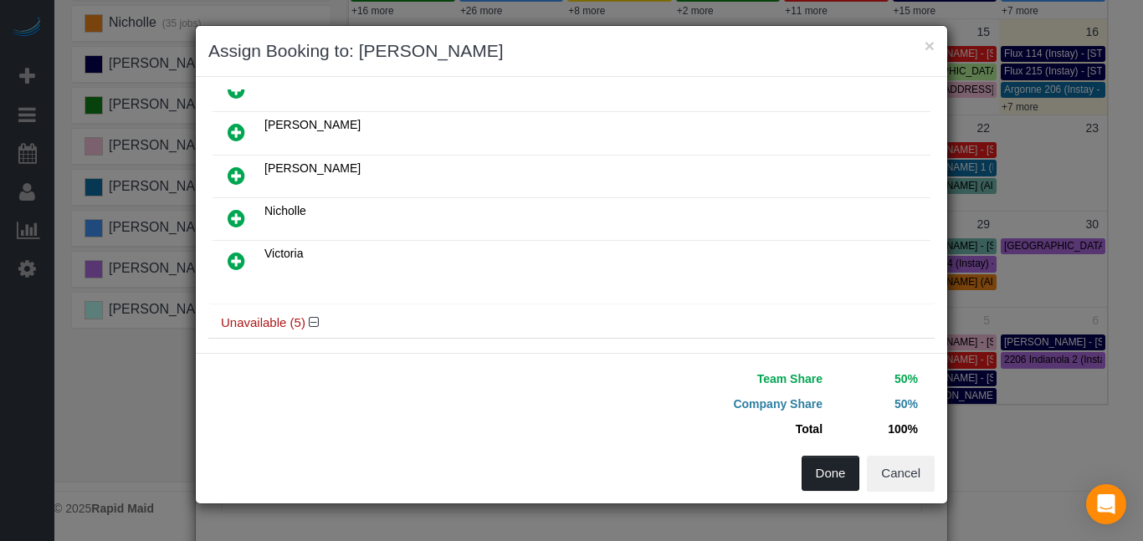
click at [832, 468] on button "Done" at bounding box center [830, 473] width 59 height 35
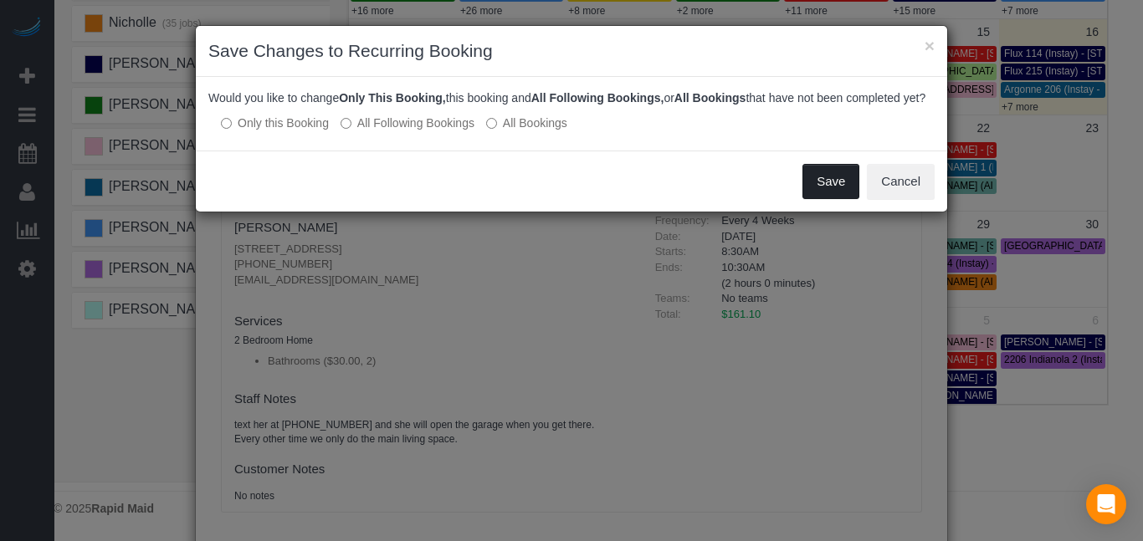
click at [835, 197] on button "Save" at bounding box center [830, 181] width 57 height 35
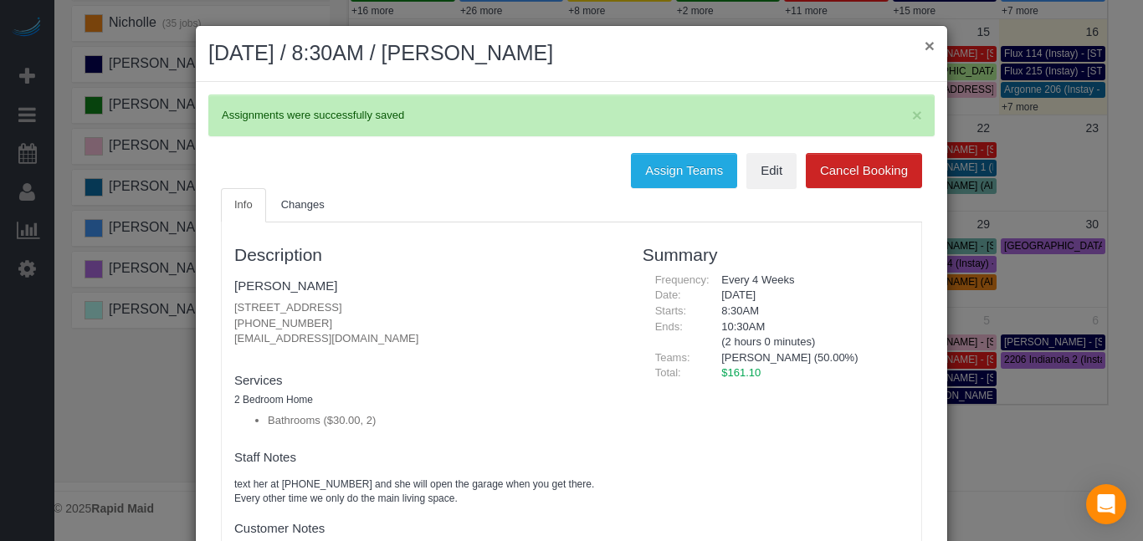
click at [926, 42] on button "×" at bounding box center [929, 46] width 10 height 18
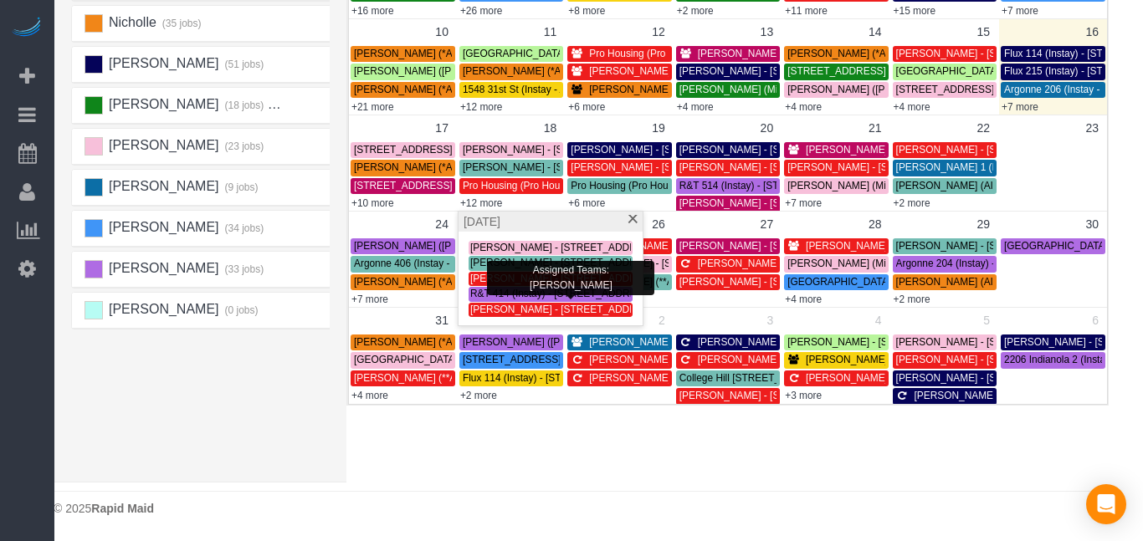
click at [495, 454] on div "× Teams All Teams All Active Teams Rating A-Z Alexsa (30 jobs) [PERSON_NAME] (3…" at bounding box center [581, 109] width 1055 height 747
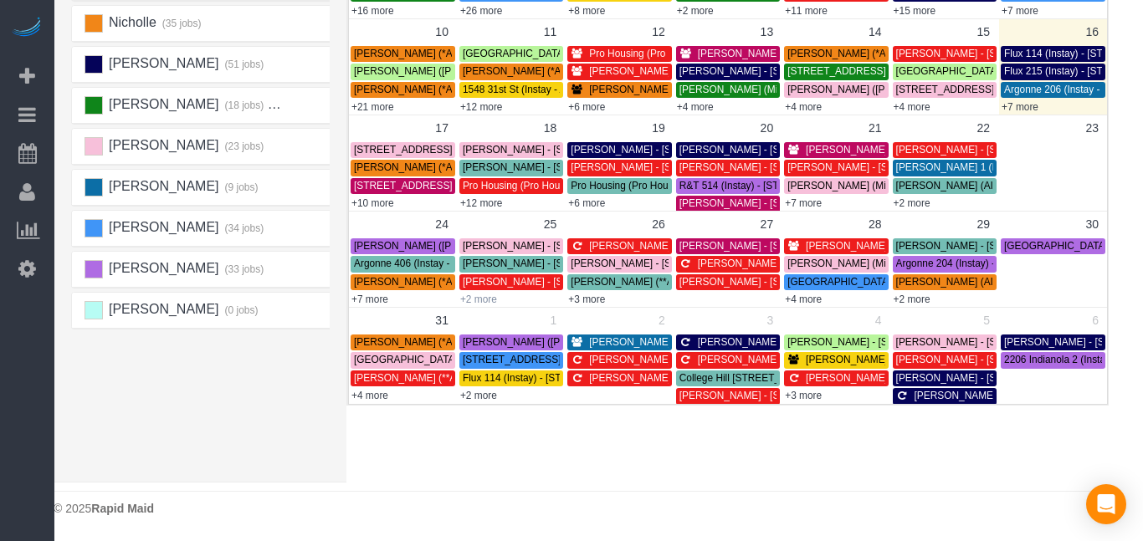
click at [473, 304] on link "+2 more" at bounding box center [478, 300] width 37 height 12
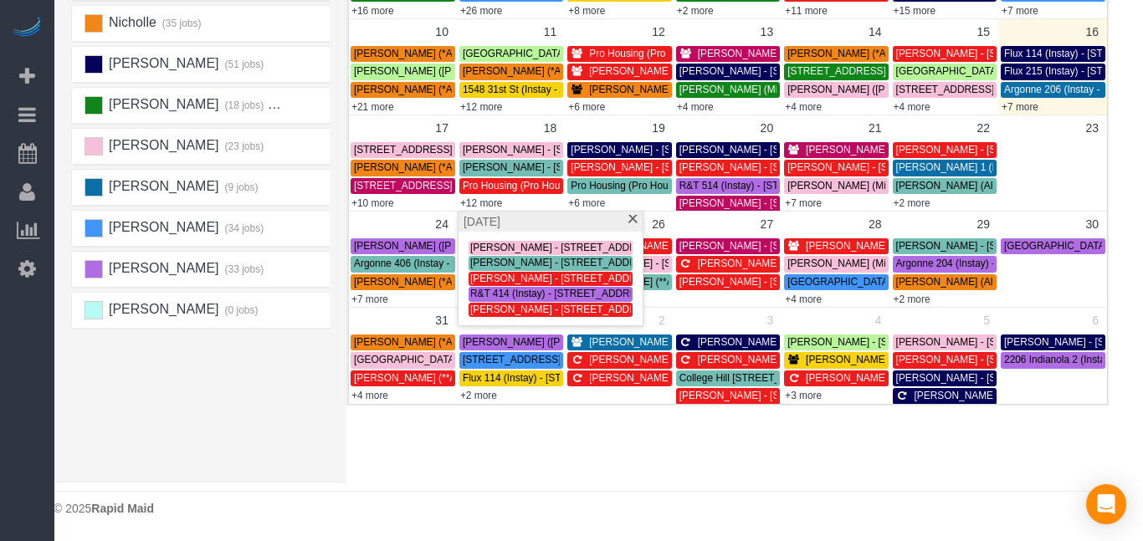
click at [491, 451] on div "× Teams All Teams All Active Teams Rating A-Z Alexsa (30 jobs) [PERSON_NAME] (3…" at bounding box center [581, 109] width 1055 height 747
